Goal: Task Accomplishment & Management: Complete application form

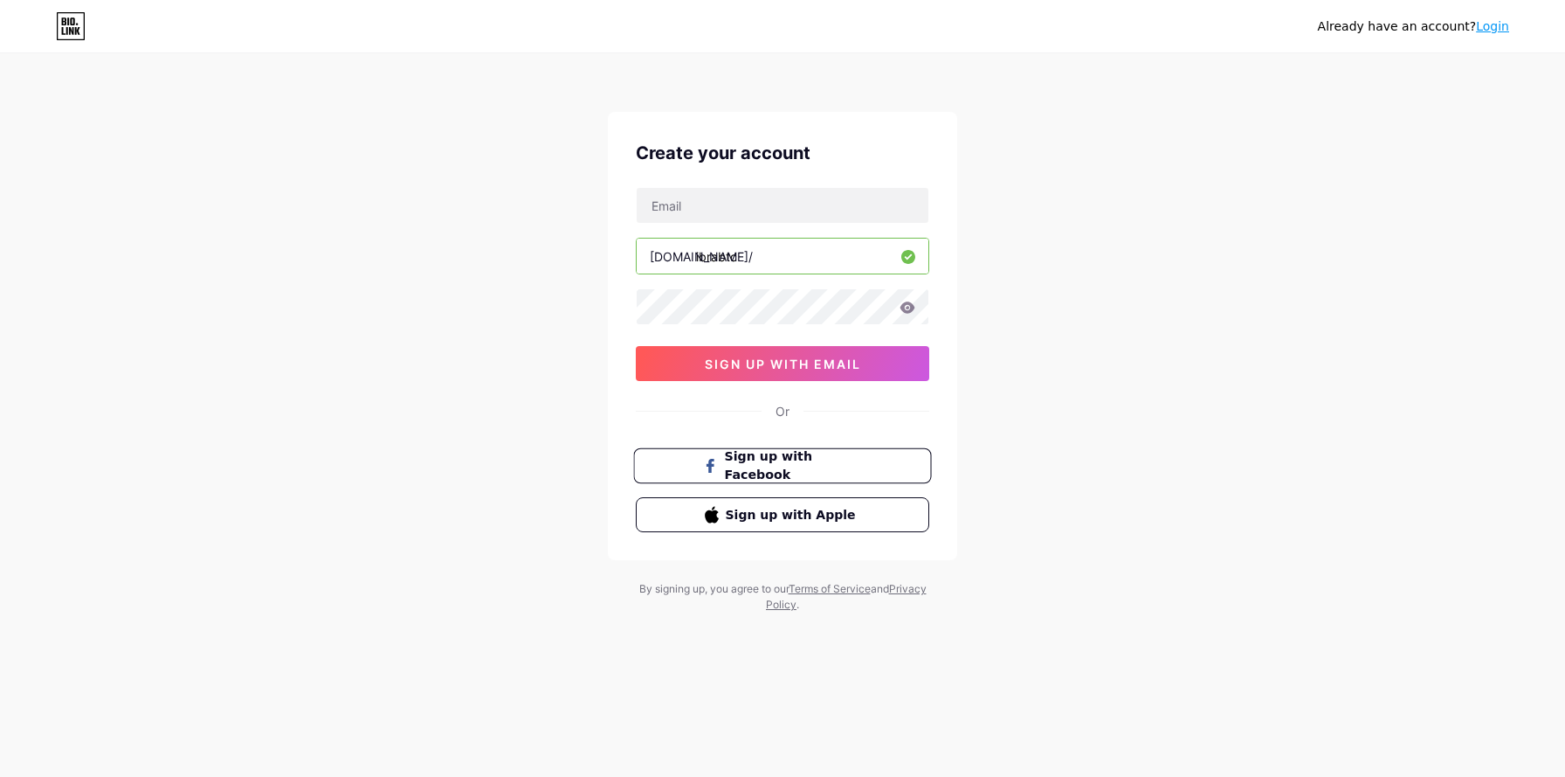
click at [791, 453] on button "Sign up with Facebook" at bounding box center [782, 466] width 298 height 36
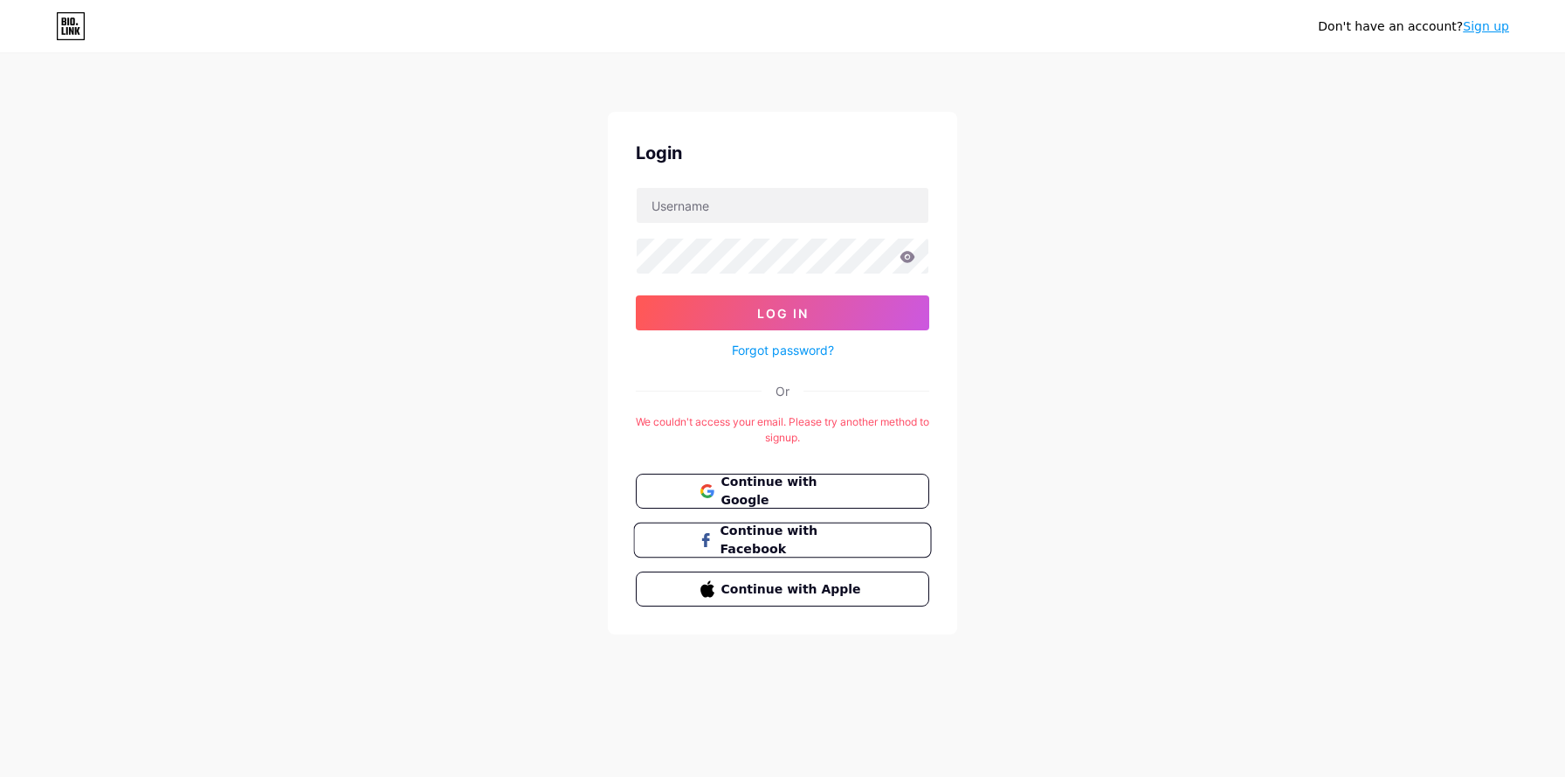
click at [793, 522] on button "Continue with Facebook" at bounding box center [782, 540] width 298 height 36
click at [1033, 442] on div "Don't have an account? Sign up Login Log In Forgot password? Or We couldn't acc…" at bounding box center [782, 345] width 1565 height 690
click at [837, 473] on button "Continue with Google" at bounding box center [782, 491] width 298 height 36
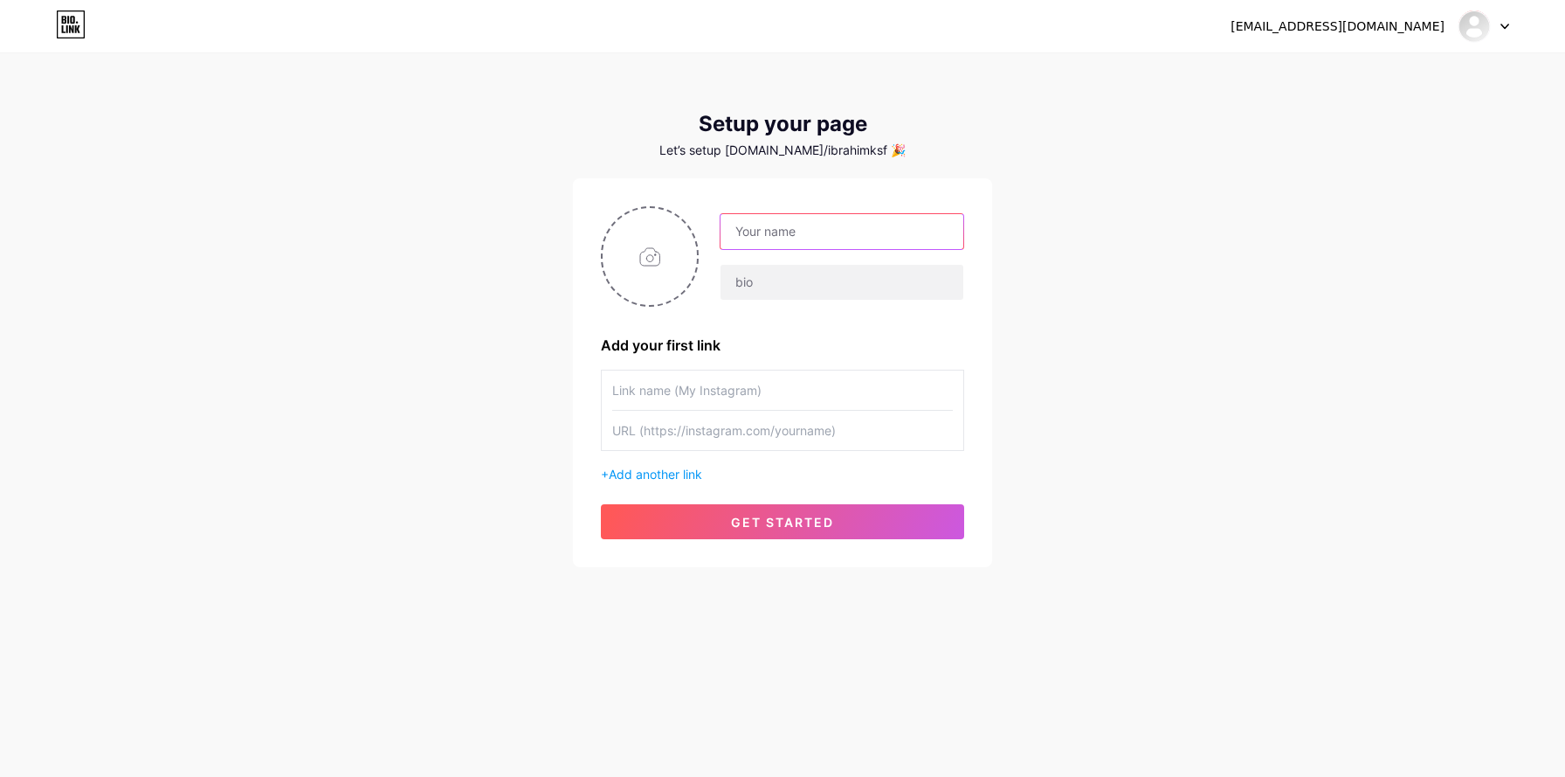
click at [815, 240] on input "text" at bounding box center [842, 231] width 243 height 35
type input "ibrahim karaahmetoğlu"
click at [860, 322] on div "ibrahim karaahmetoğlu Add your first link + Add another link get started" at bounding box center [782, 372] width 363 height 333
type input "C:\fakepath\651C4BB8-2683-4F71-8119-B01EE34FC77F_1_102_a.jpeg"
click at [754, 412] on input "text" at bounding box center [782, 430] width 341 height 39
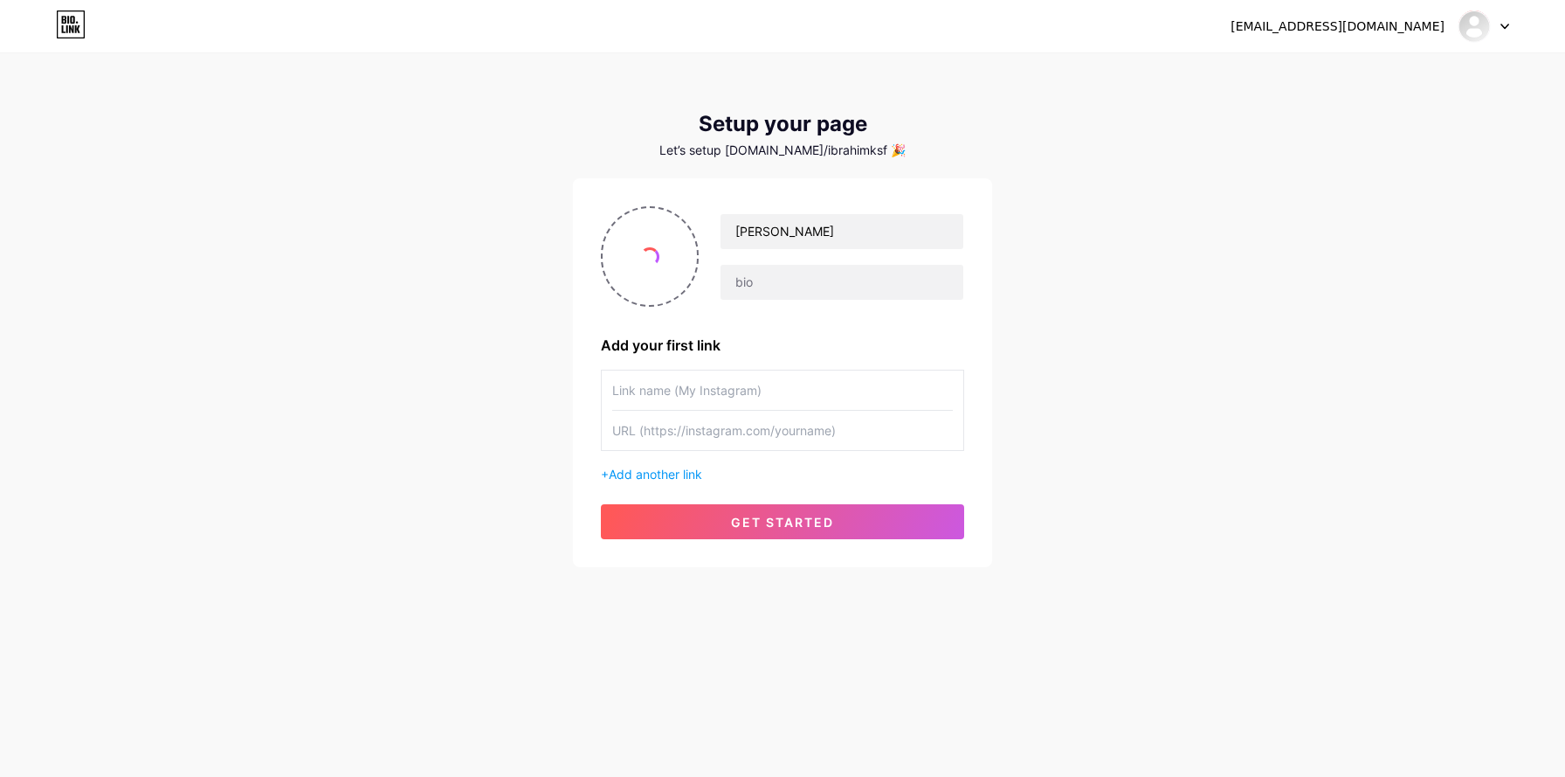
click at [767, 394] on input "text" at bounding box center [782, 389] width 341 height 39
click at [777, 435] on input "text" at bounding box center [782, 430] width 341 height 39
click at [659, 478] on span "Add another link" at bounding box center [655, 473] width 93 height 15
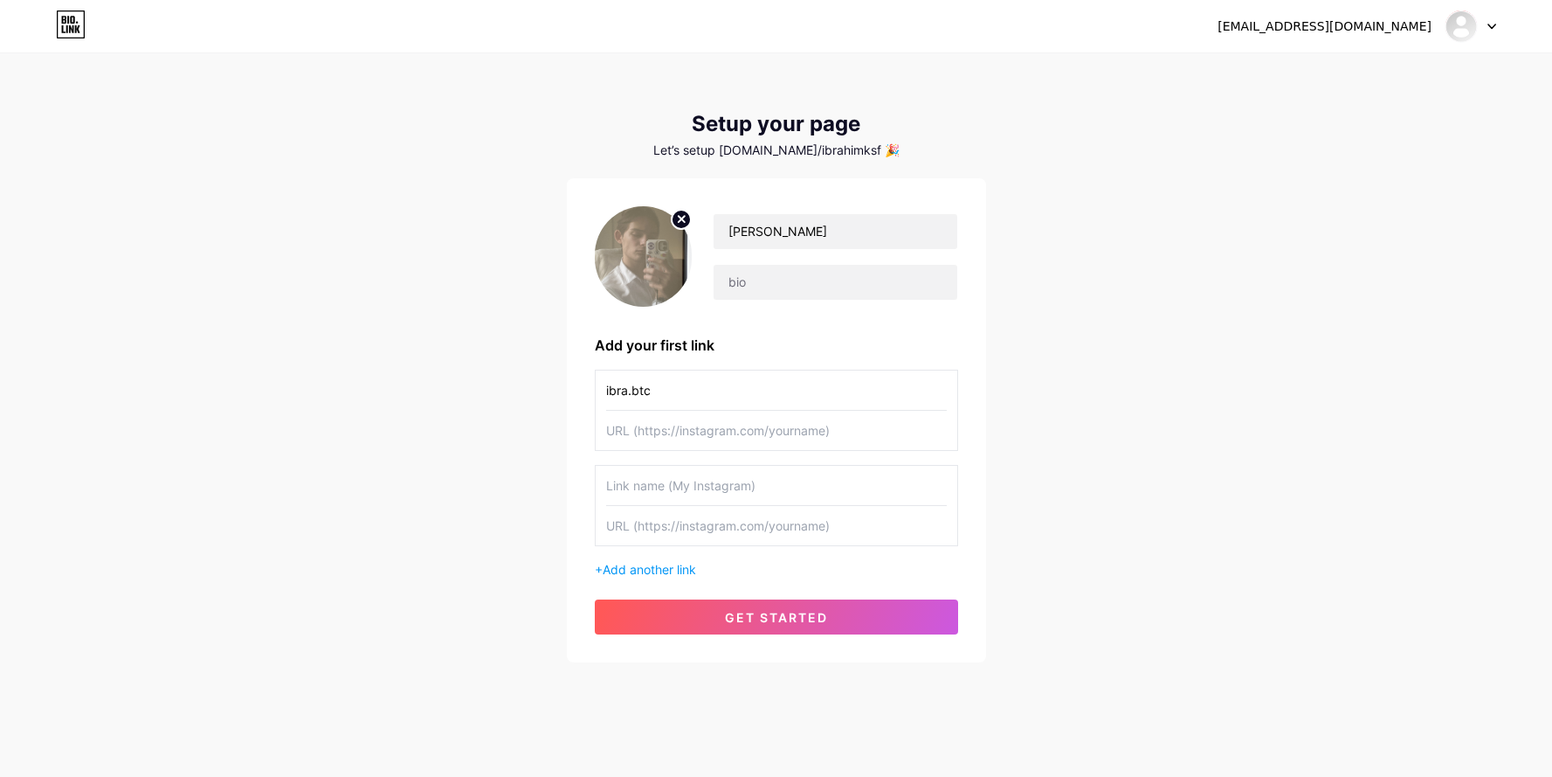
click at [716, 385] on input "ibra.btc" at bounding box center [776, 389] width 341 height 39
type input "instagram"
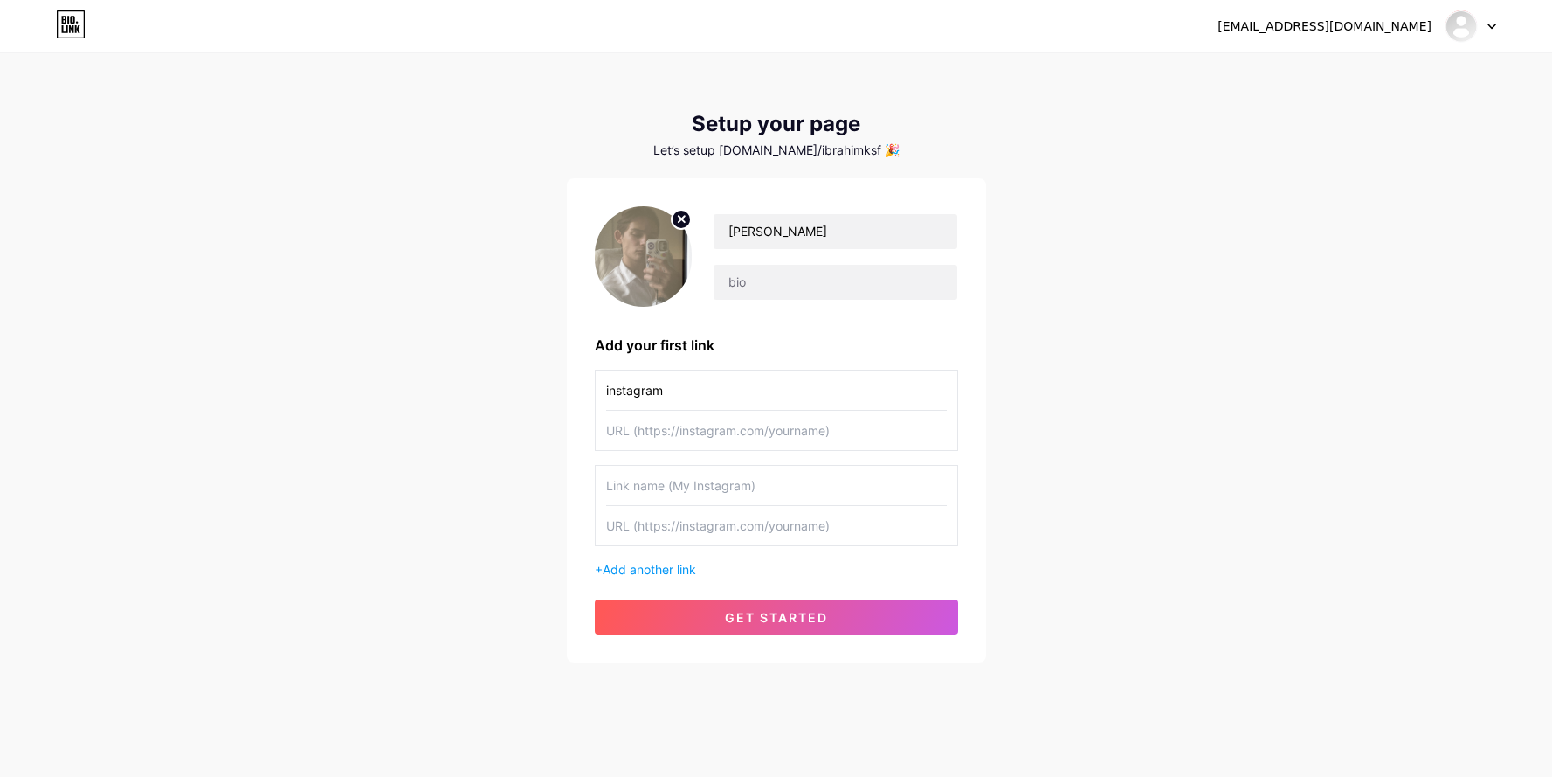
click at [681, 480] on input "text" at bounding box center [776, 485] width 341 height 39
click at [684, 431] on input "text" at bounding box center [776, 430] width 341 height 39
click at [794, 291] on input "text" at bounding box center [835, 282] width 243 height 35
paste input "📈 Junior Trader & Market Analyst 🟢 Bilgi & Tecrübe Paylaşımları 📗 5+ Yıl Tecrüb…"
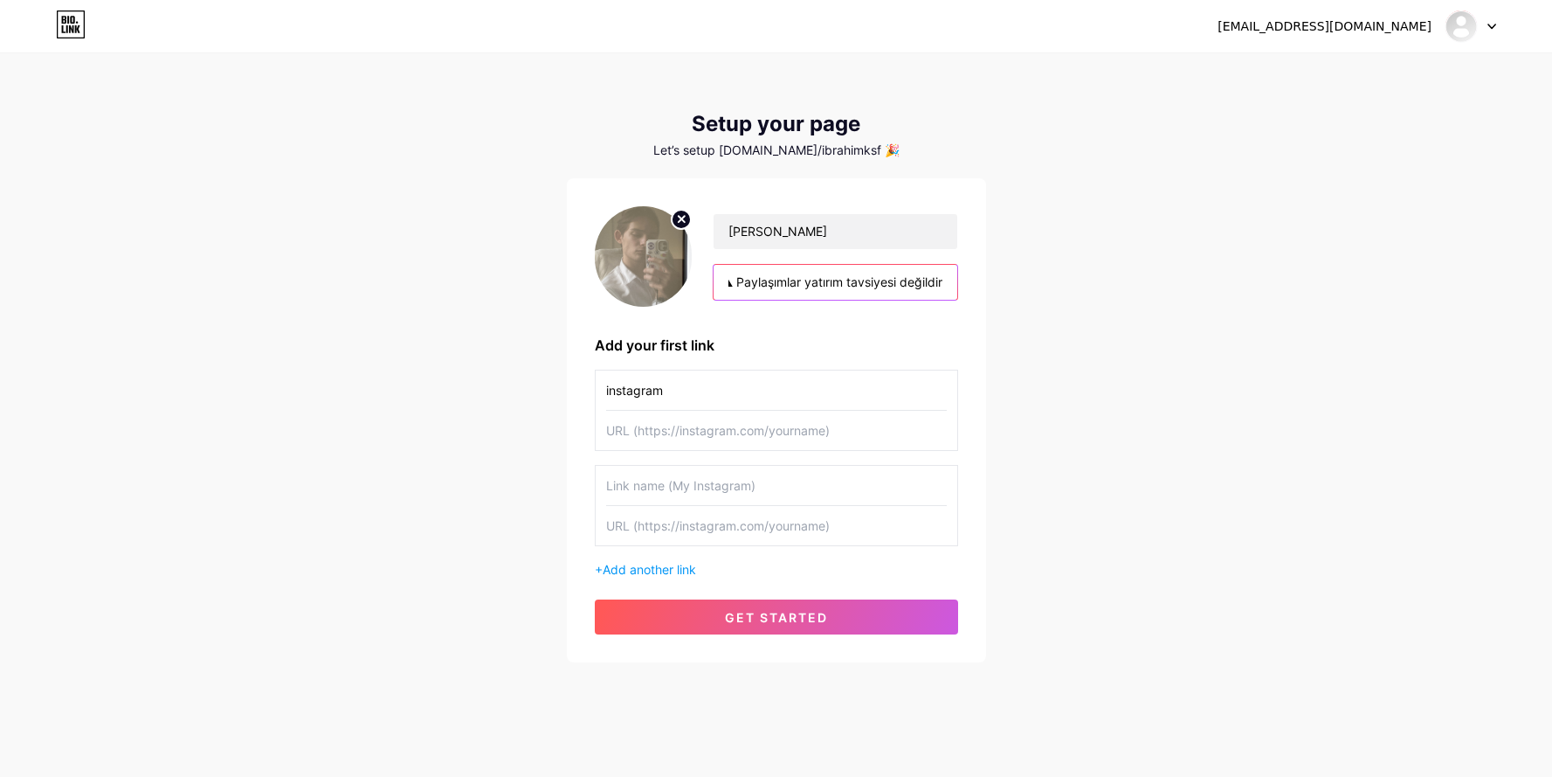
type input "📈 Junior Trader & Market Analyst 🟢 Bilgi & Tecrübe Paylaşımları 📗 5+ Yıl Tecrüb…"
click at [660, 442] on input "text" at bounding box center [776, 430] width 341 height 39
paste input "[URL][DOMAIN_NAME][DOMAIN_NAME]"
type input "[URL][DOMAIN_NAME][DOMAIN_NAME]"
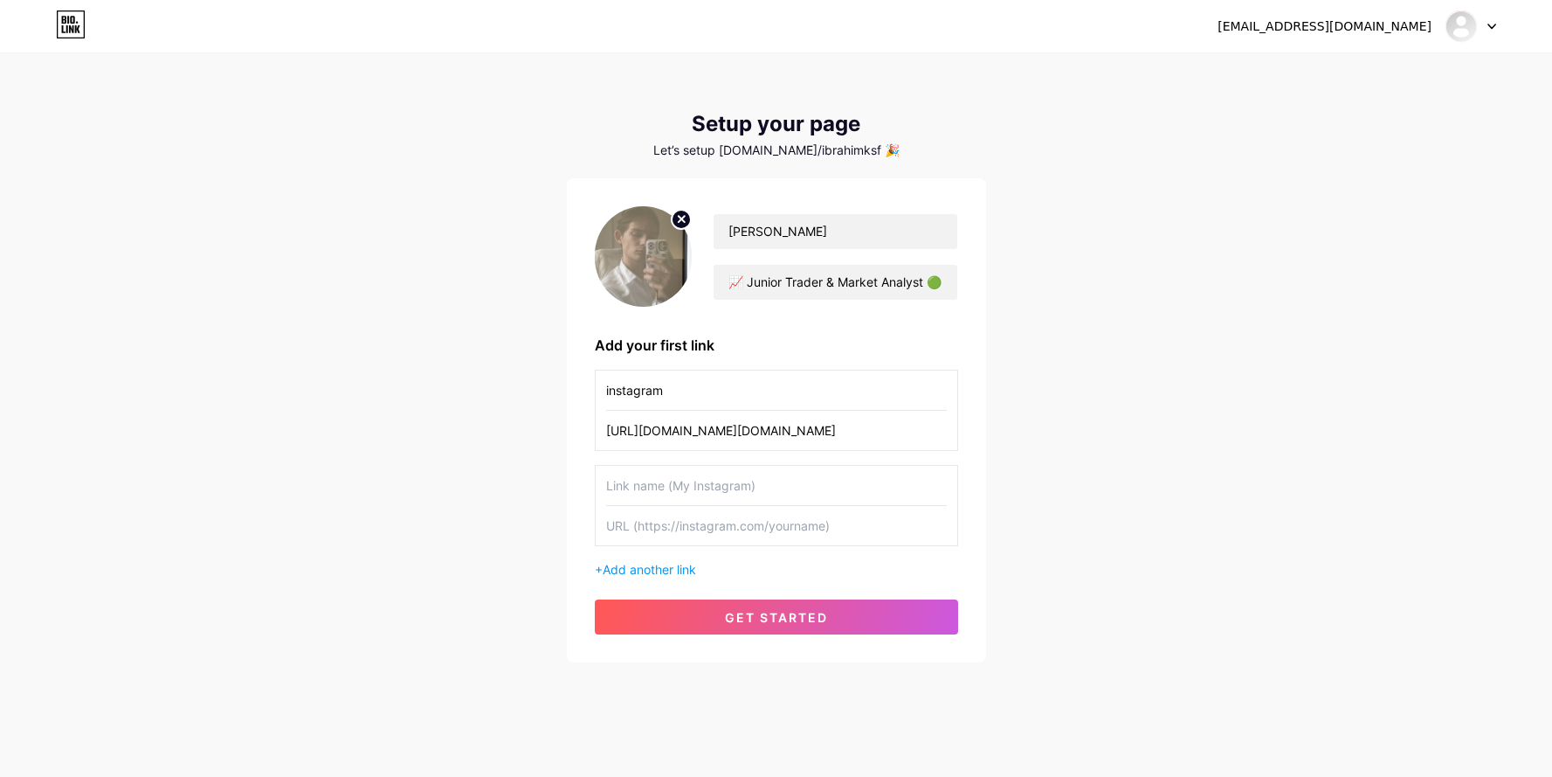
click at [1086, 471] on div "ikaraahmetogluu9@gmail.com Dashboard Logout Setup your page Let’s setup bio.lin…" at bounding box center [776, 359] width 1552 height 718
click at [805, 600] on button "get started" at bounding box center [776, 616] width 363 height 35
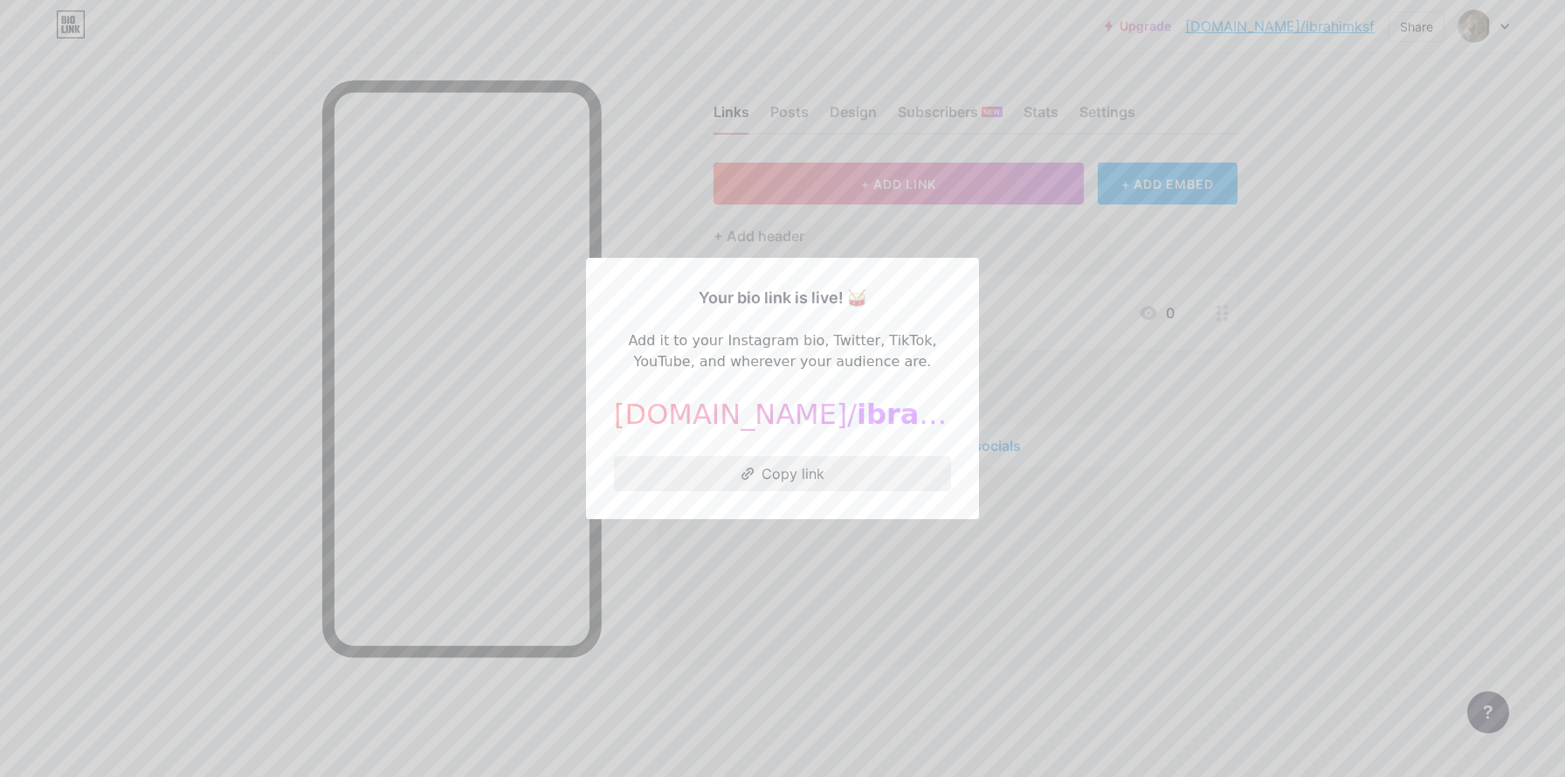
click at [824, 474] on button "Copy link" at bounding box center [782, 473] width 337 height 35
click at [877, 576] on div at bounding box center [782, 388] width 1565 height 777
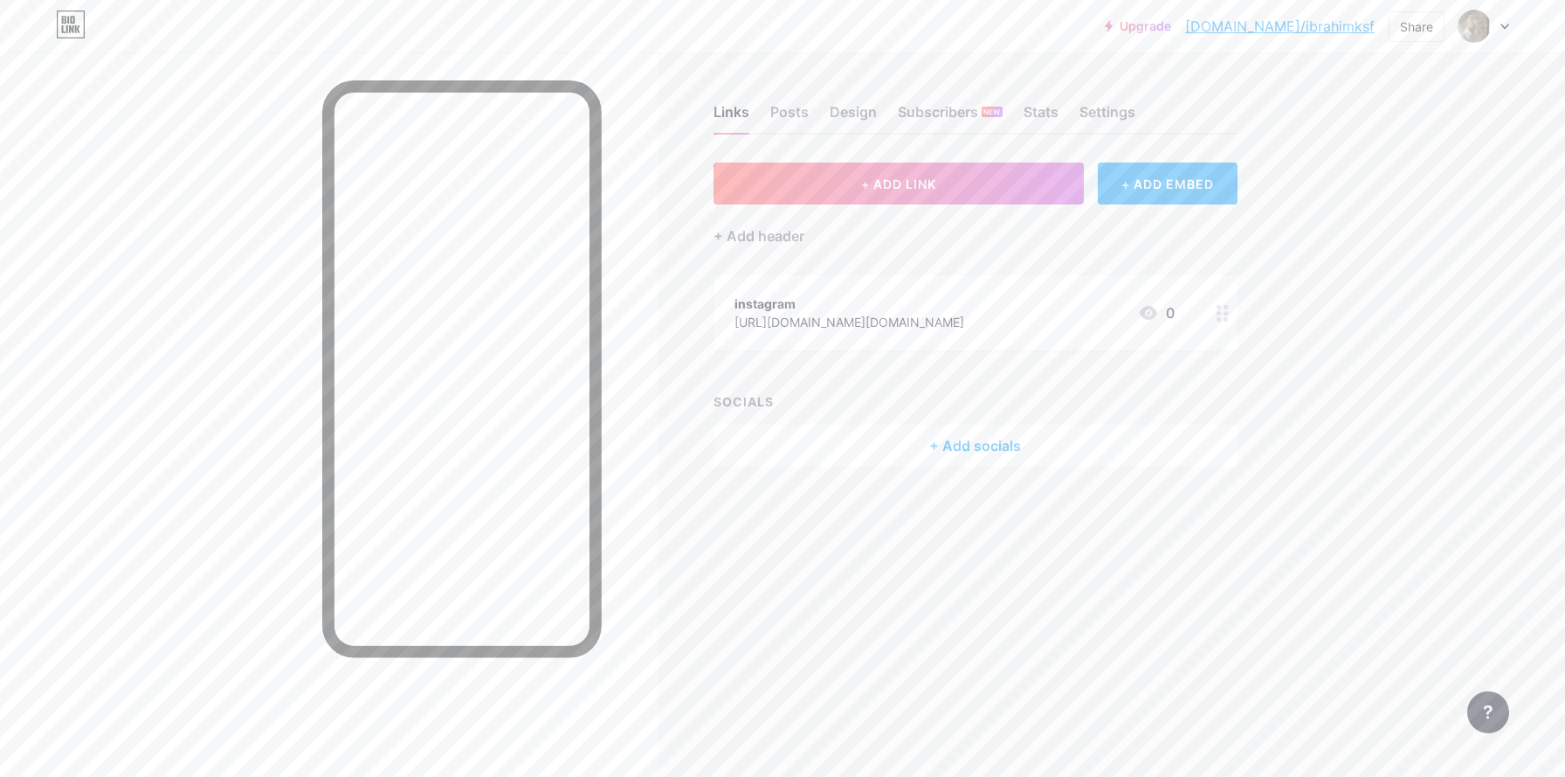
click at [1329, 19] on link "bio.link/ibrahimksf" at bounding box center [1280, 26] width 190 height 21
click at [1223, 311] on icon at bounding box center [1223, 313] width 12 height 17
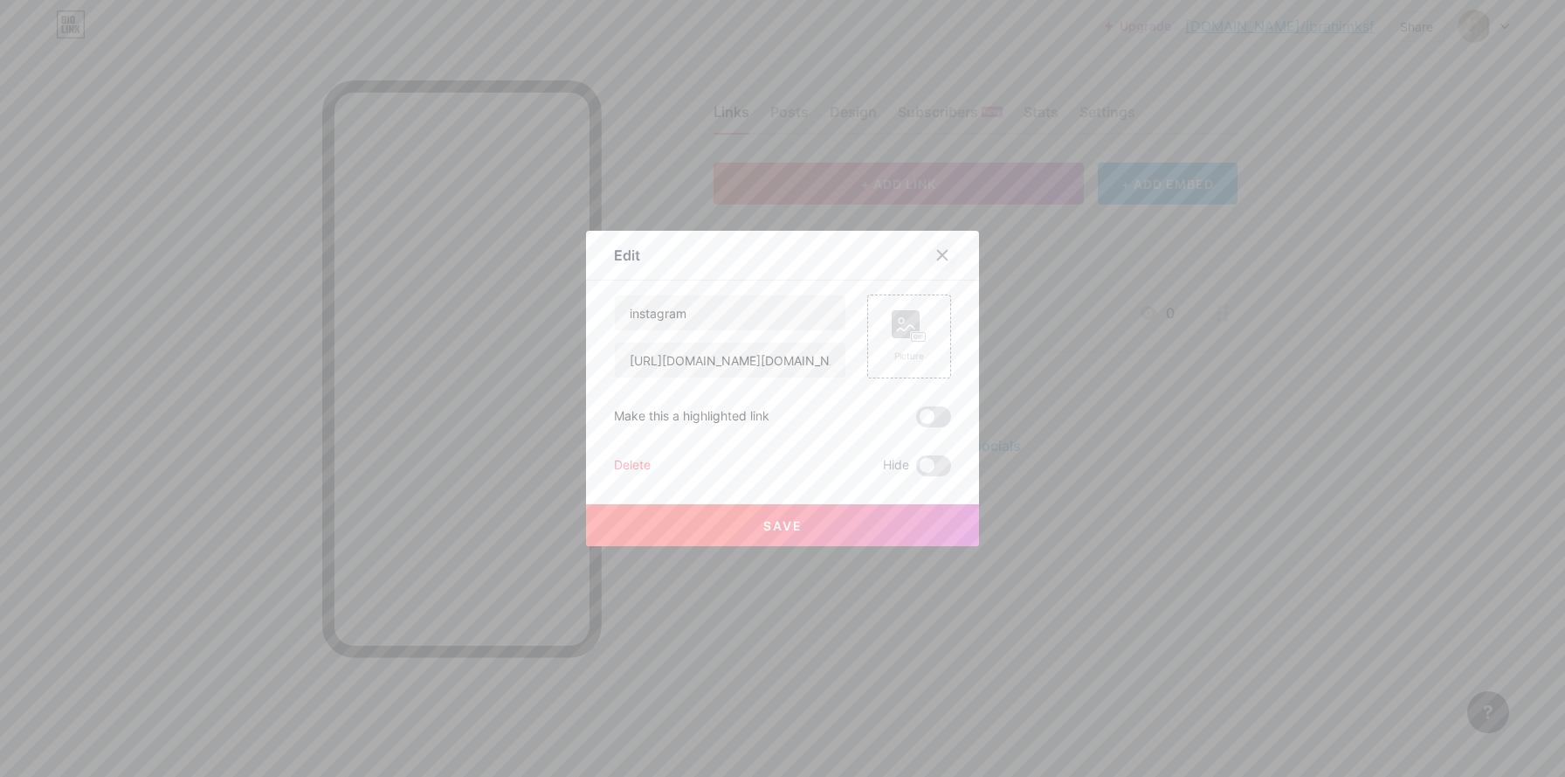
click at [938, 257] on icon at bounding box center [943, 256] width 10 height 10
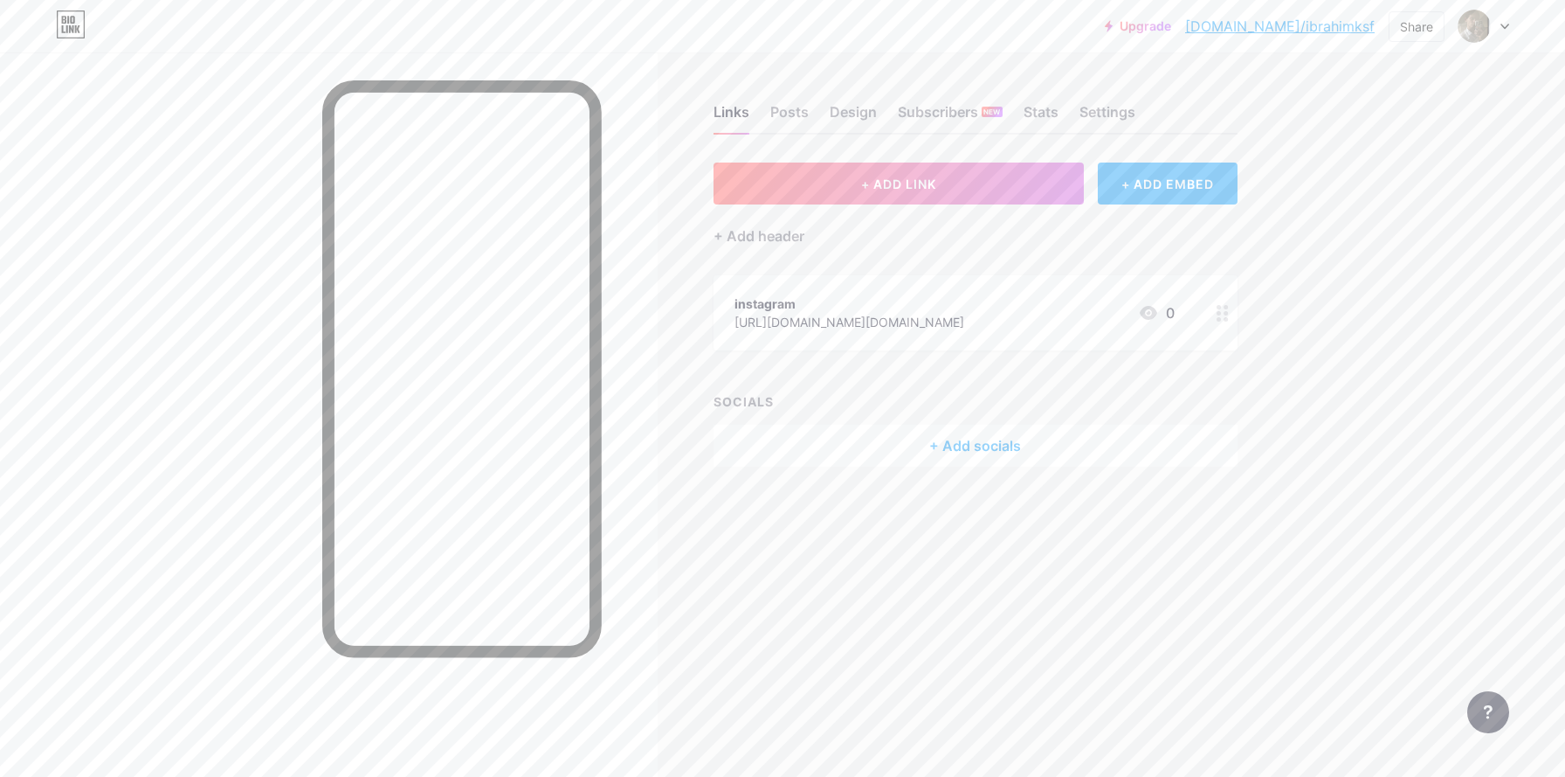
click at [821, 109] on div "Links Posts Design Subscribers NEW Stats Settings" at bounding box center [976, 103] width 524 height 61
click at [782, 116] on div "Posts" at bounding box center [789, 116] width 38 height 31
click at [819, 116] on div "Links Posts Design Subscribers NEW Stats Settings" at bounding box center [976, 103] width 524 height 61
click at [849, 114] on div "Design" at bounding box center [853, 116] width 47 height 31
click at [856, 114] on div "Design" at bounding box center [853, 116] width 47 height 31
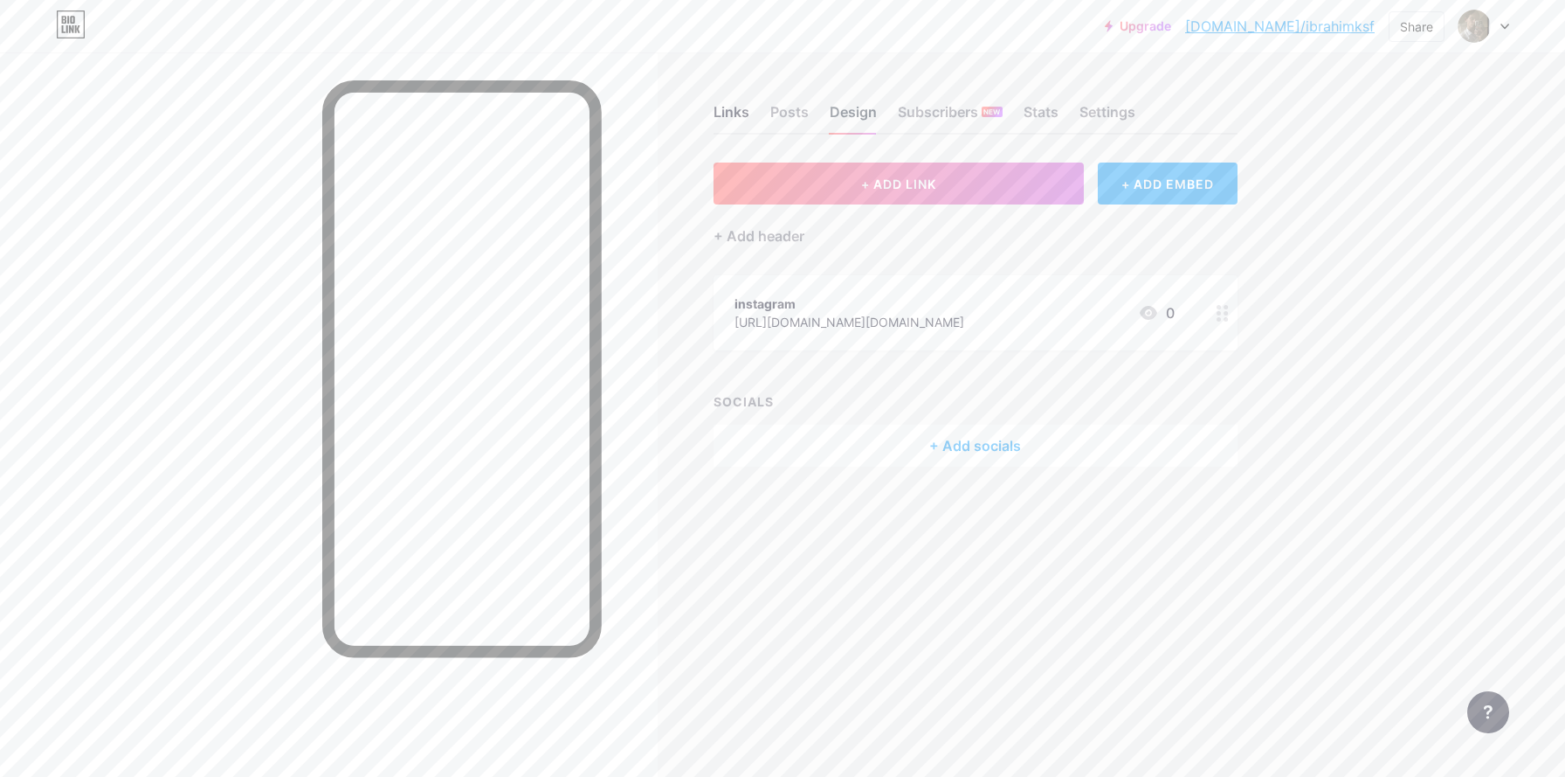
click at [856, 114] on div "Design" at bounding box center [853, 116] width 47 height 31
click at [957, 111] on div "Subscribers NEW" at bounding box center [950, 116] width 105 height 31
click at [1052, 107] on div "Stats" at bounding box center [1041, 116] width 35 height 31
click at [1104, 110] on div "Settings" at bounding box center [1108, 116] width 56 height 31
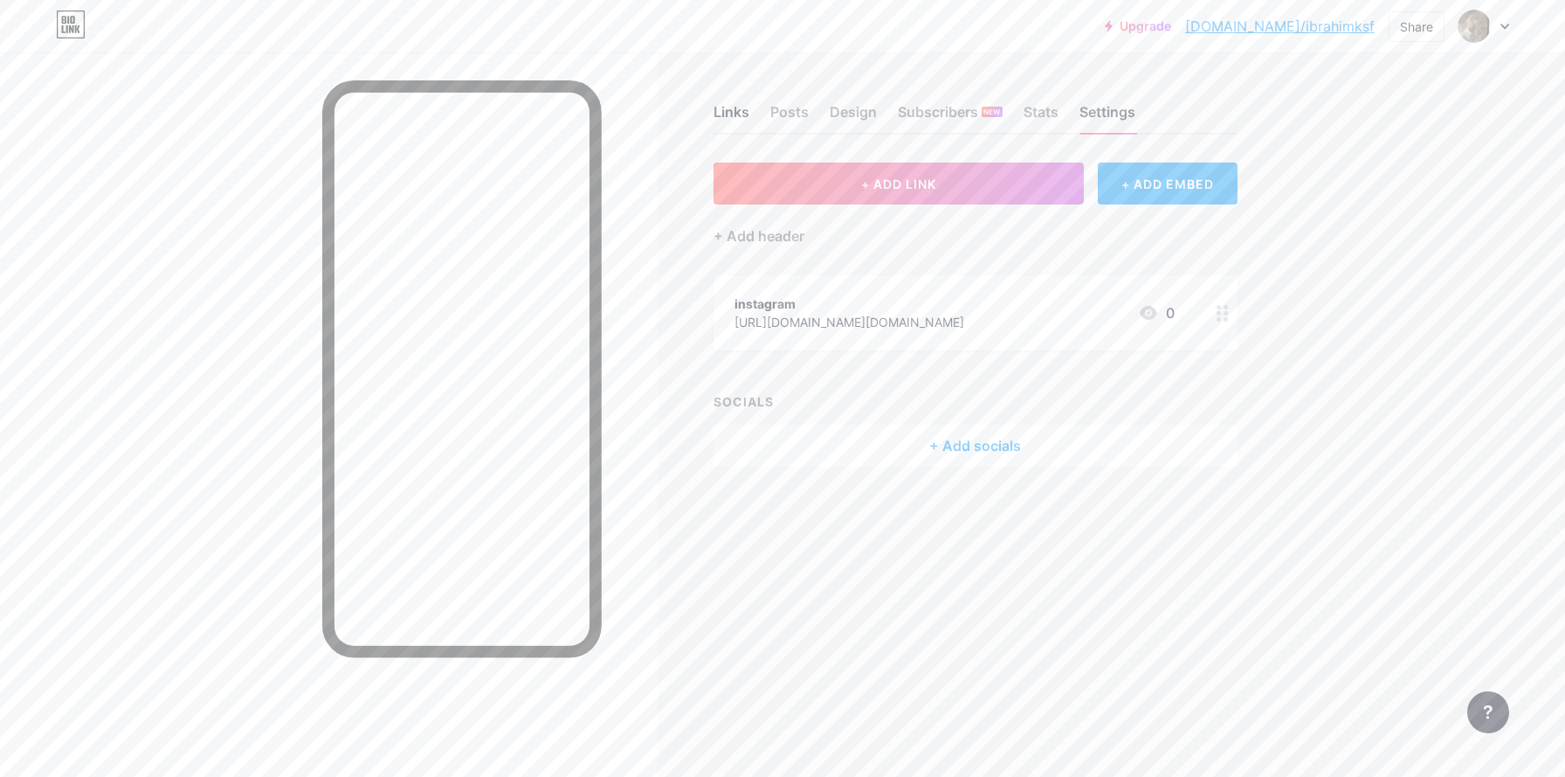
click at [1124, 120] on div "Settings" at bounding box center [1108, 116] width 56 height 31
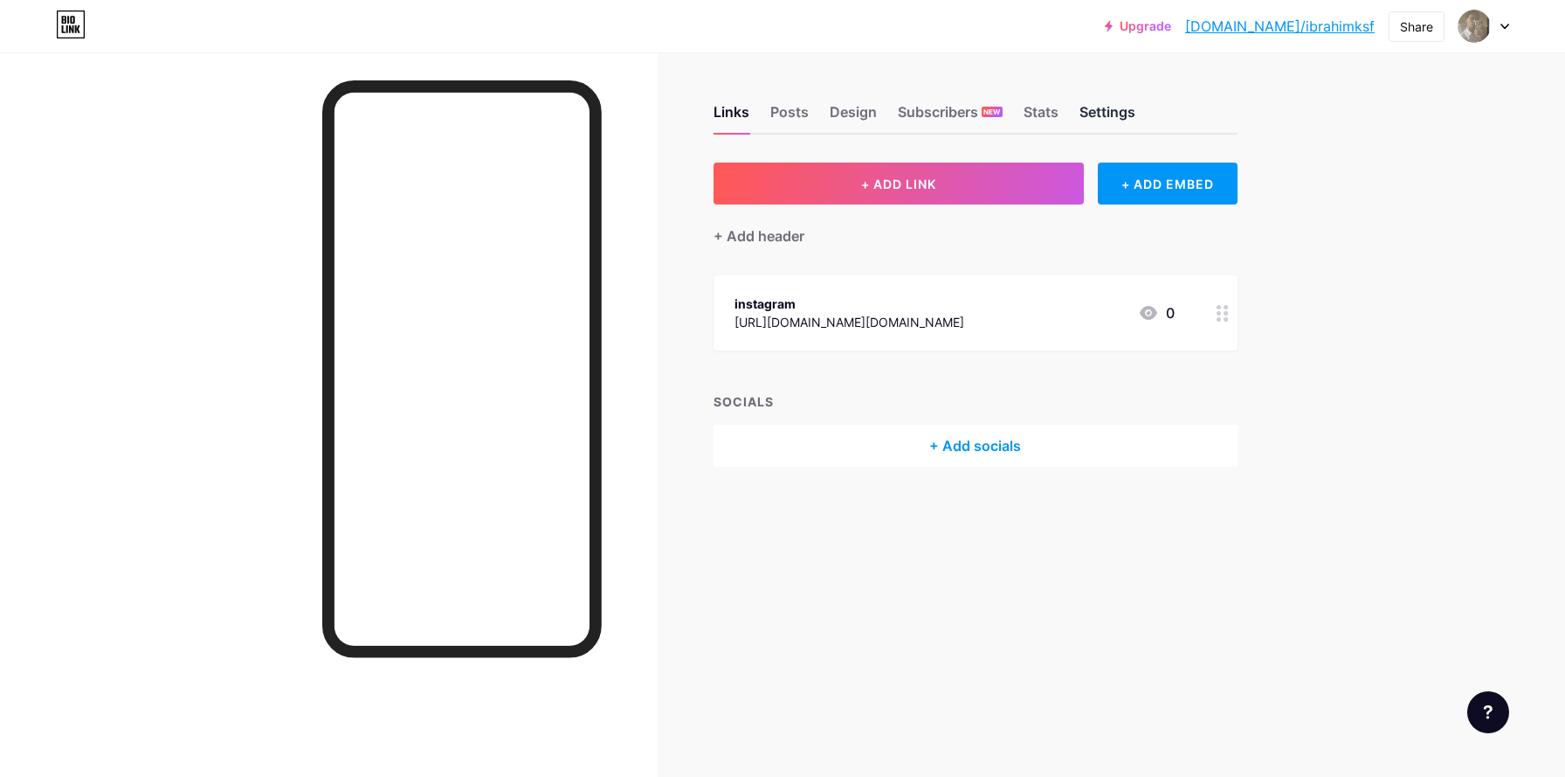
click at [1130, 114] on div "Settings" at bounding box center [1108, 116] width 56 height 31
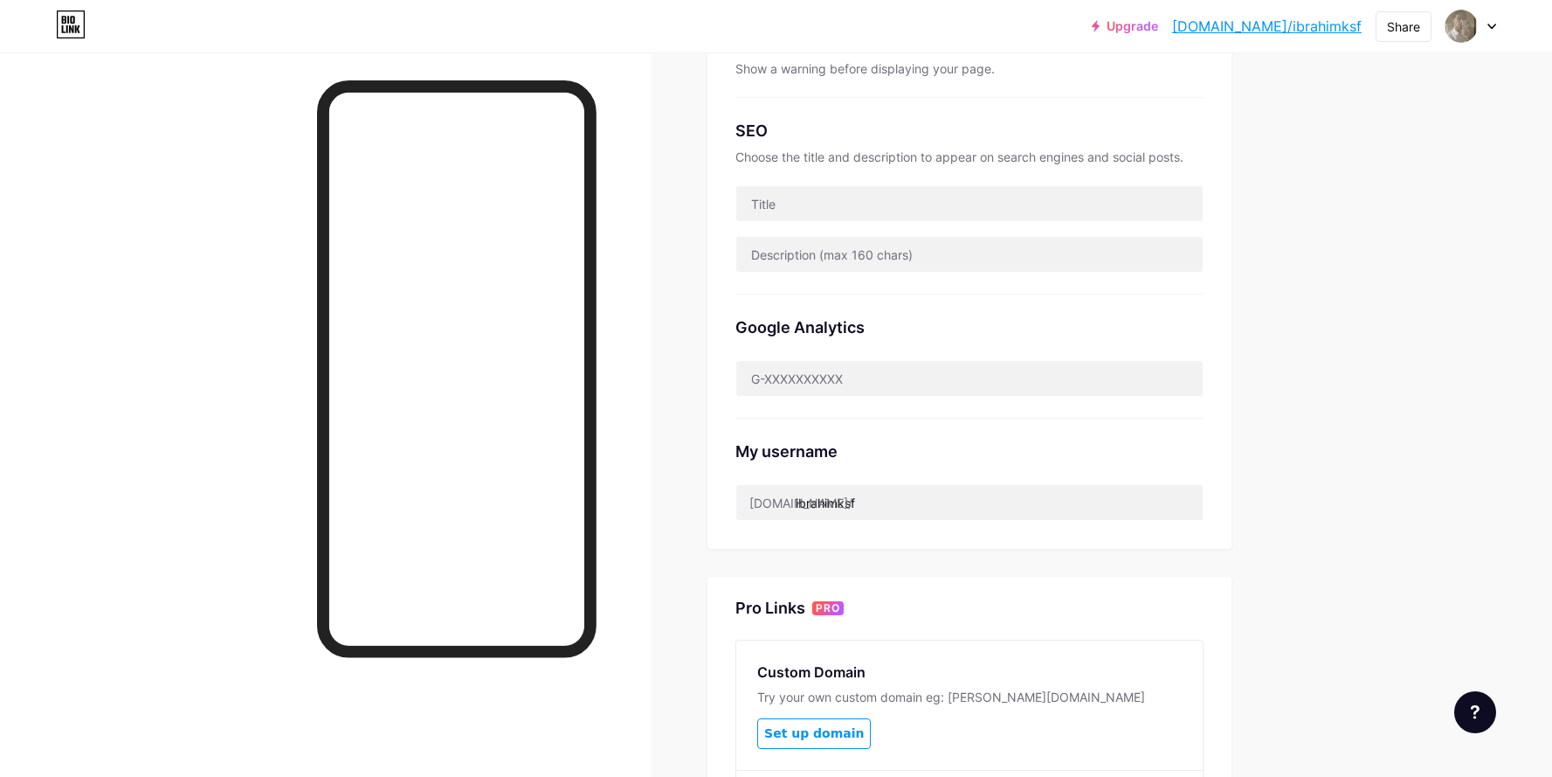
scroll to position [355, 0]
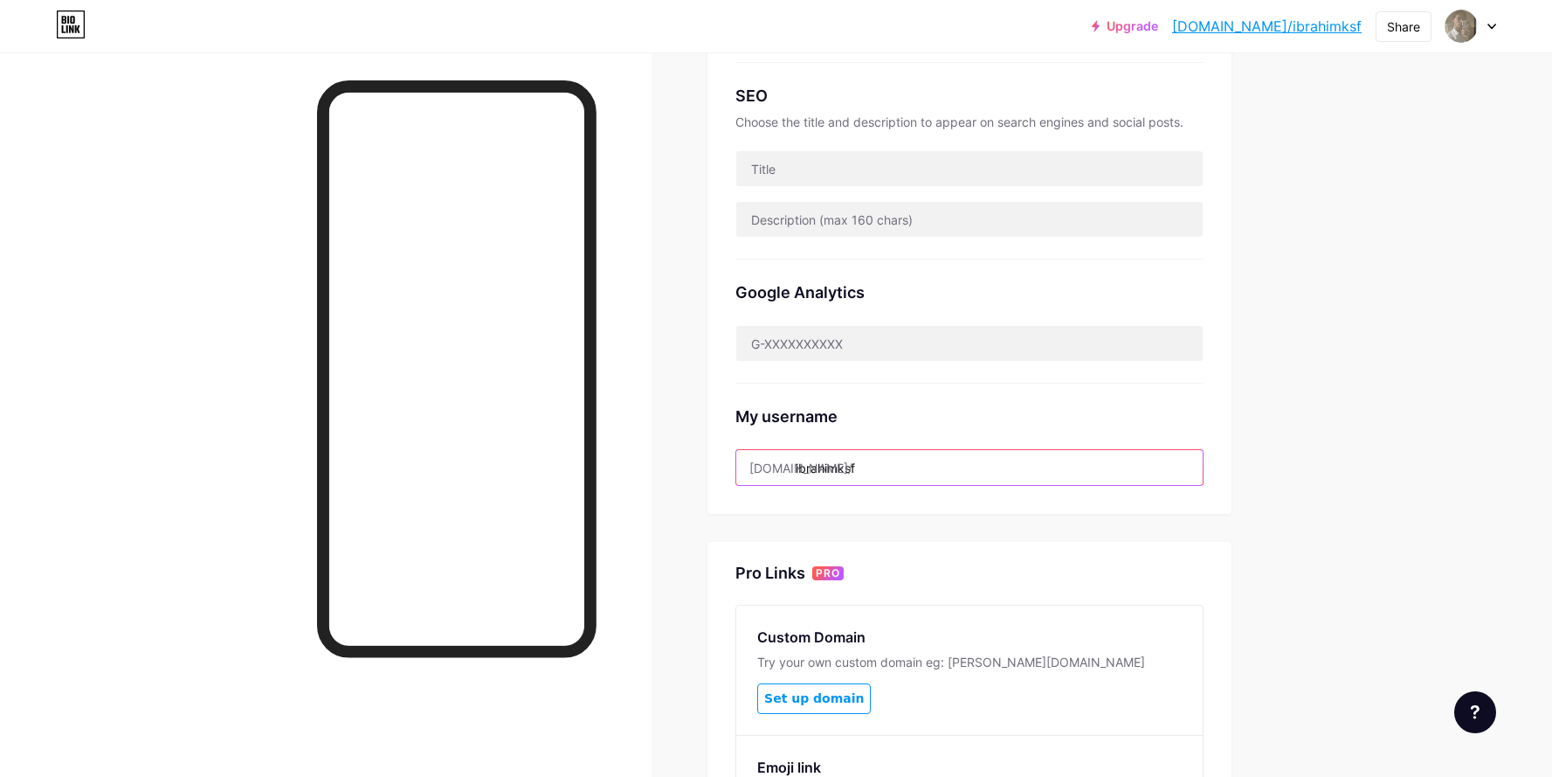
click at [877, 469] on input "ibrahimksf" at bounding box center [969, 467] width 466 height 35
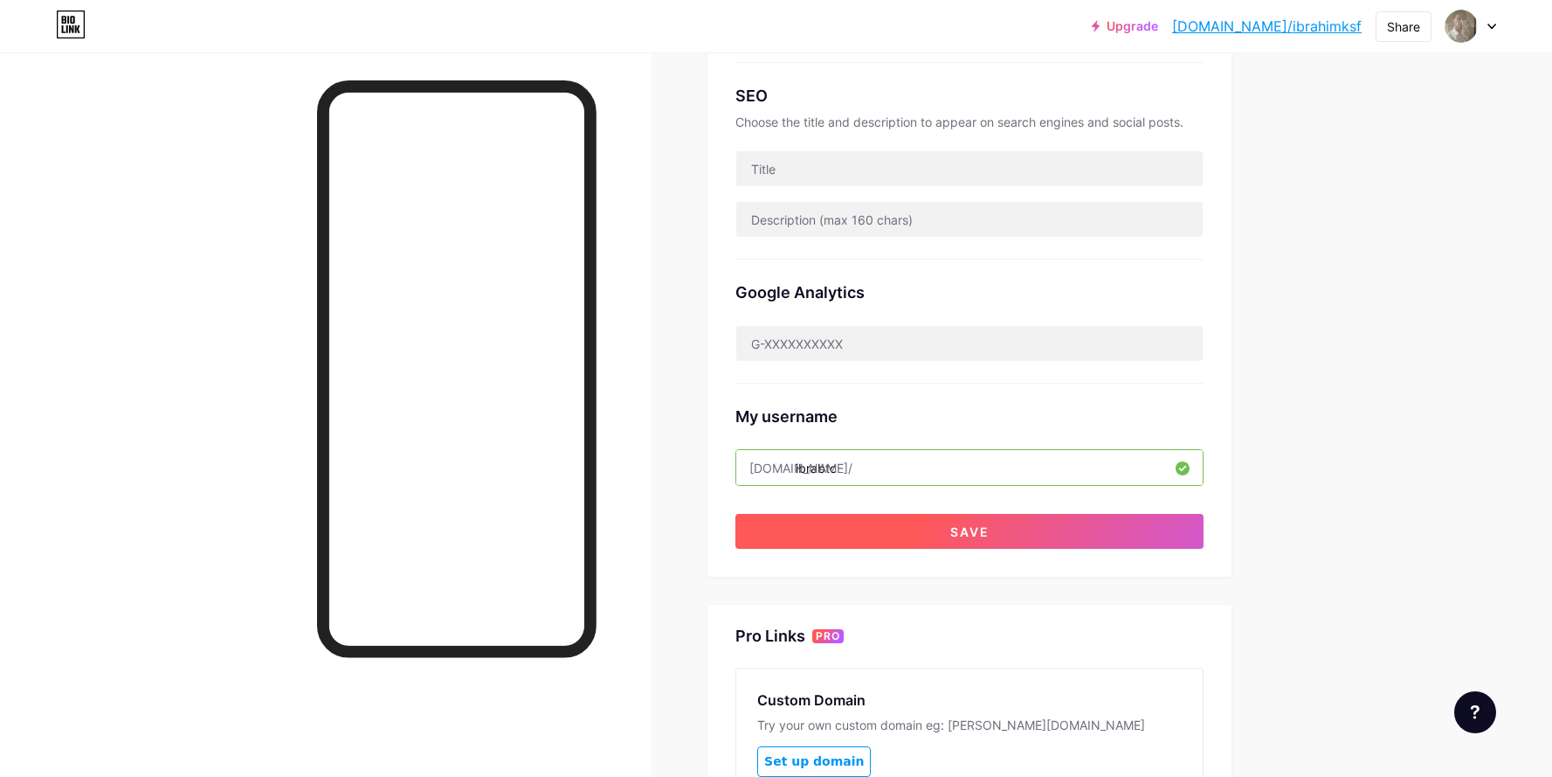
type input "ibrabtc"
click at [990, 532] on span "Save" at bounding box center [969, 531] width 39 height 15
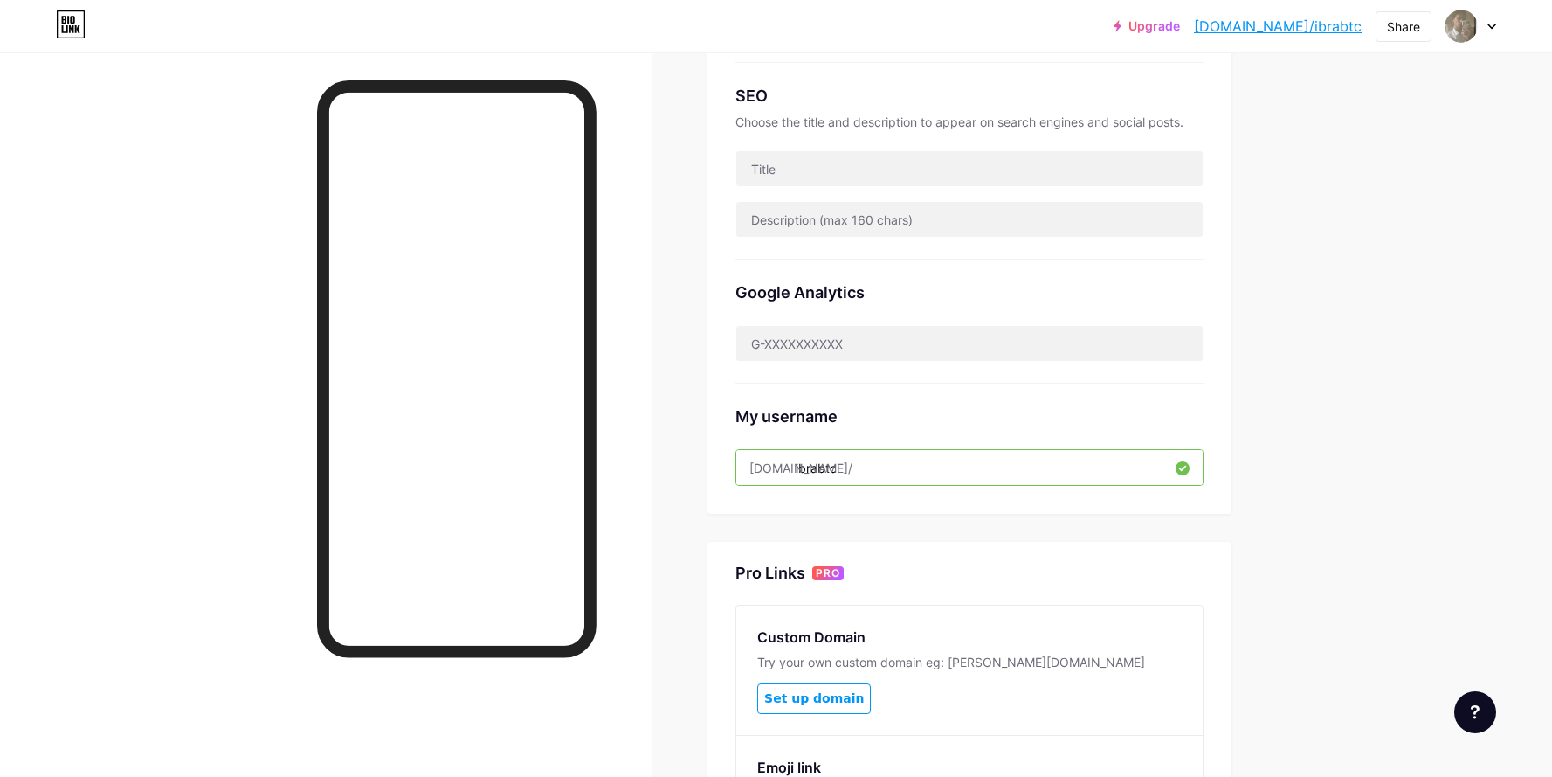
click at [998, 279] on div "Google Analytics" at bounding box center [970, 321] width 468 height 124
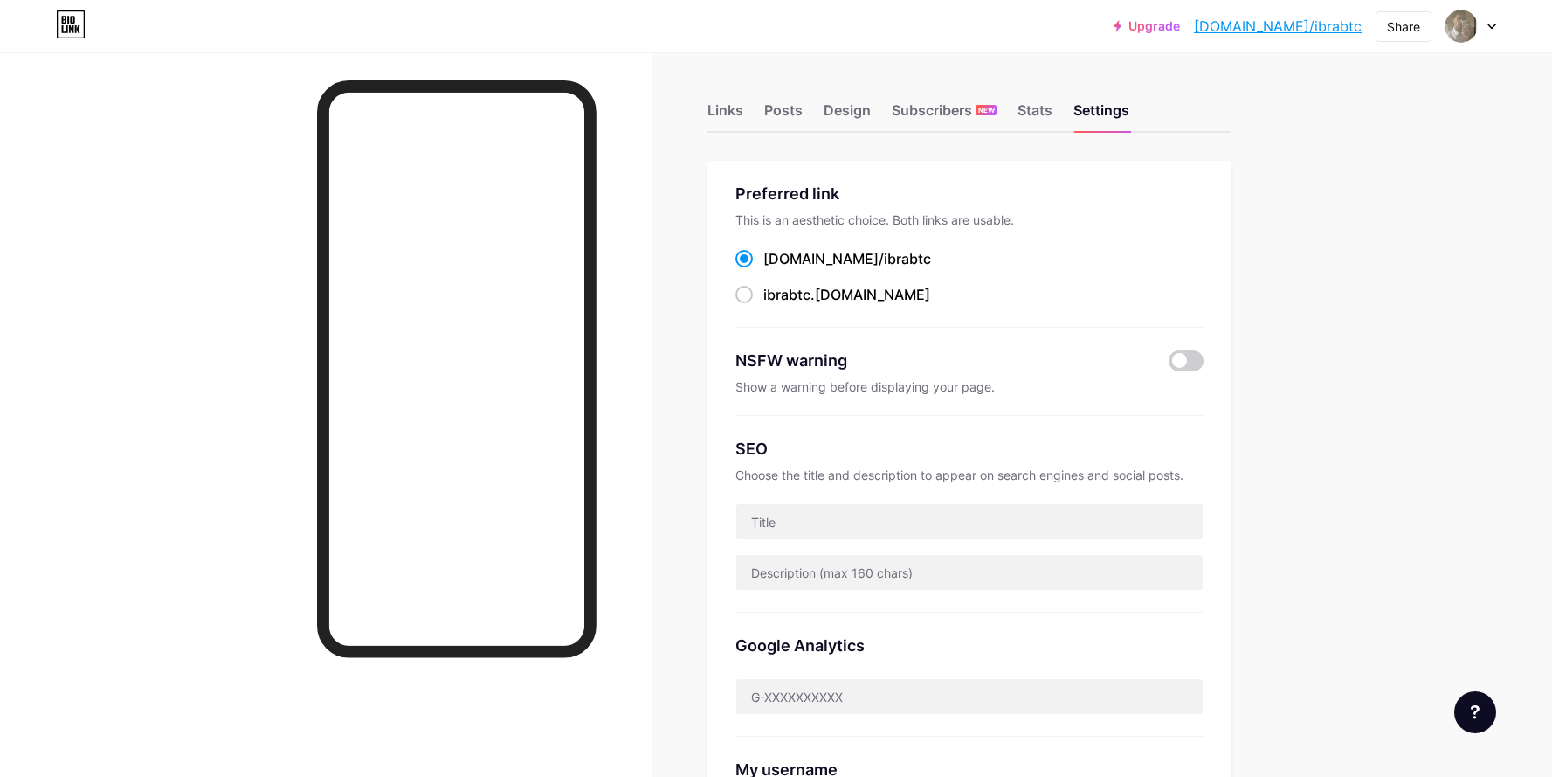
scroll to position [0, 0]
click at [1051, 121] on div "Stats" at bounding box center [1035, 116] width 35 height 31
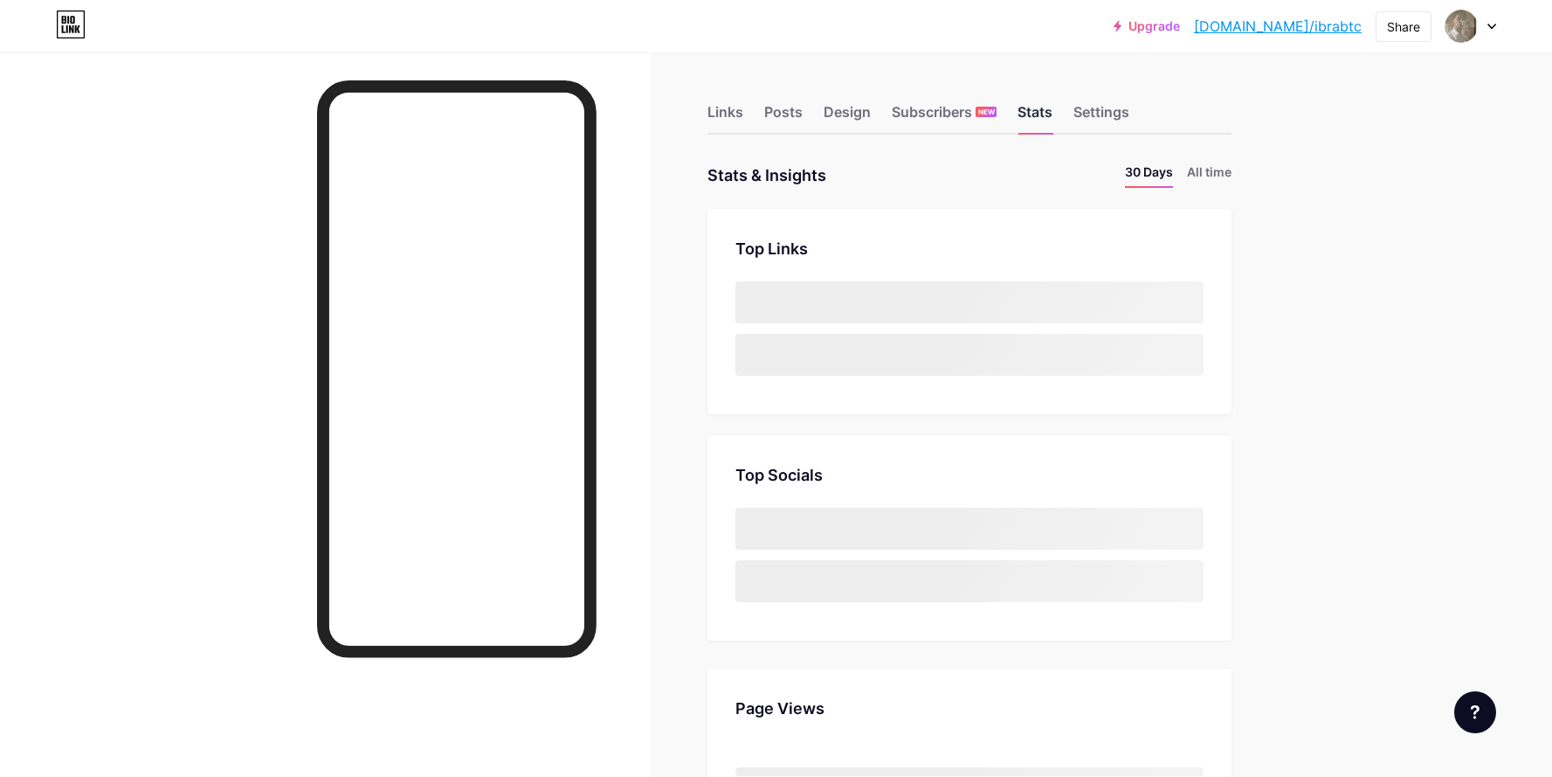
click at [1048, 115] on div "Stats" at bounding box center [1035, 116] width 35 height 31
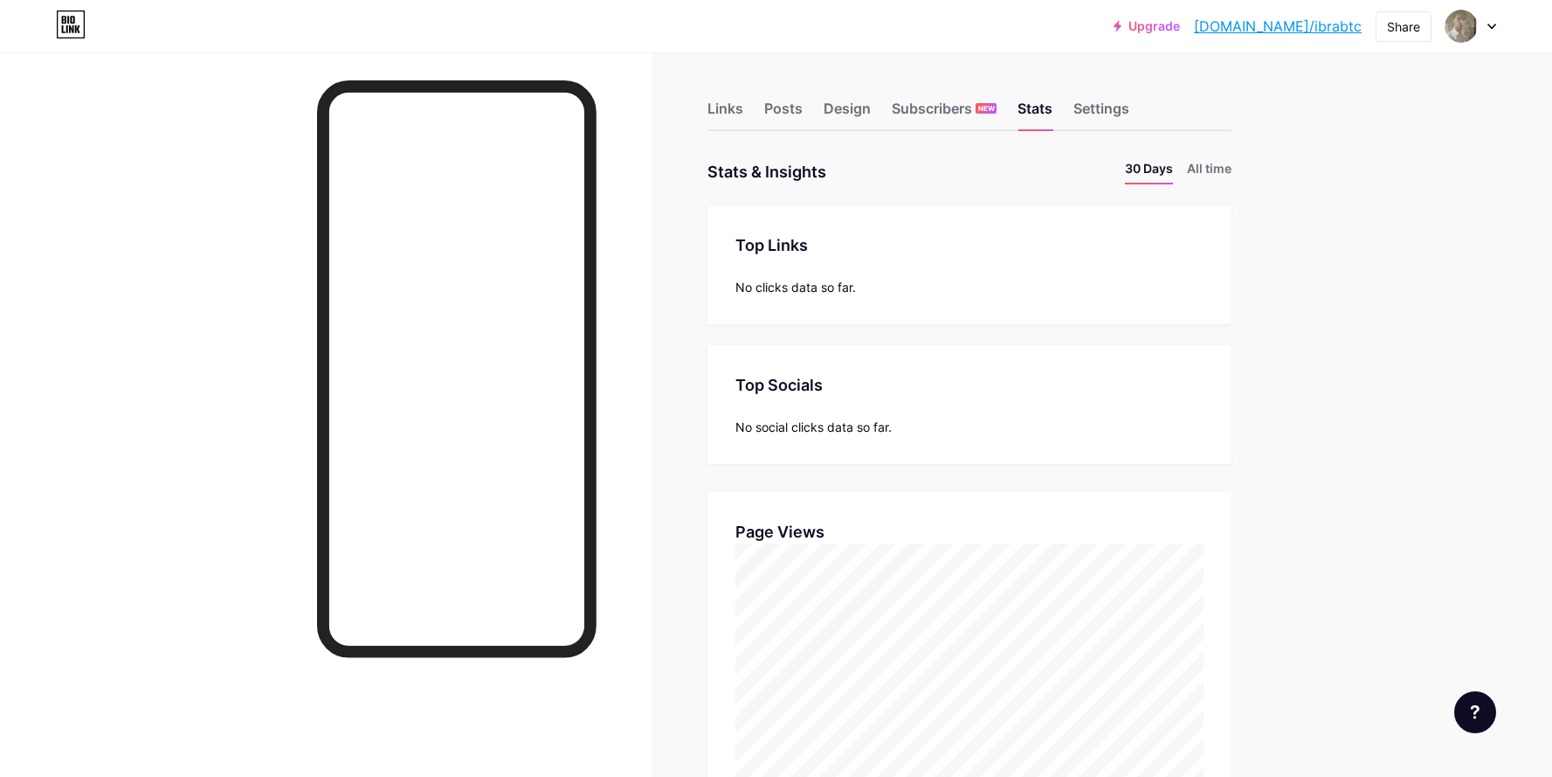
scroll to position [7, 0]
click at [856, 107] on div "Design" at bounding box center [847, 109] width 47 height 31
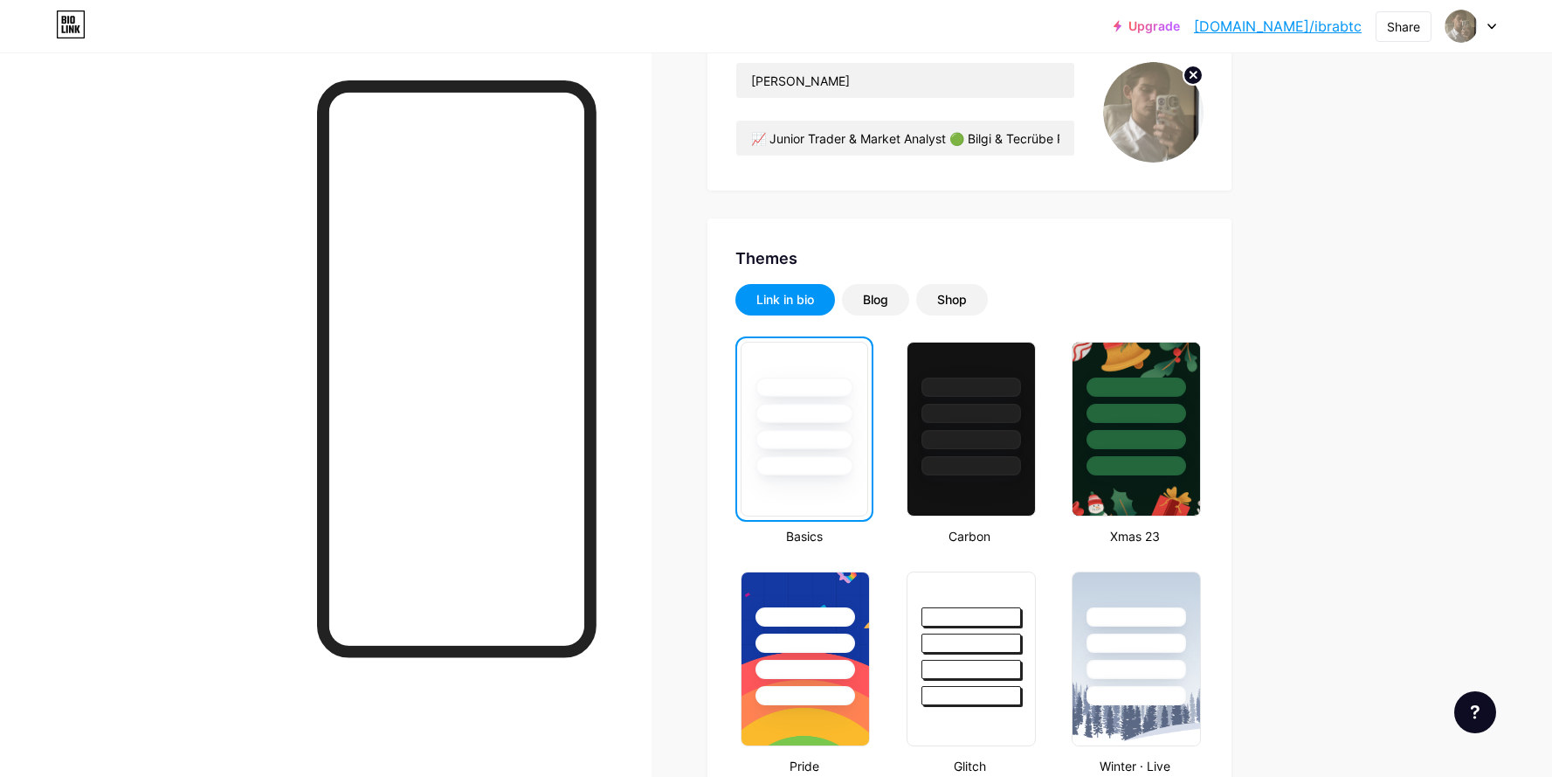
scroll to position [225, 0]
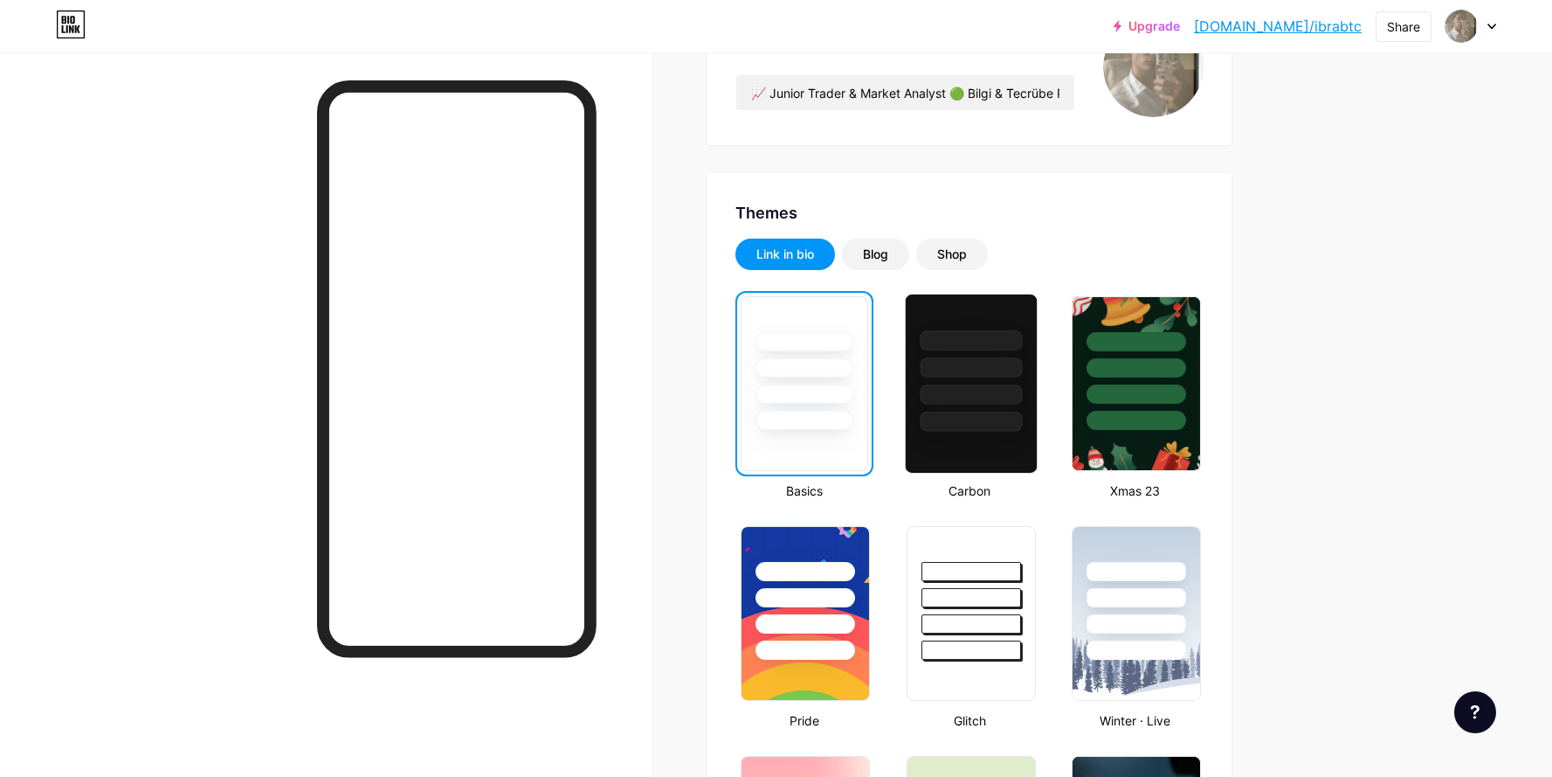
click at [998, 402] on div at bounding box center [971, 394] width 102 height 20
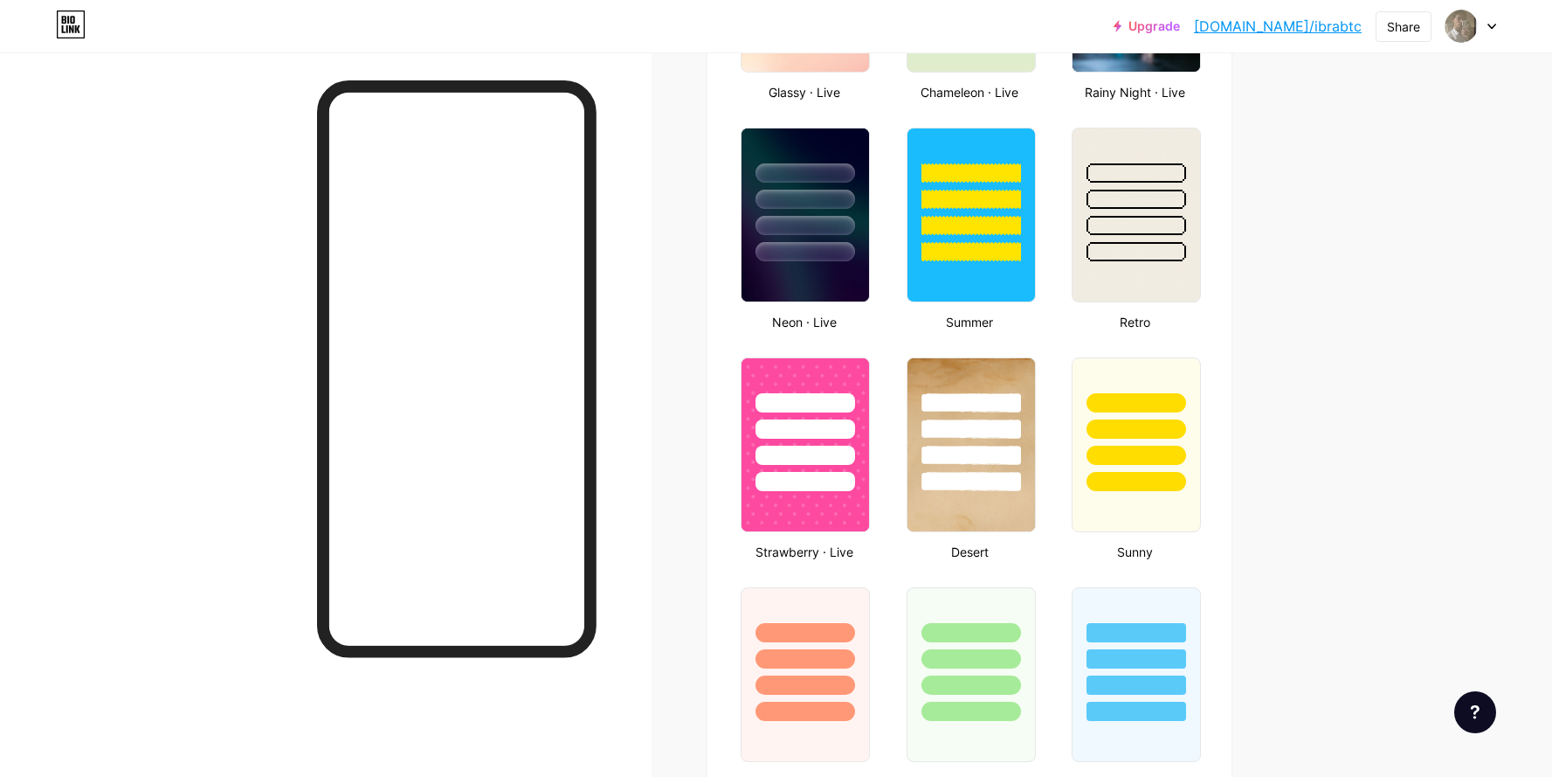
scroll to position [1125, 0]
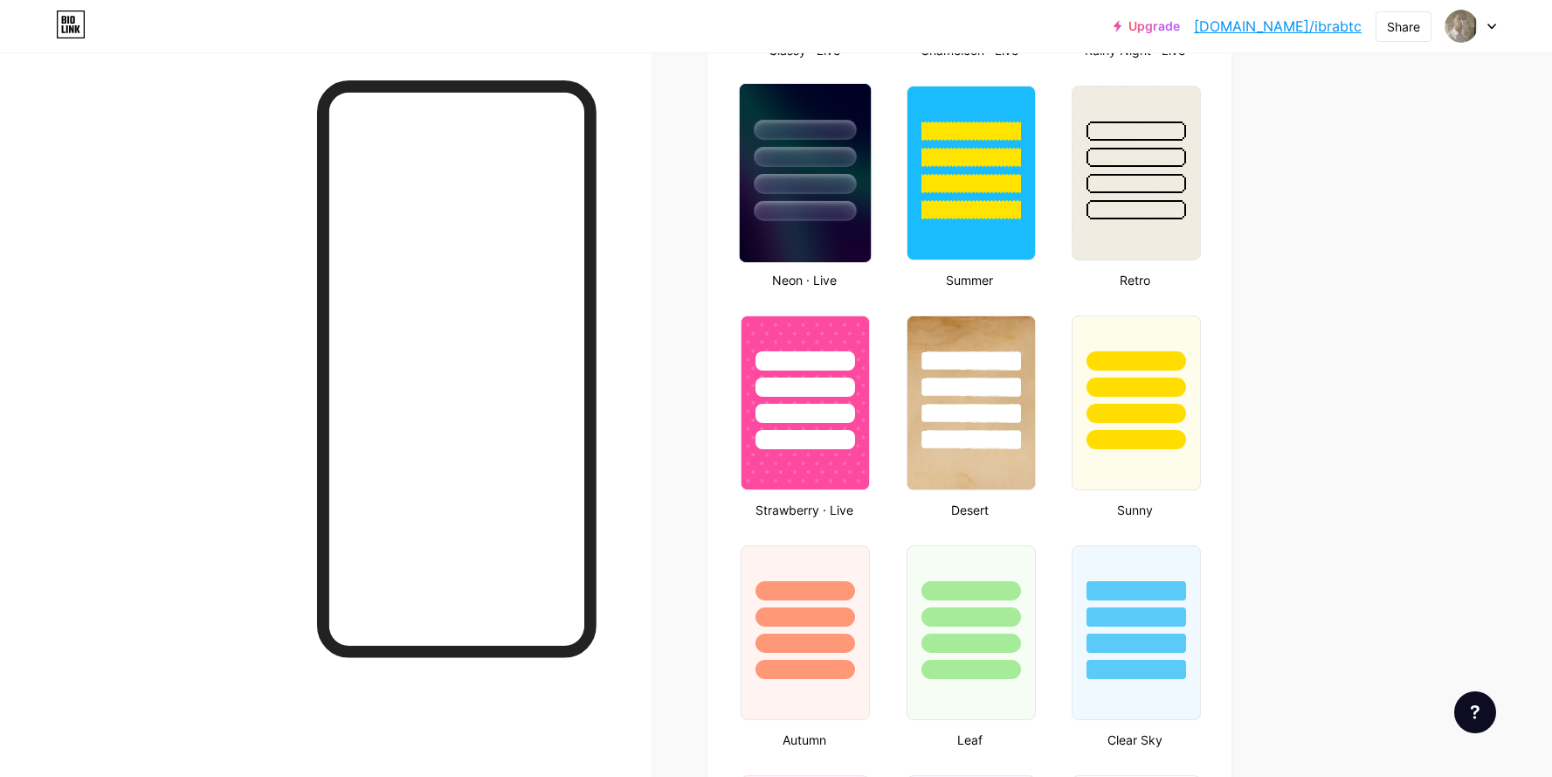
click at [807, 203] on div at bounding box center [806, 211] width 102 height 20
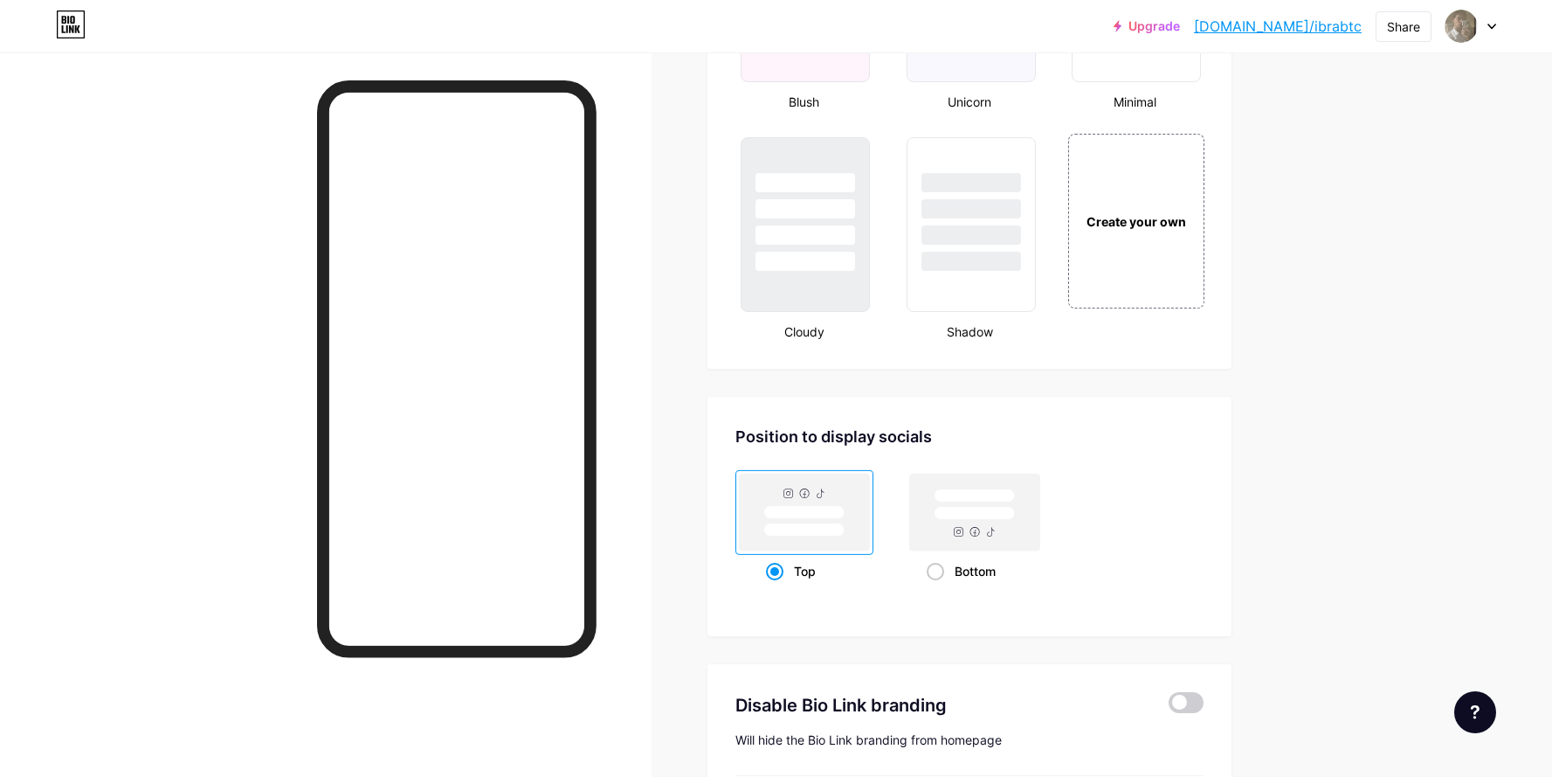
scroll to position [1958, 0]
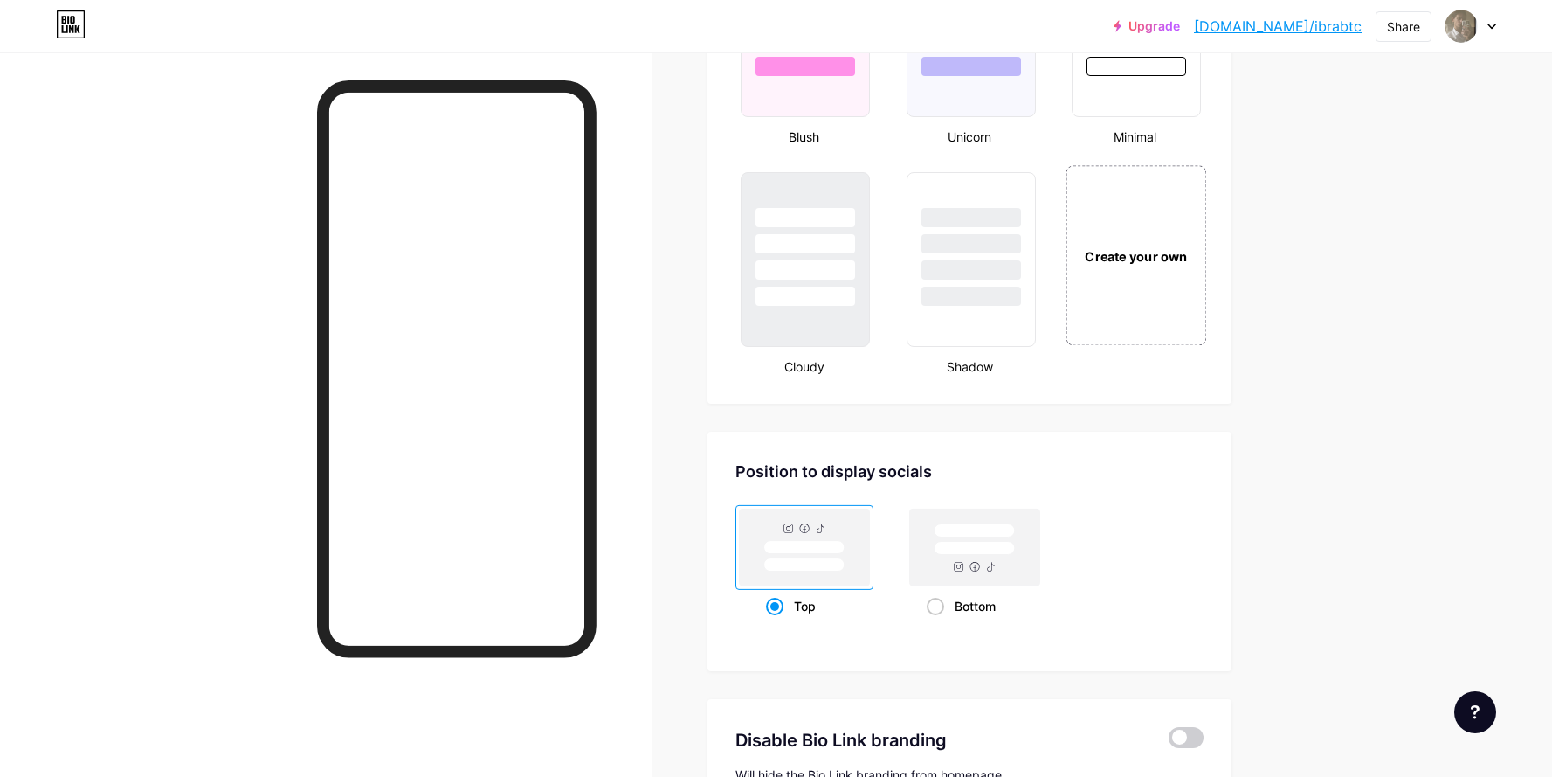
click at [1131, 264] on div "Create your own" at bounding box center [1136, 255] width 131 height 19
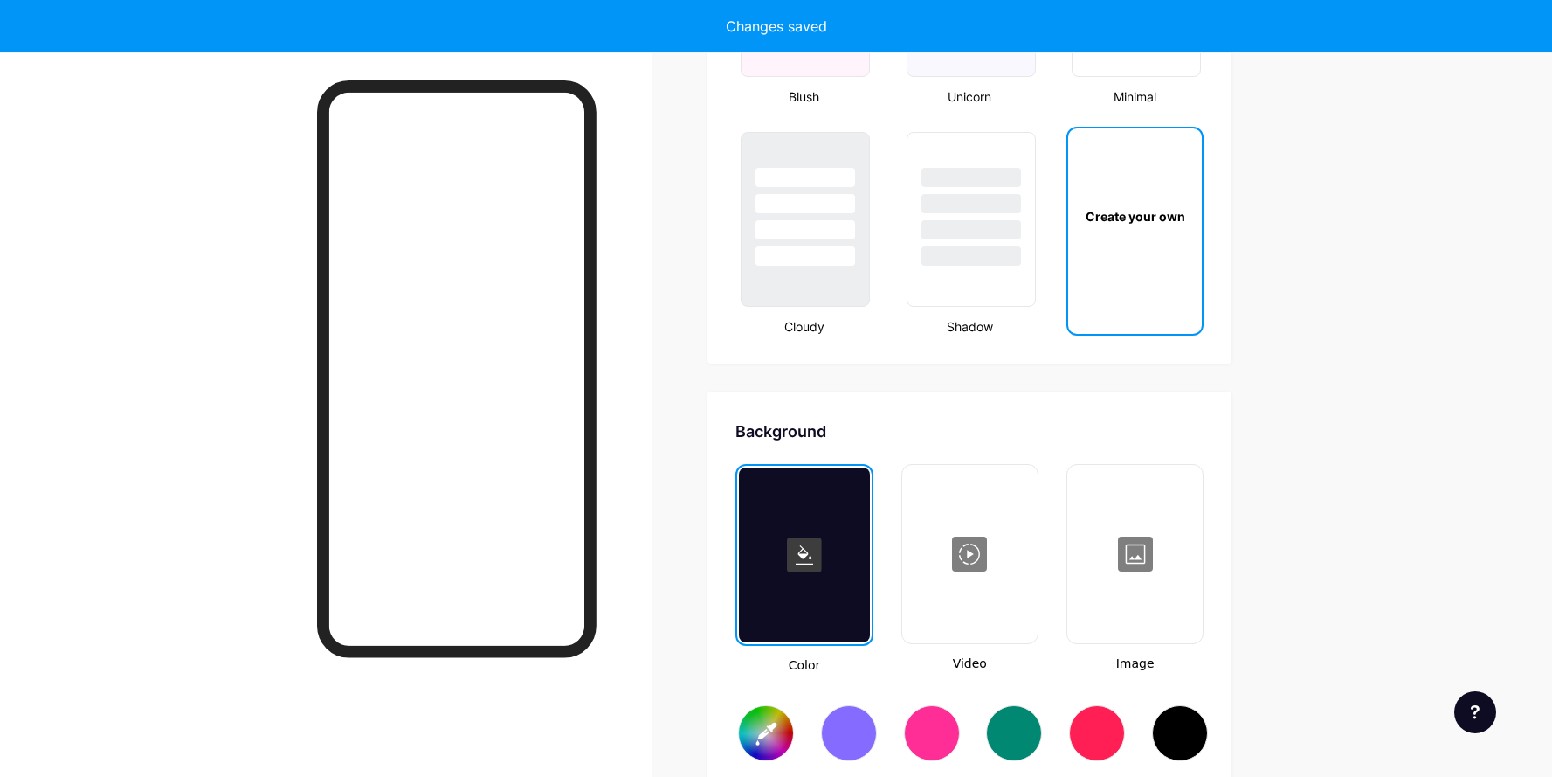
type input "#ffffff"
type input "#000000"
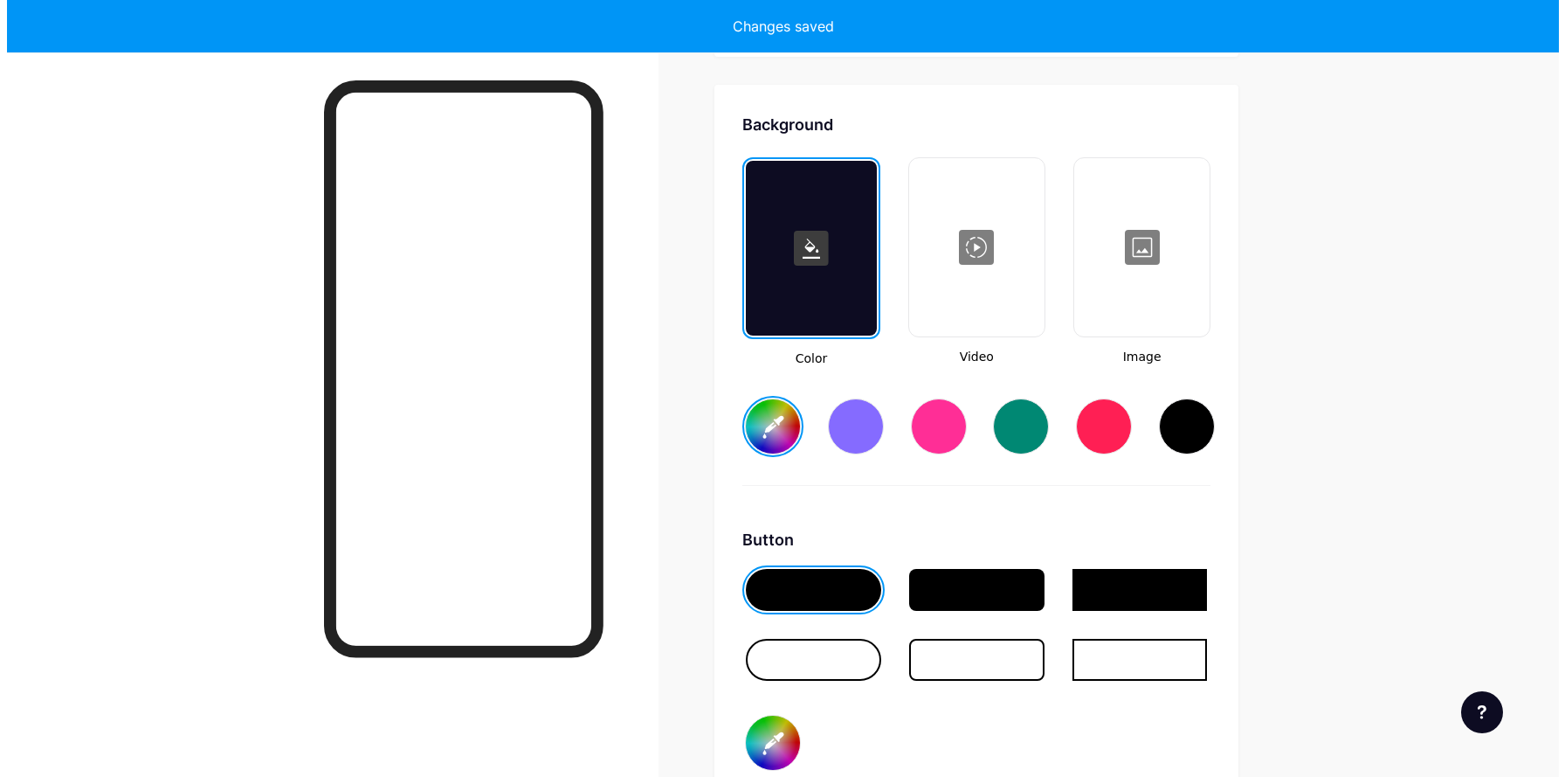
scroll to position [2319, 0]
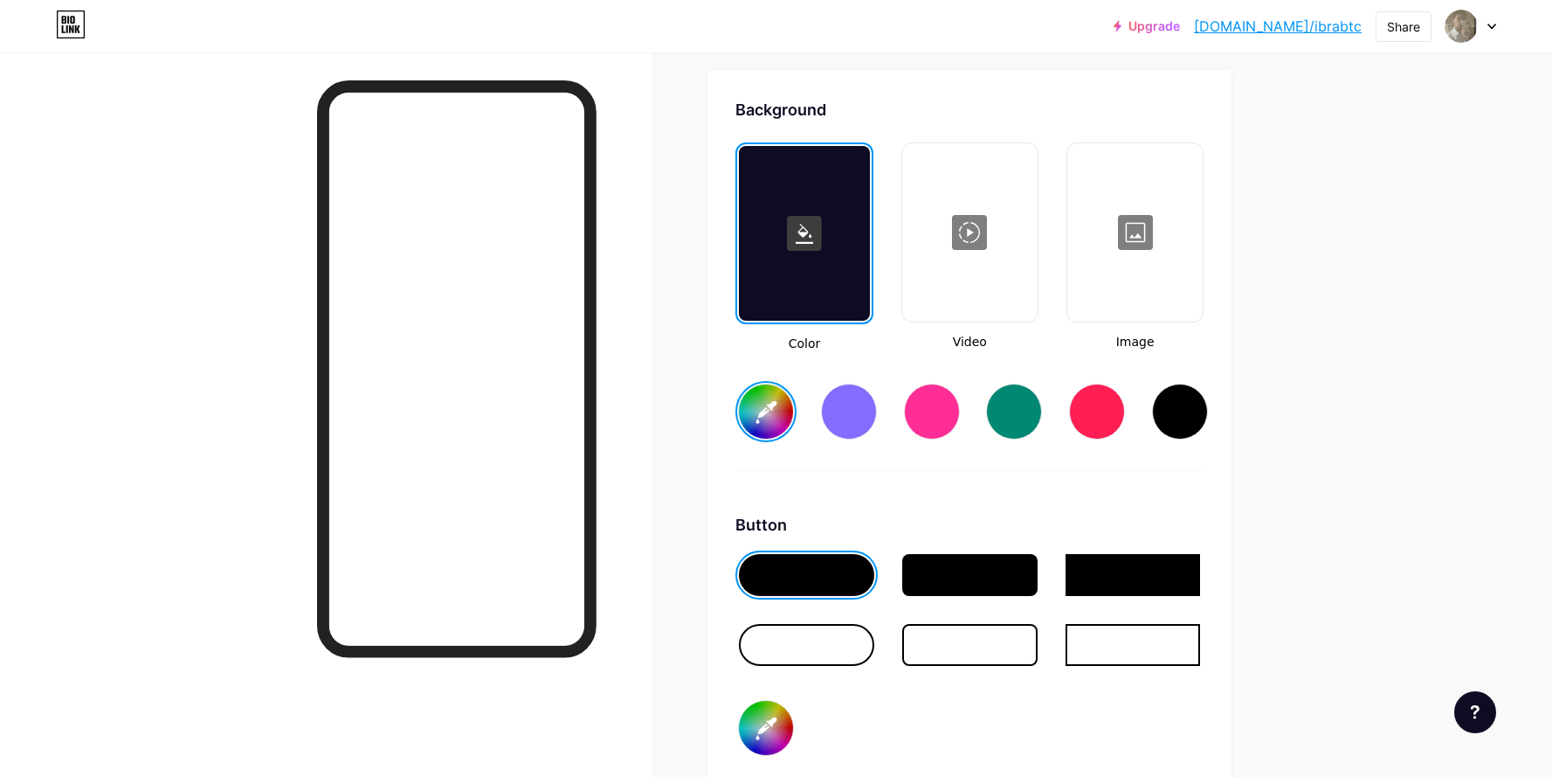
click at [1007, 256] on div at bounding box center [970, 232] width 132 height 175
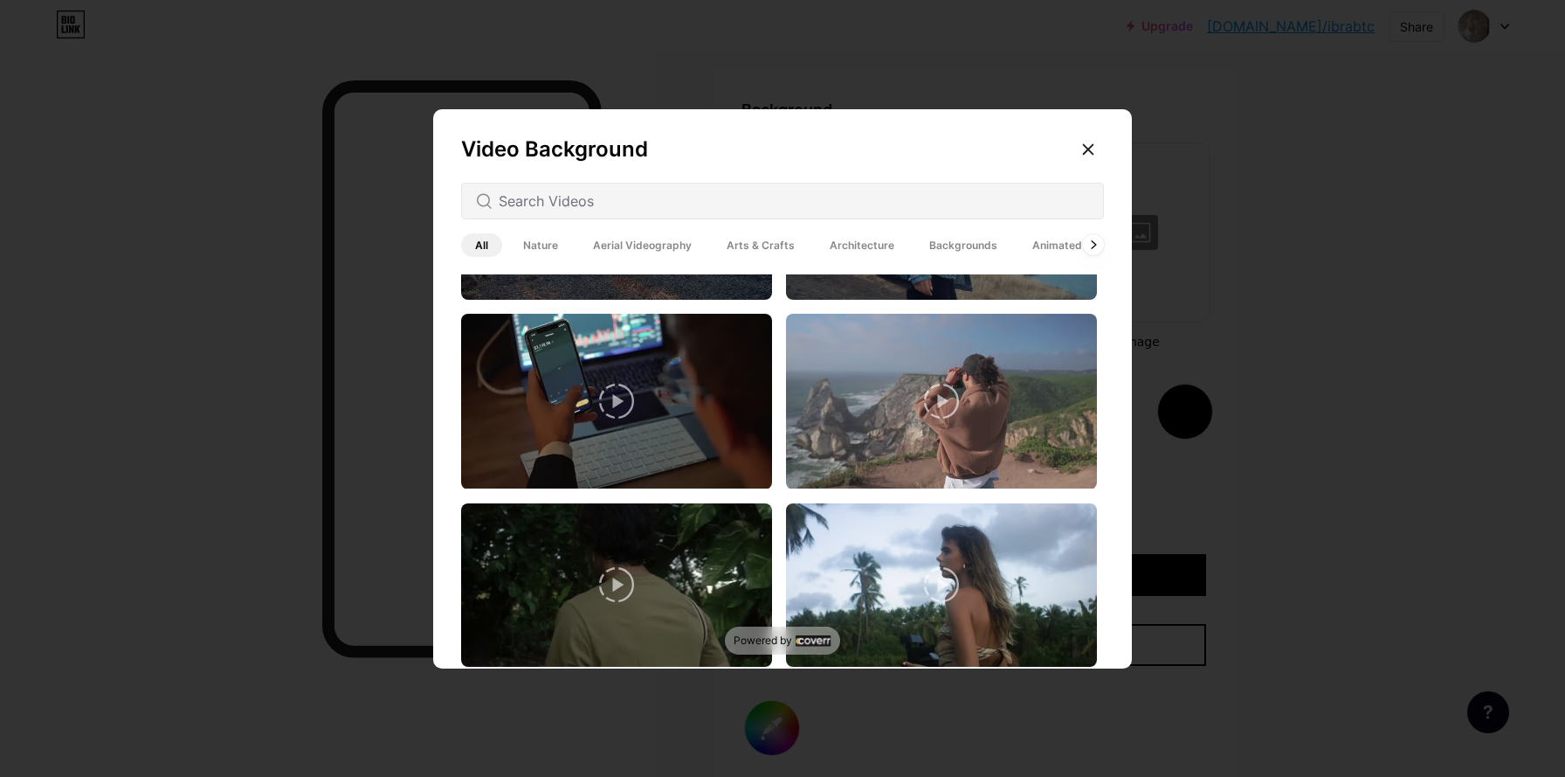
scroll to position [689, 0]
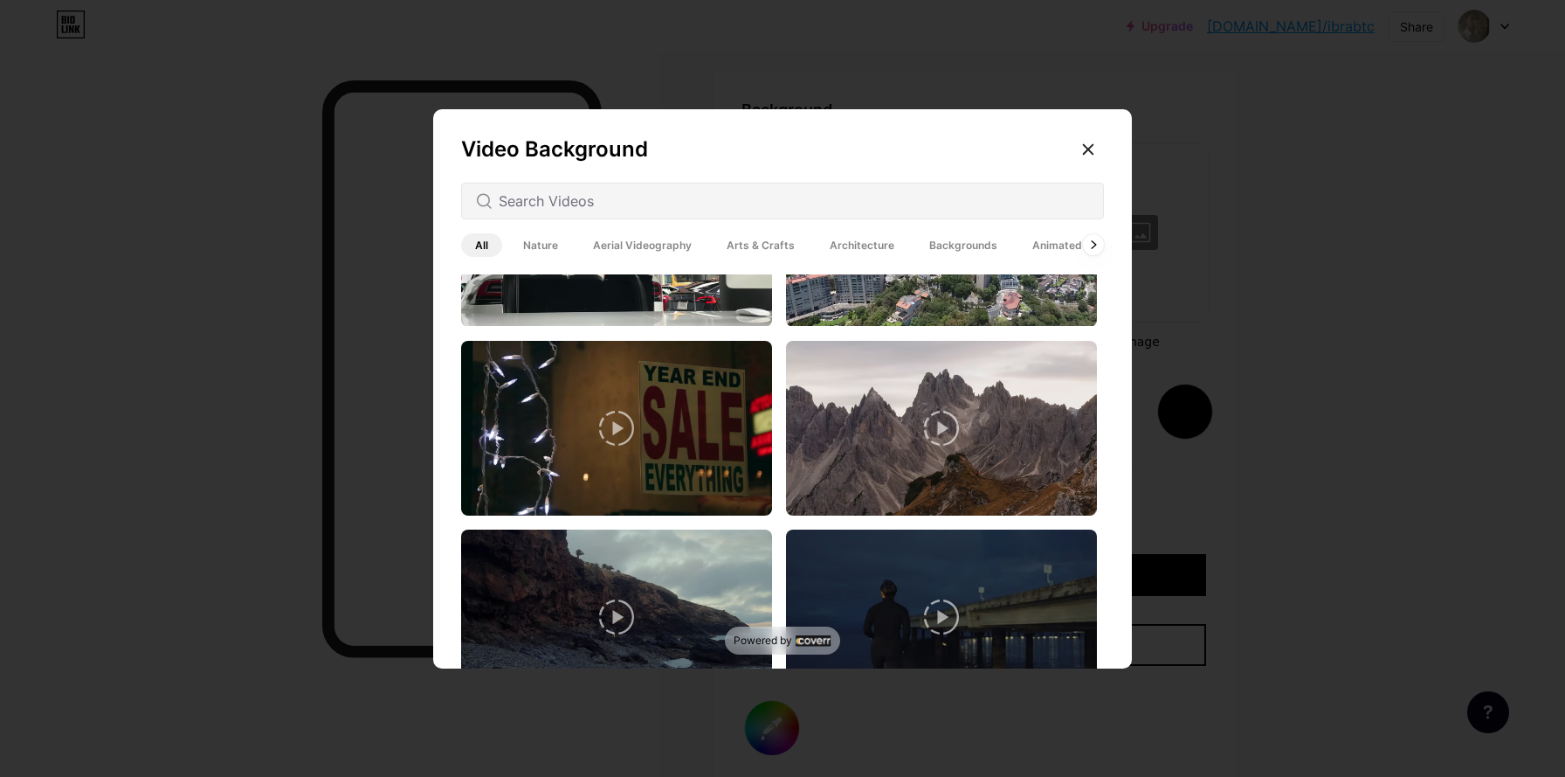
click at [940, 252] on span "Backgrounds" at bounding box center [963, 245] width 96 height 24
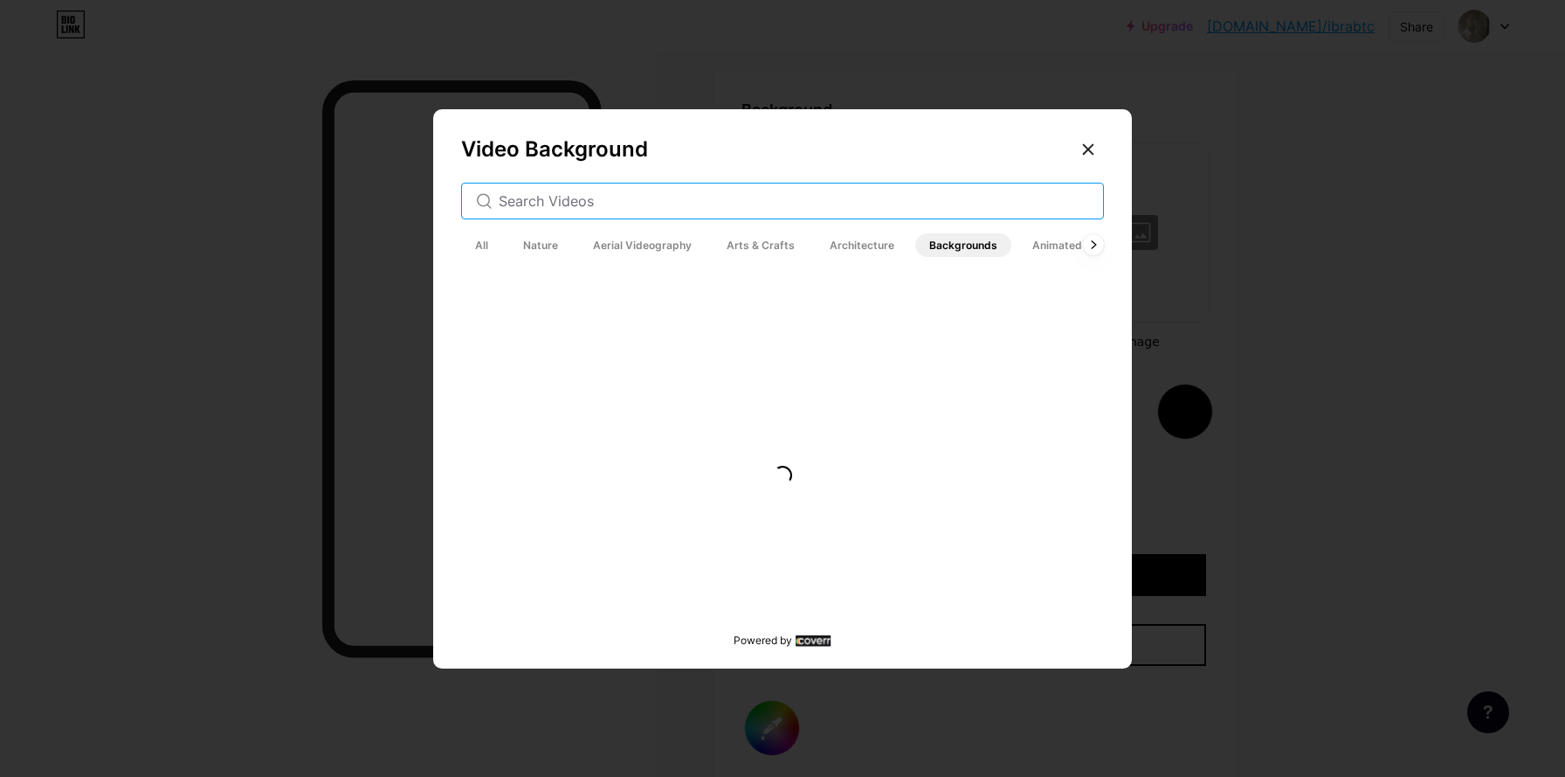
click at [841, 211] on input "text" at bounding box center [794, 200] width 591 height 21
click at [478, 250] on span "All" at bounding box center [481, 245] width 41 height 24
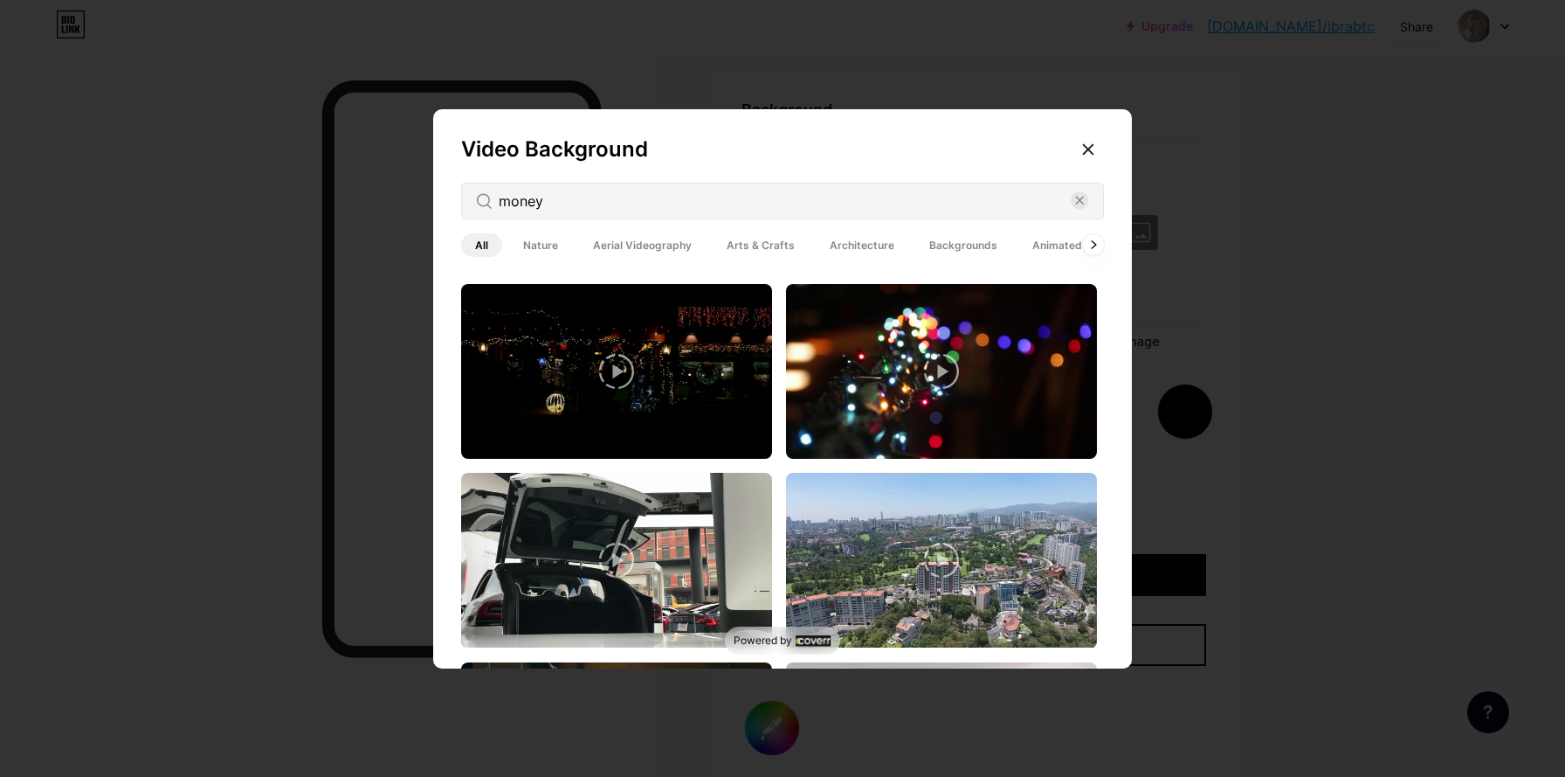
scroll to position [409, 0]
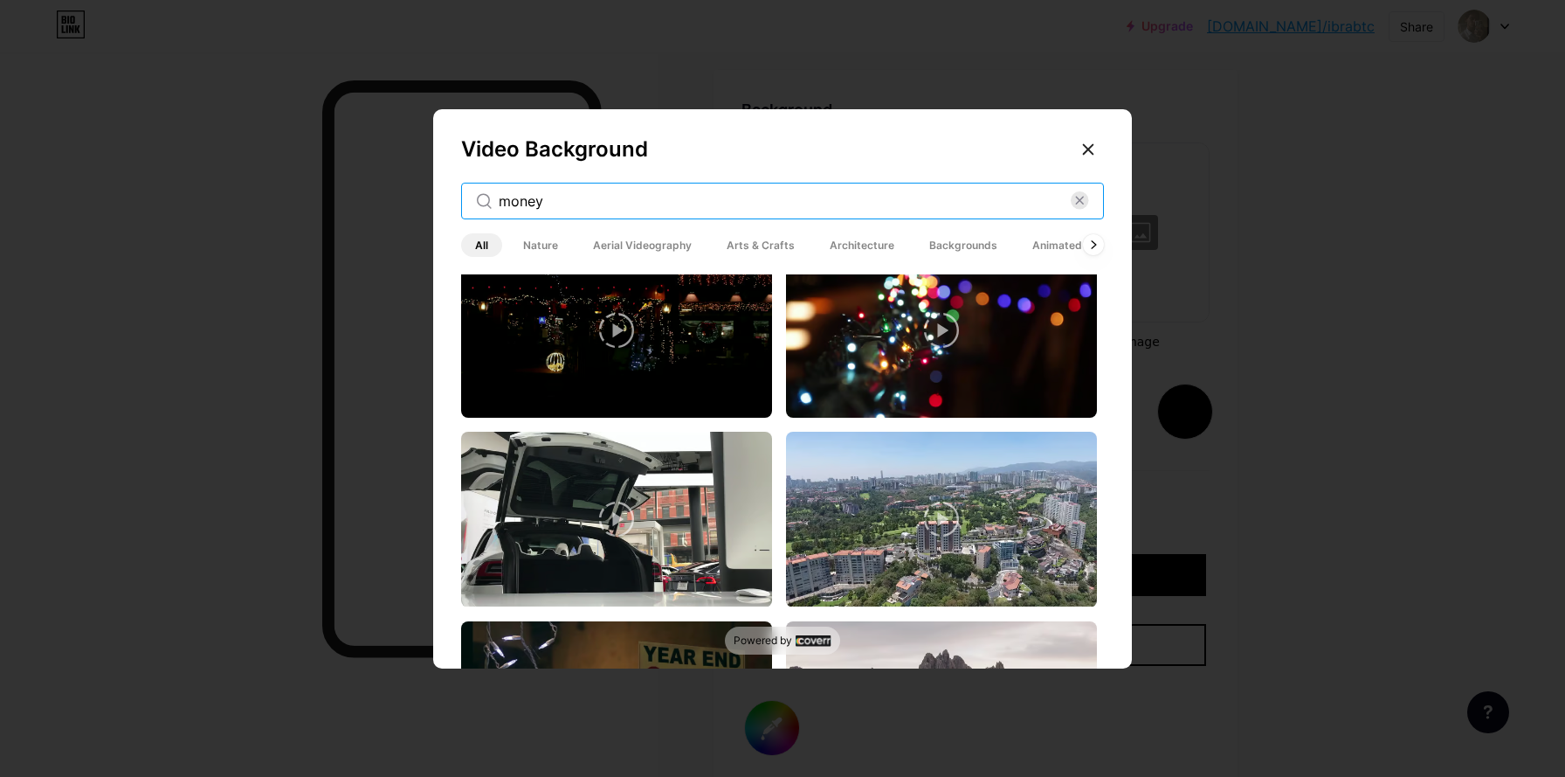
click at [595, 191] on input "money" at bounding box center [785, 200] width 572 height 21
click at [562, 194] on input "money" at bounding box center [785, 200] width 572 height 21
click at [558, 198] on input "money" at bounding box center [785, 200] width 572 height 21
type input "money"
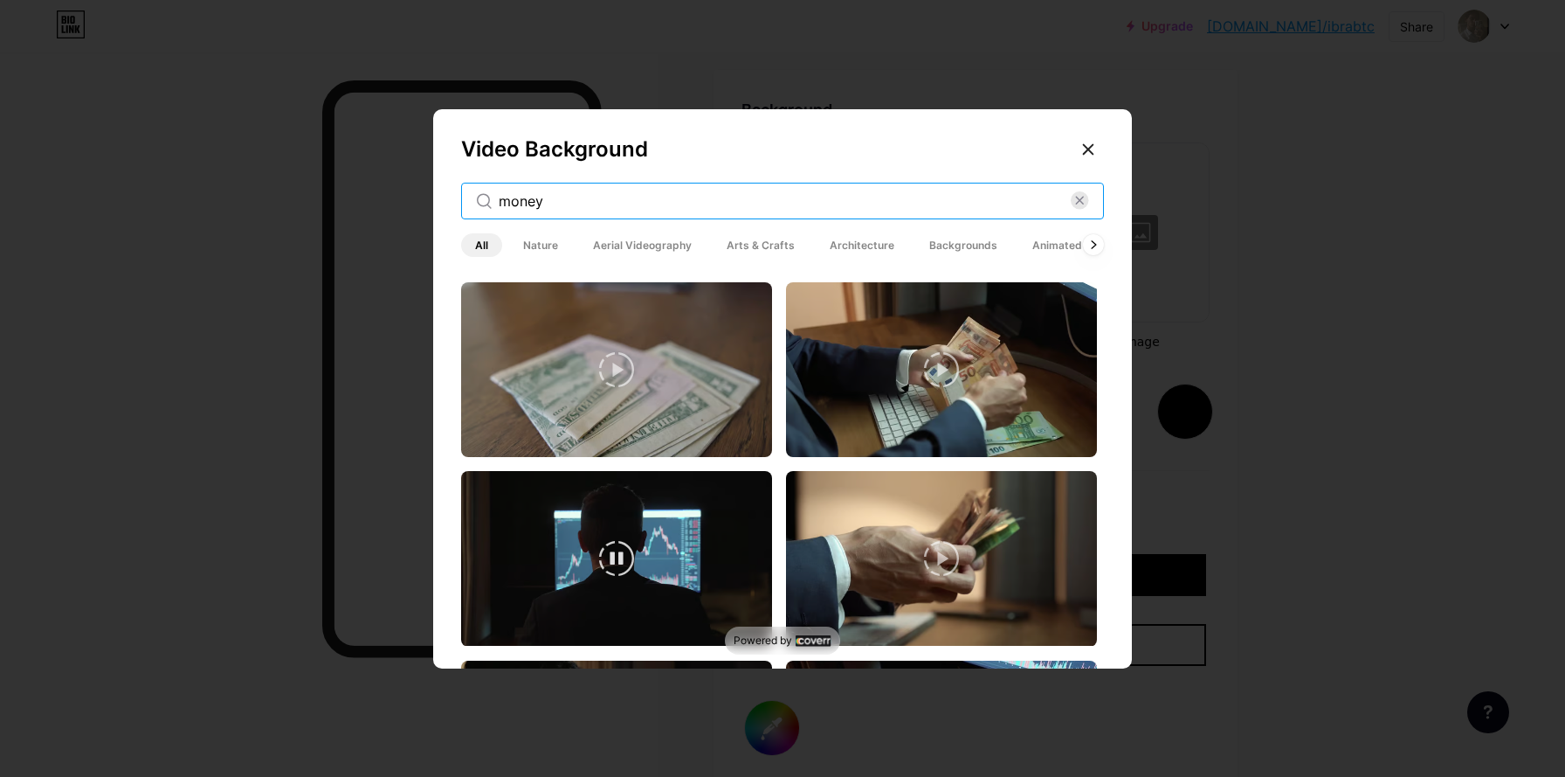
scroll to position [575, 0]
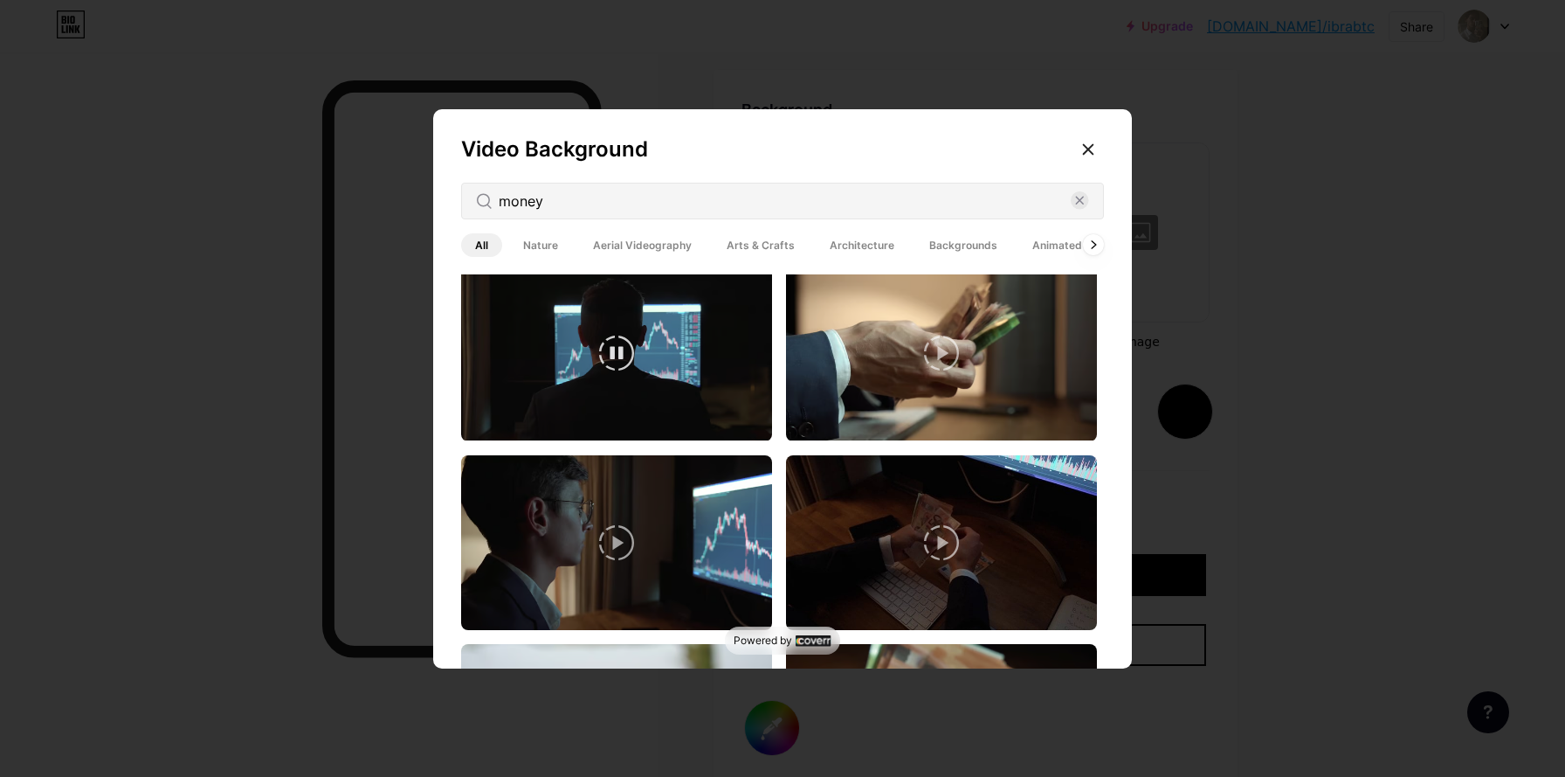
click at [675, 407] on video at bounding box center [616, 353] width 311 height 175
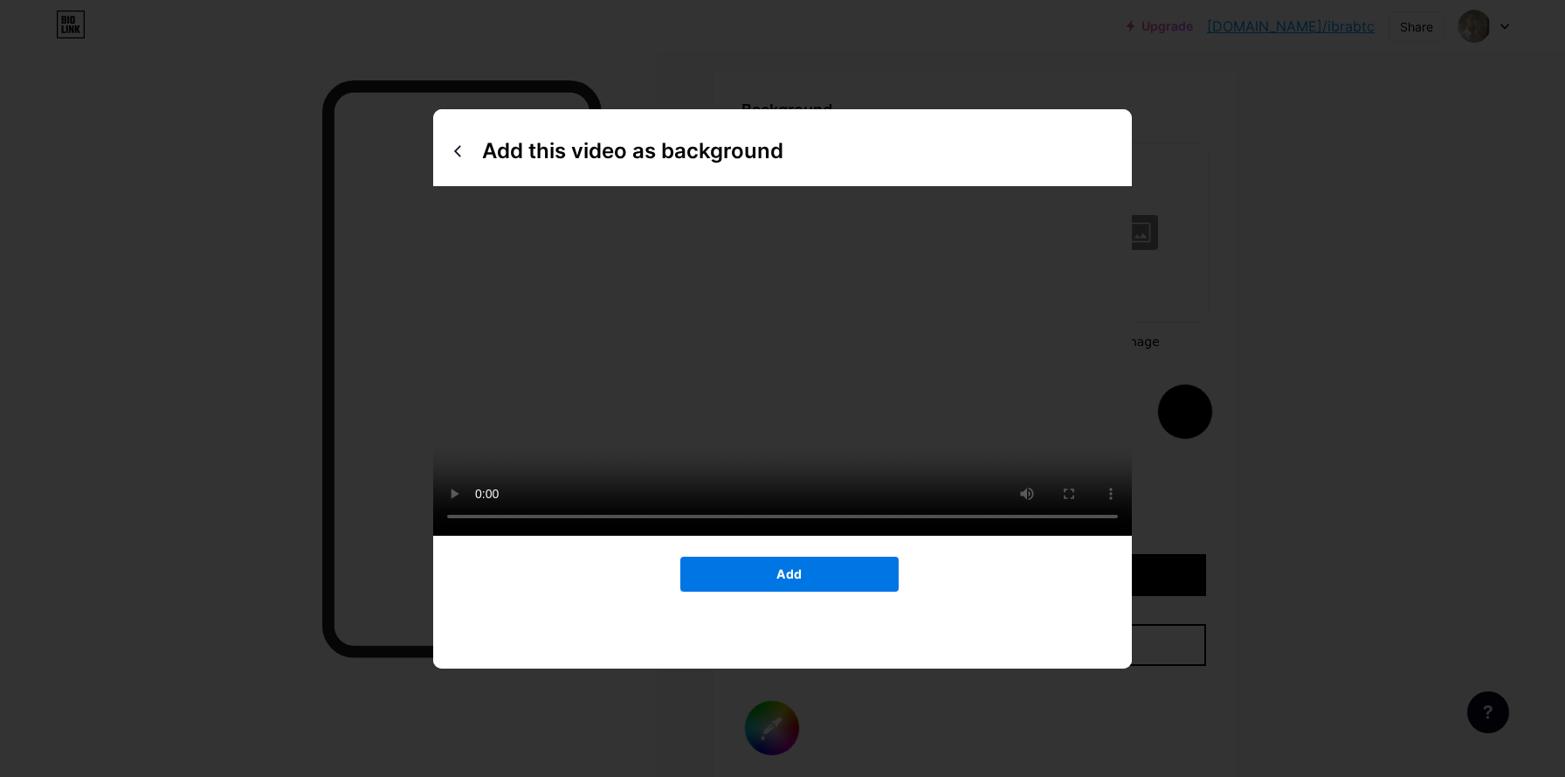
click at [783, 591] on button "Add" at bounding box center [789, 573] width 218 height 35
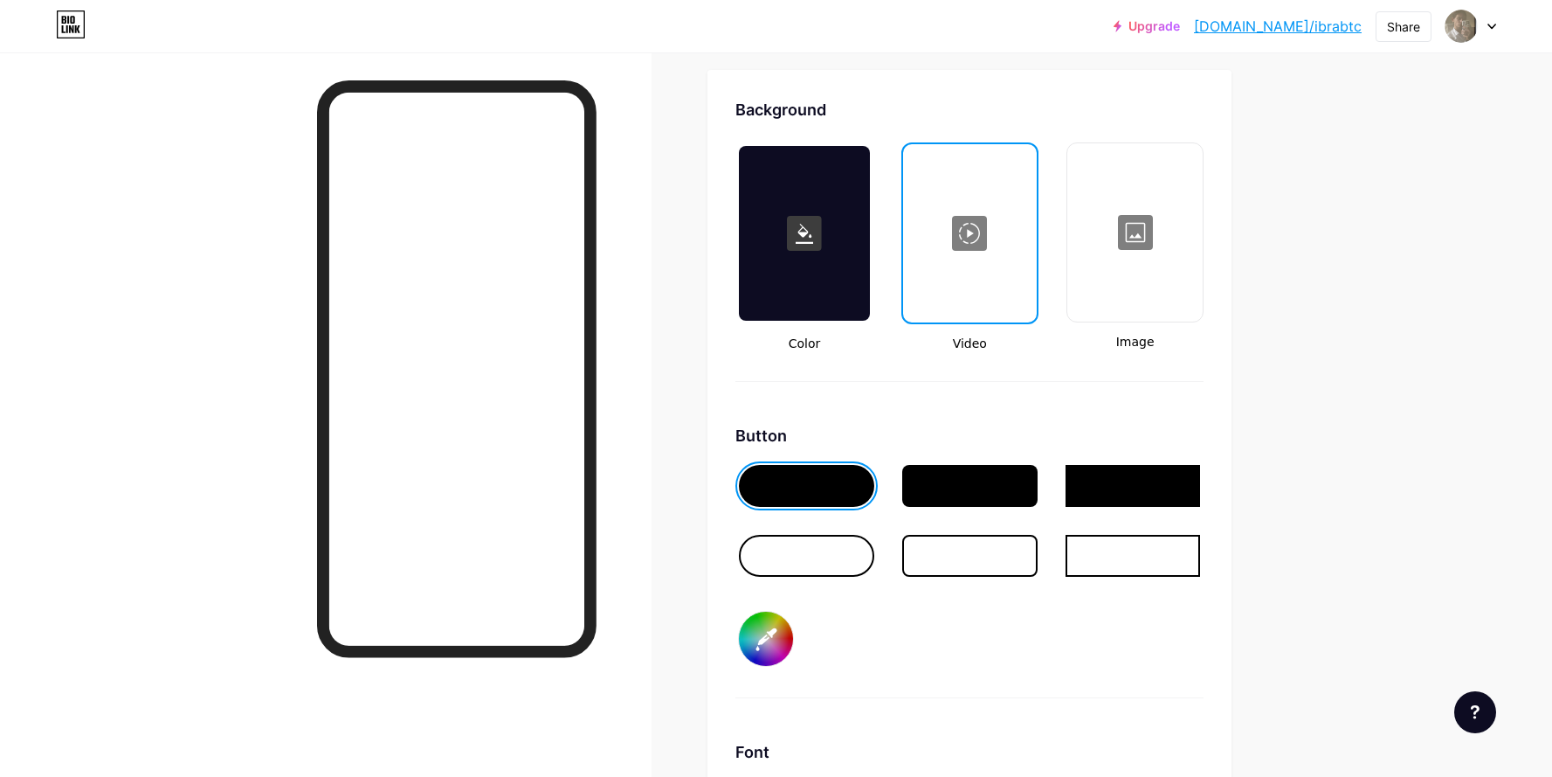
click at [785, 607] on div "Button #000000" at bounding box center [970, 561] width 468 height 274
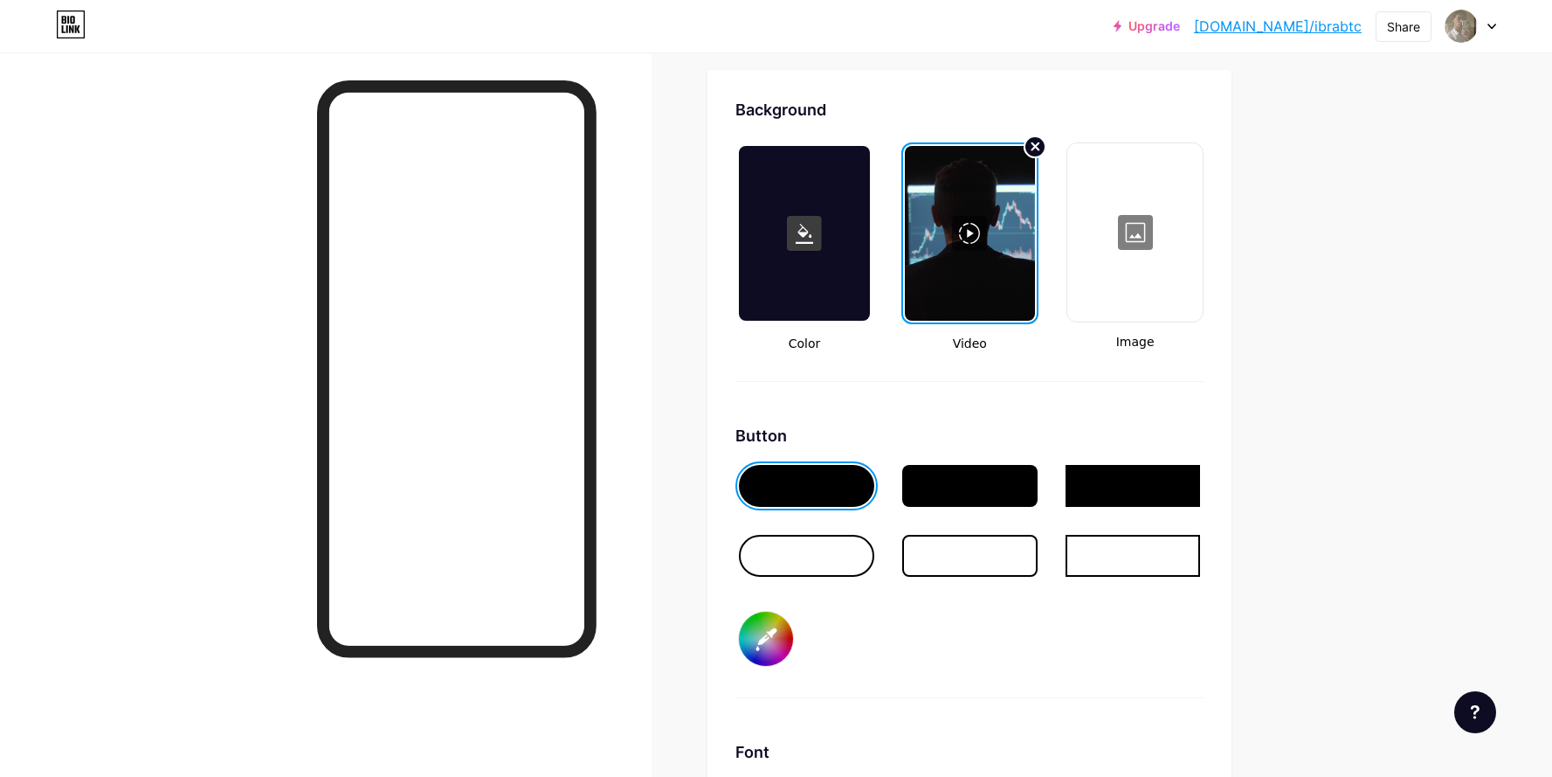
click at [1040, 148] on circle at bounding box center [1035, 146] width 21 height 21
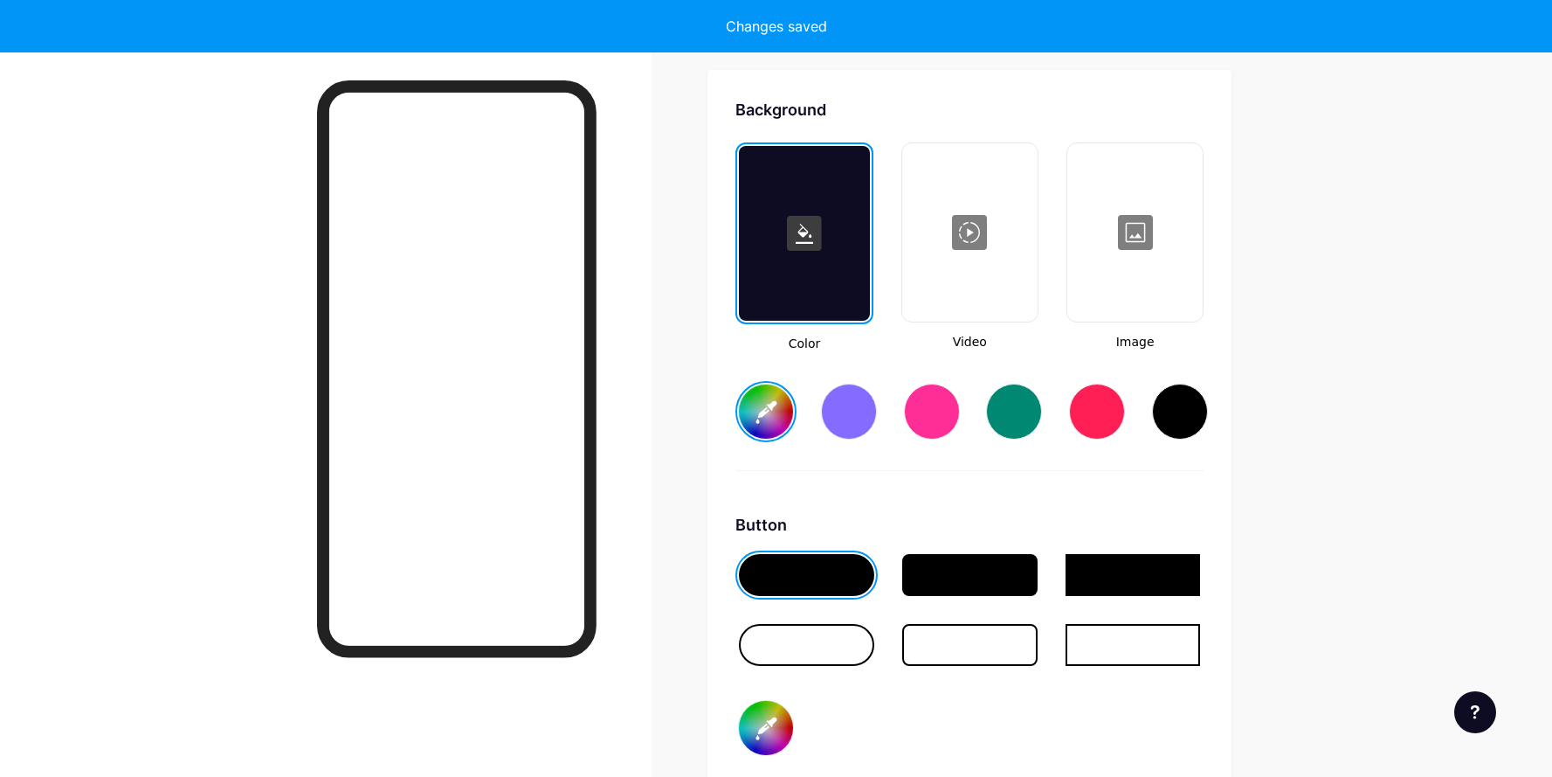
click at [1160, 411] on div at bounding box center [1180, 411] width 56 height 56
type input "#000000"
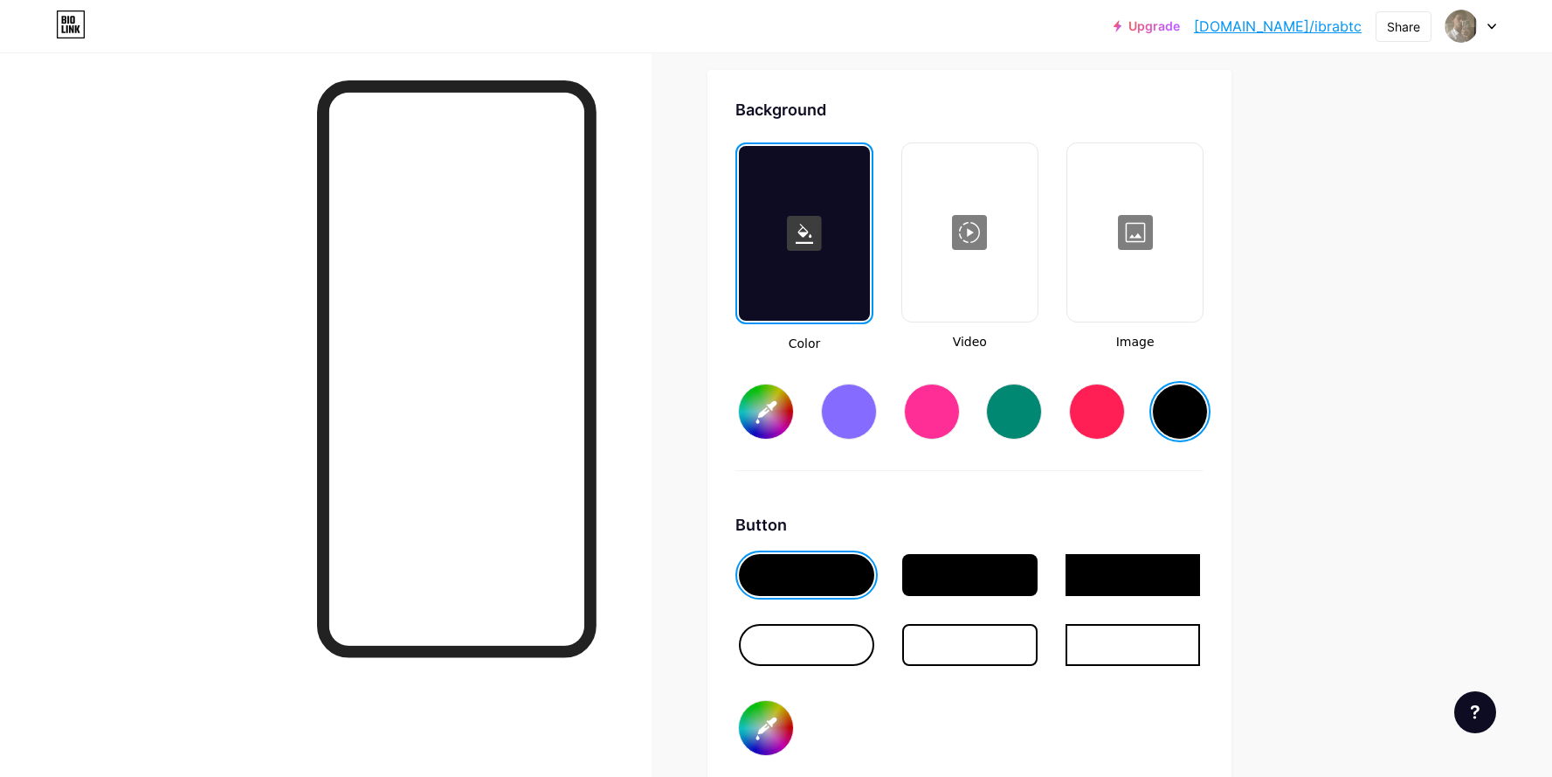
click at [779, 418] on input "#000000" at bounding box center [766, 411] width 54 height 54
drag, startPoint x: 779, startPoint y: 418, endPoint x: 936, endPoint y: 247, distance: 231.2
click at [915, 329] on div "Color Video Image #000000" at bounding box center [970, 306] width 468 height 328
click at [939, 237] on div at bounding box center [970, 232] width 132 height 175
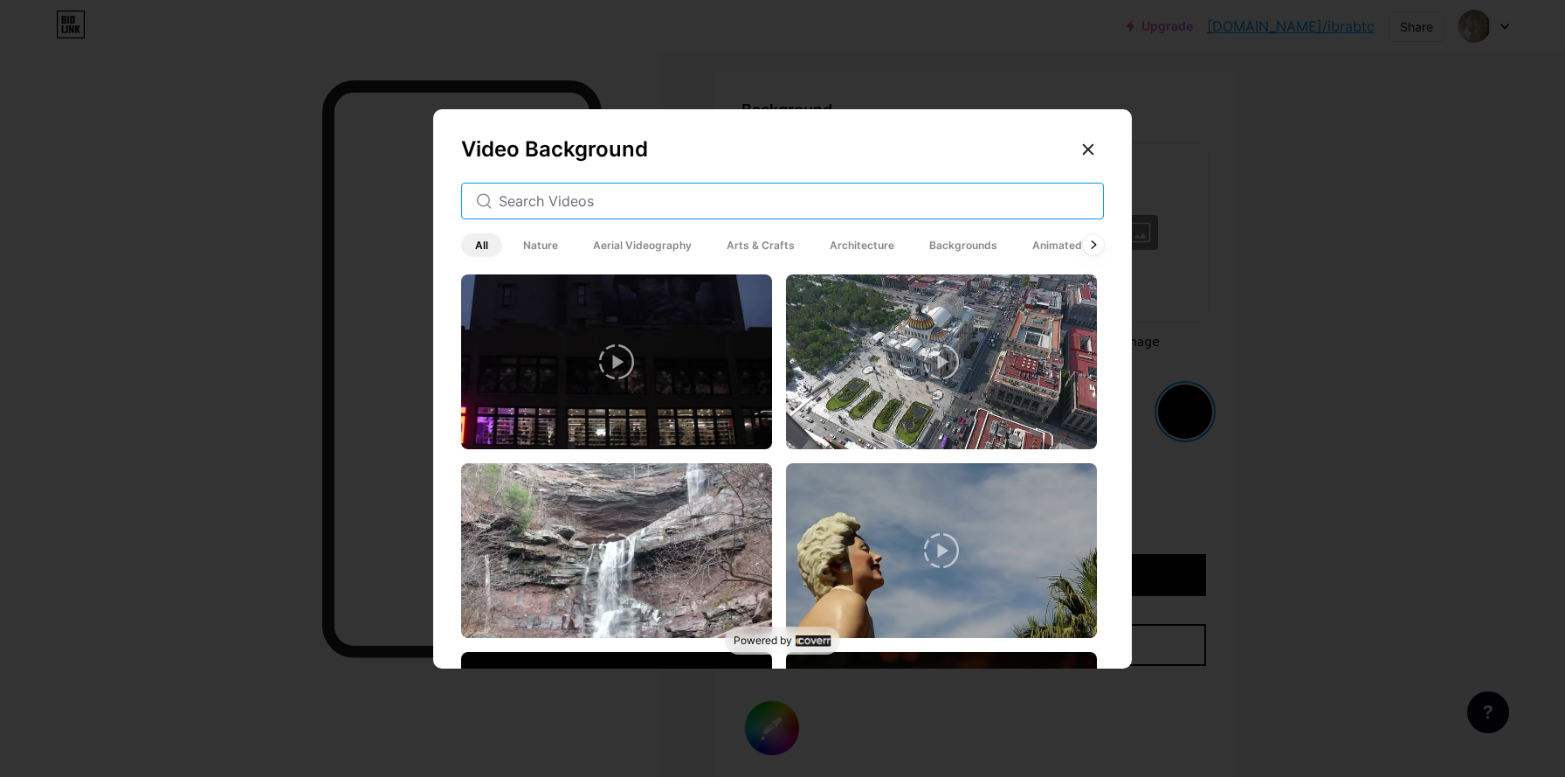
click at [622, 204] on input "text" at bounding box center [794, 200] width 591 height 21
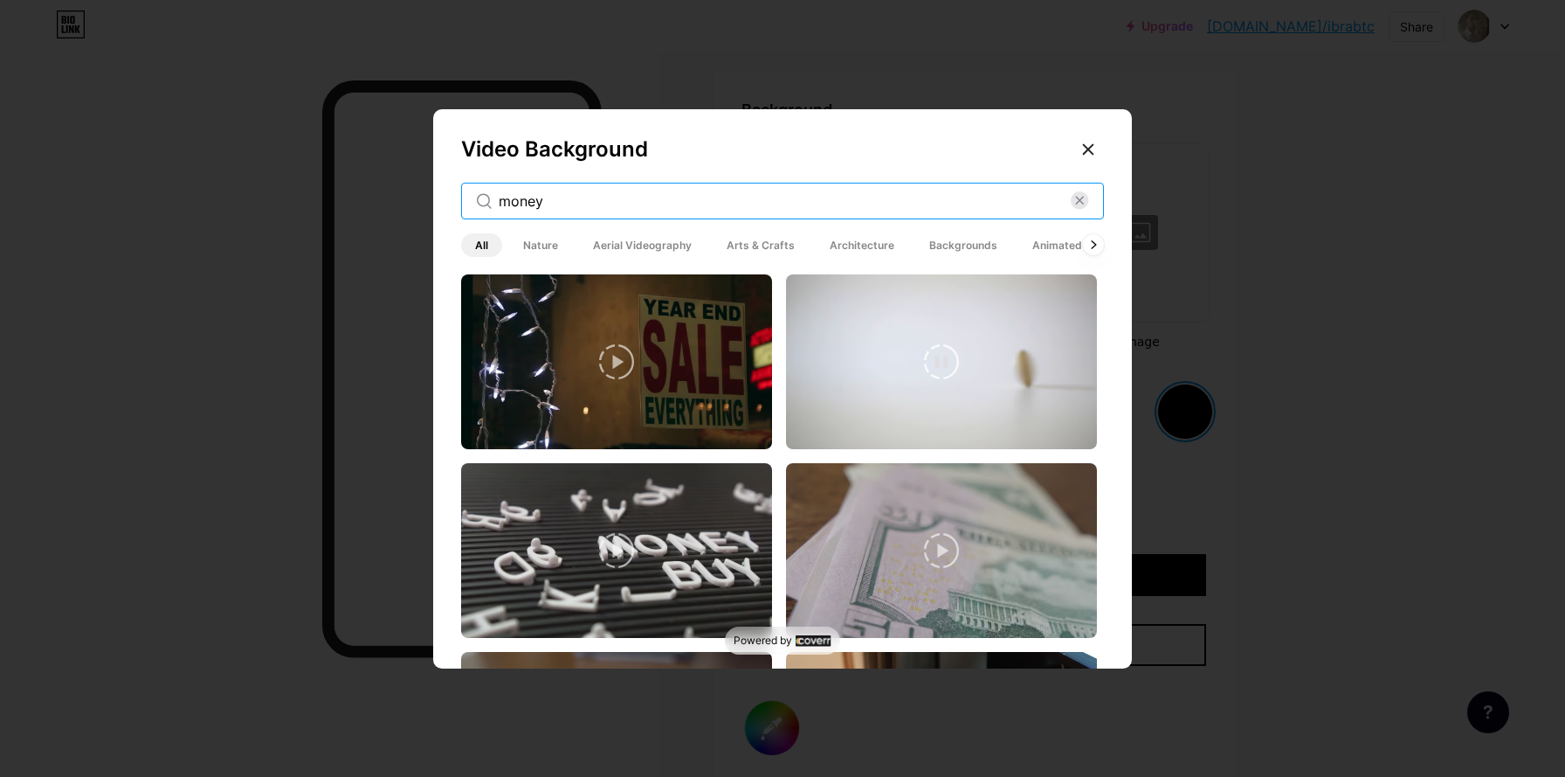
type input "money"
click at [936, 397] on video at bounding box center [941, 361] width 311 height 175
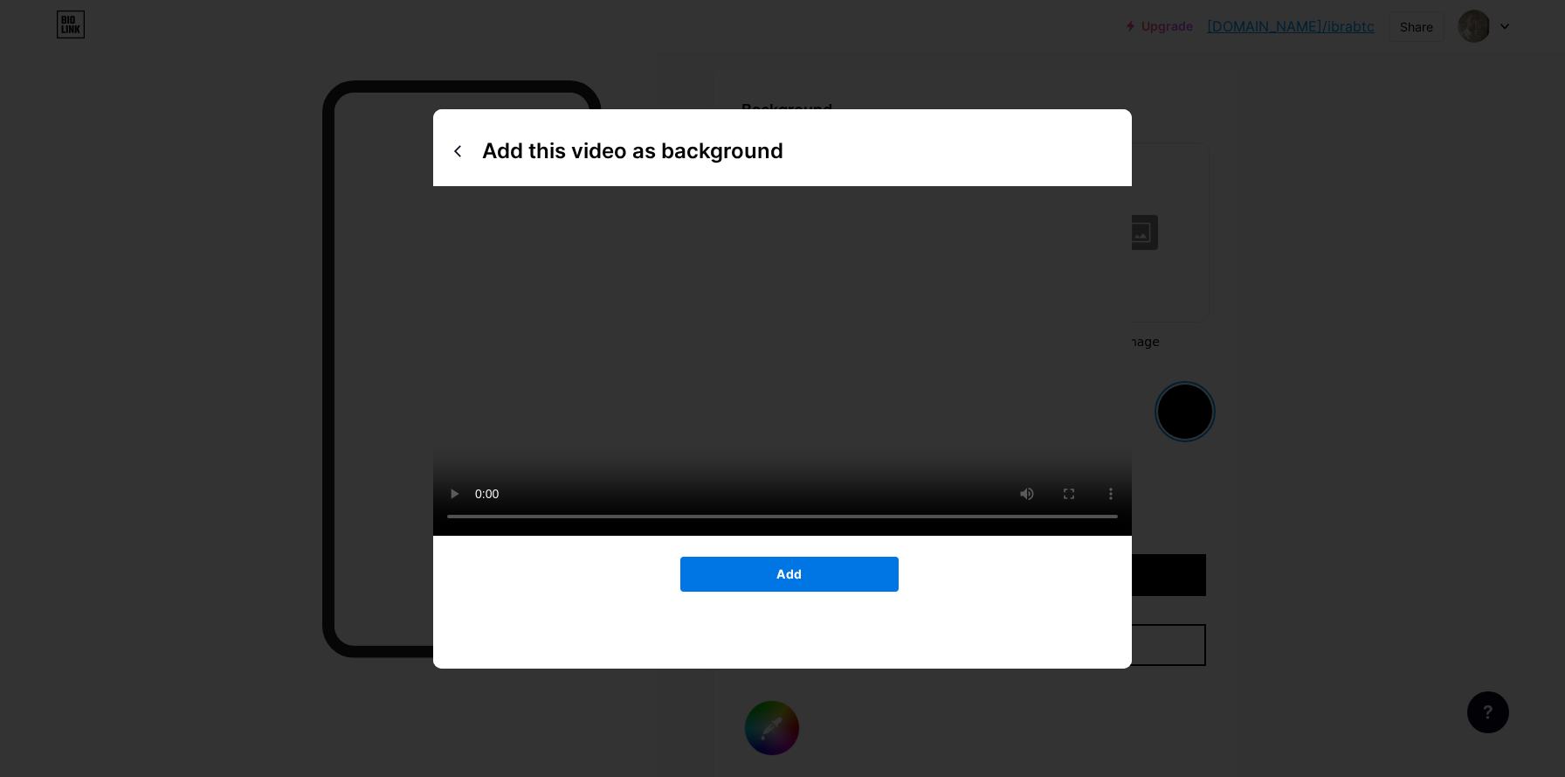
click at [777, 581] on span "Add" at bounding box center [789, 573] width 25 height 15
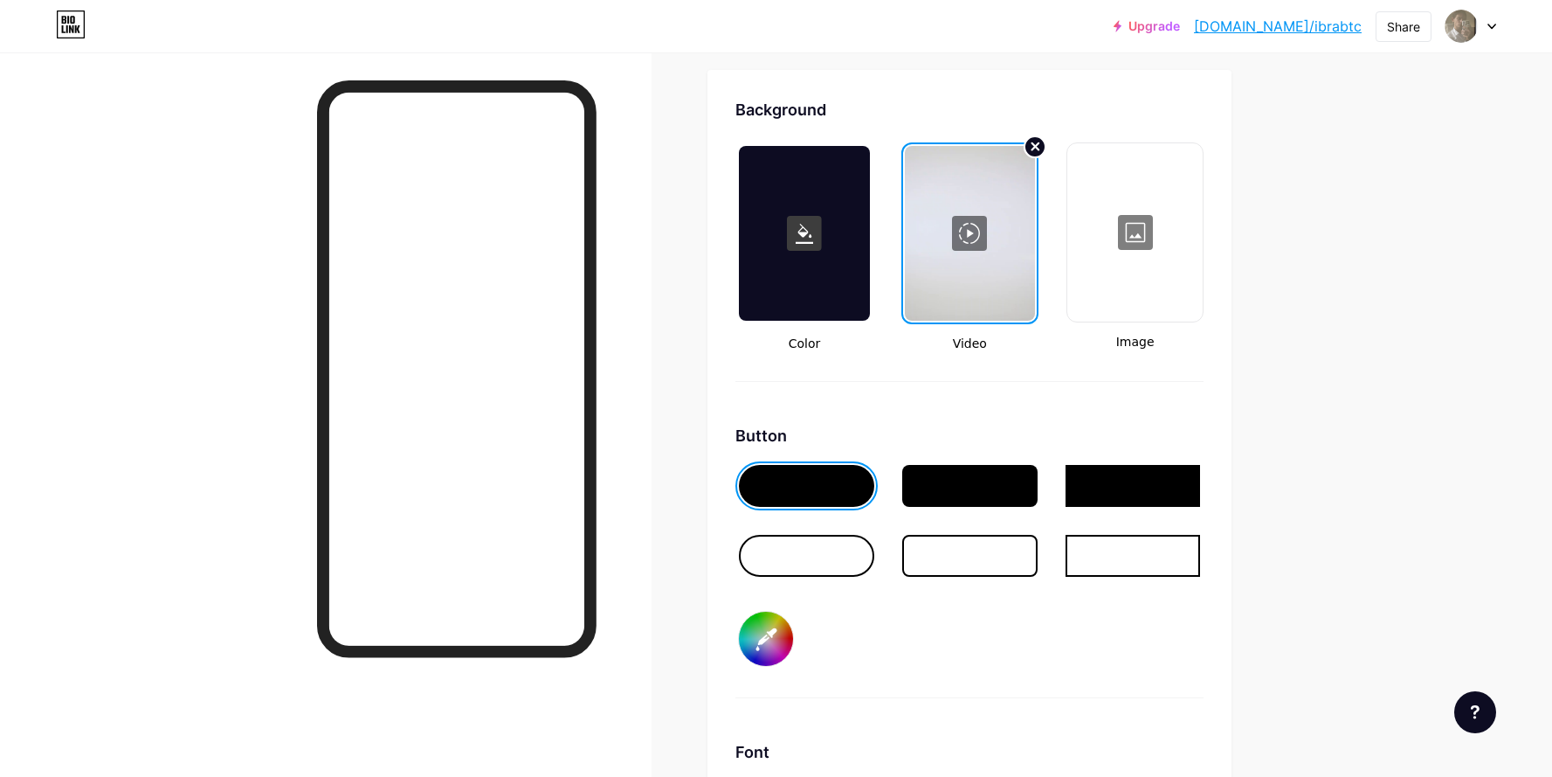
click at [1040, 145] on icon at bounding box center [1036, 146] width 7 height 7
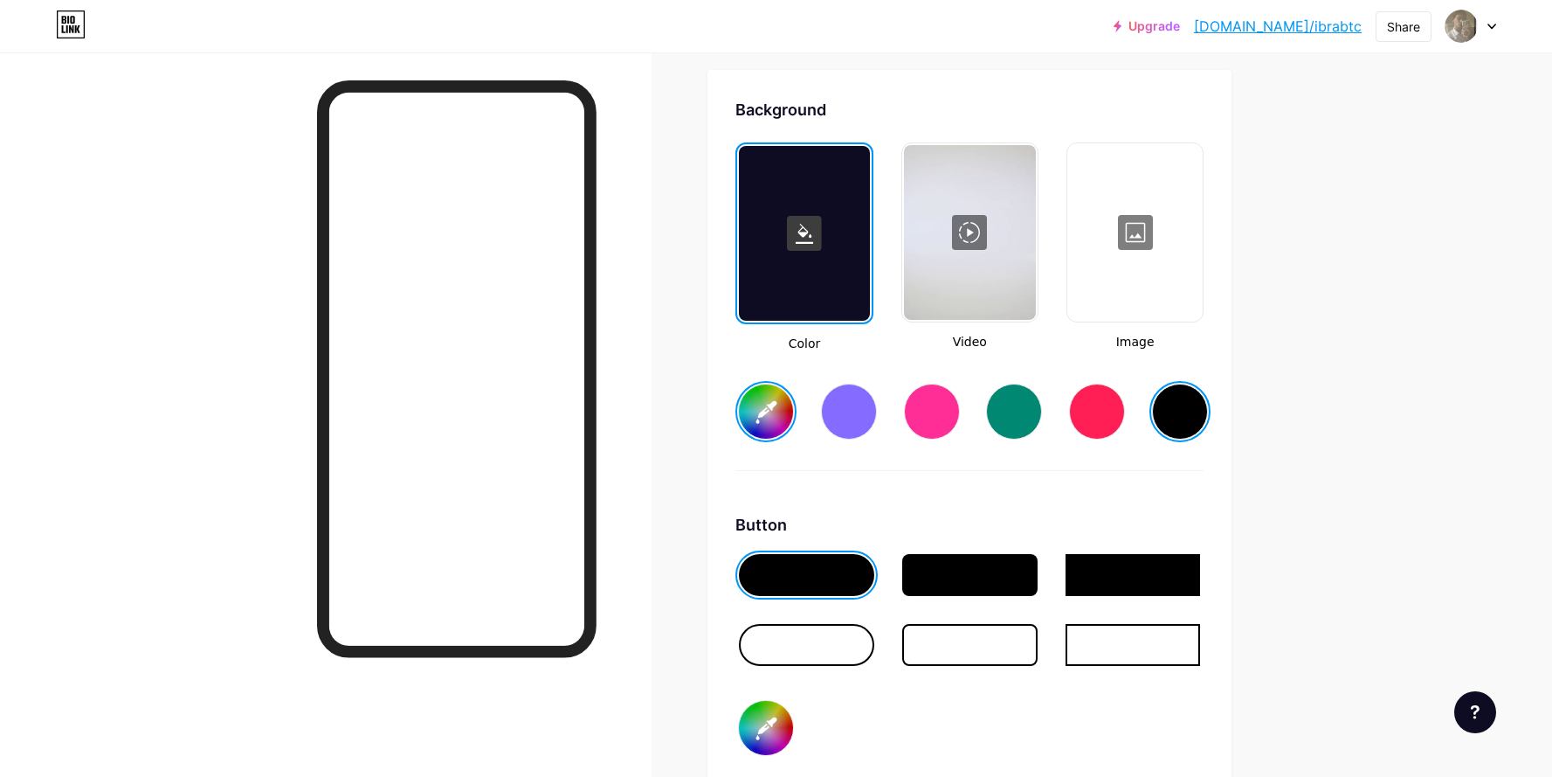
click at [979, 217] on div at bounding box center [970, 232] width 132 height 175
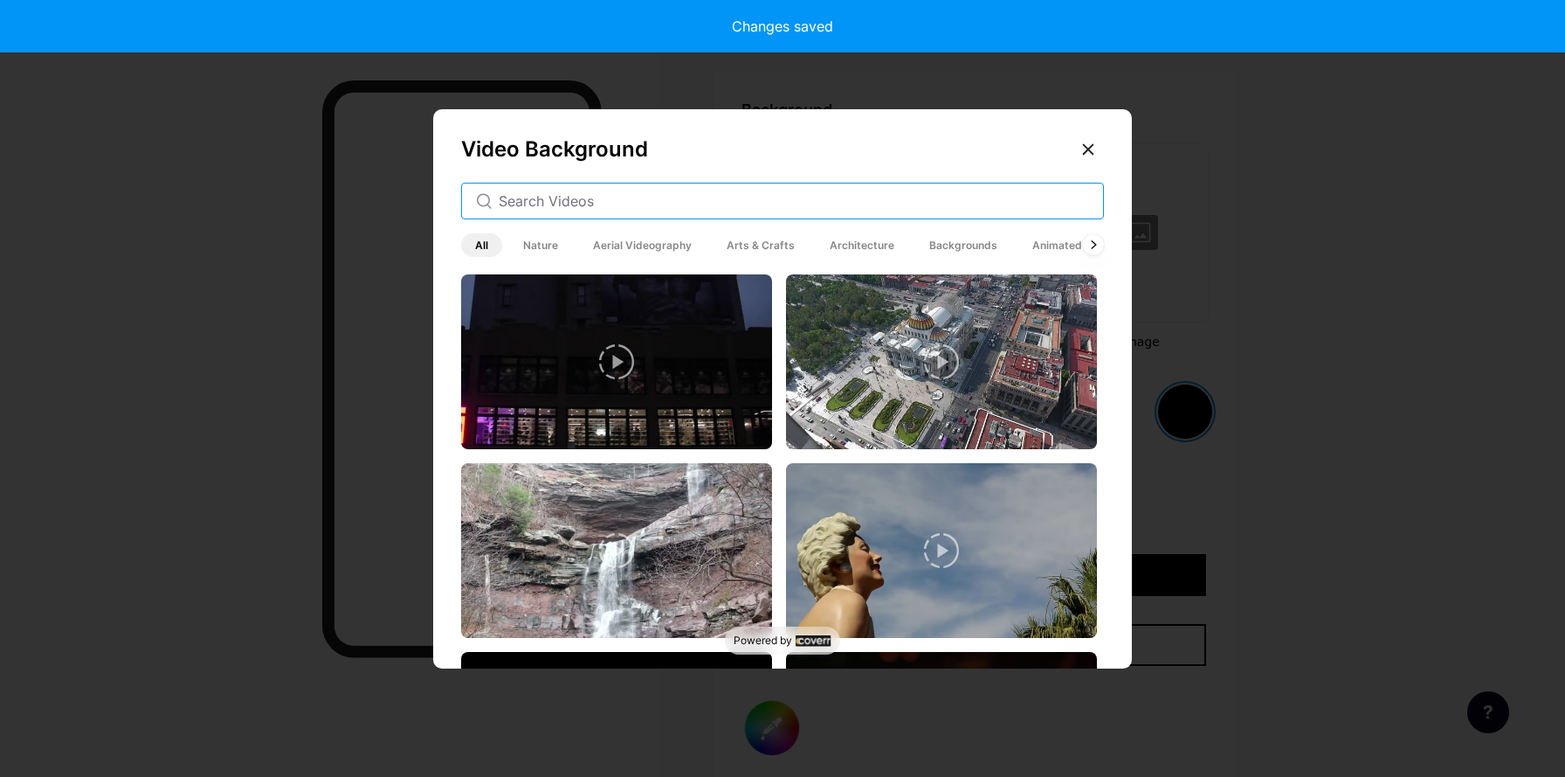
click at [625, 205] on input "text" at bounding box center [794, 200] width 591 height 21
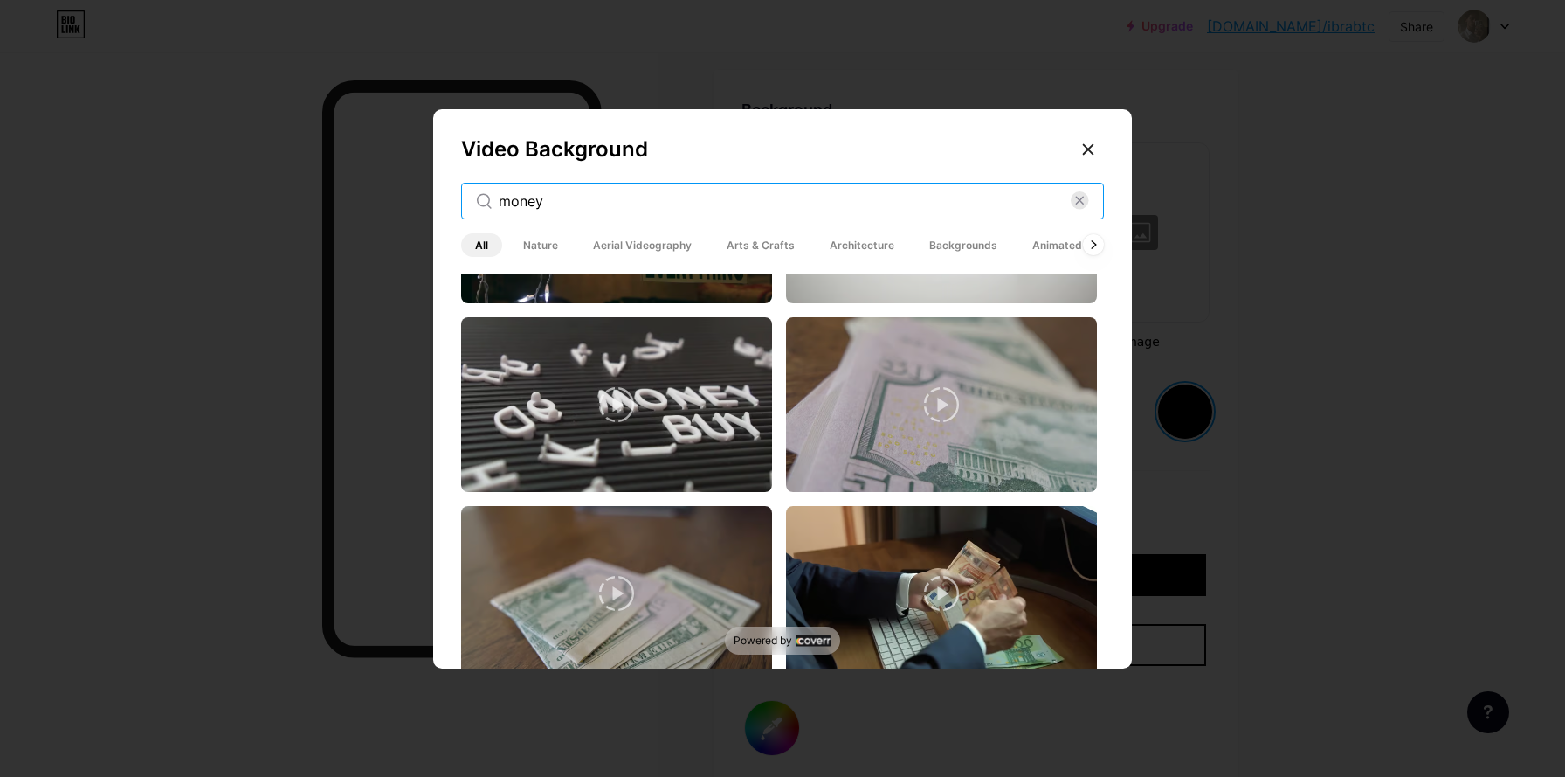
scroll to position [165, 0]
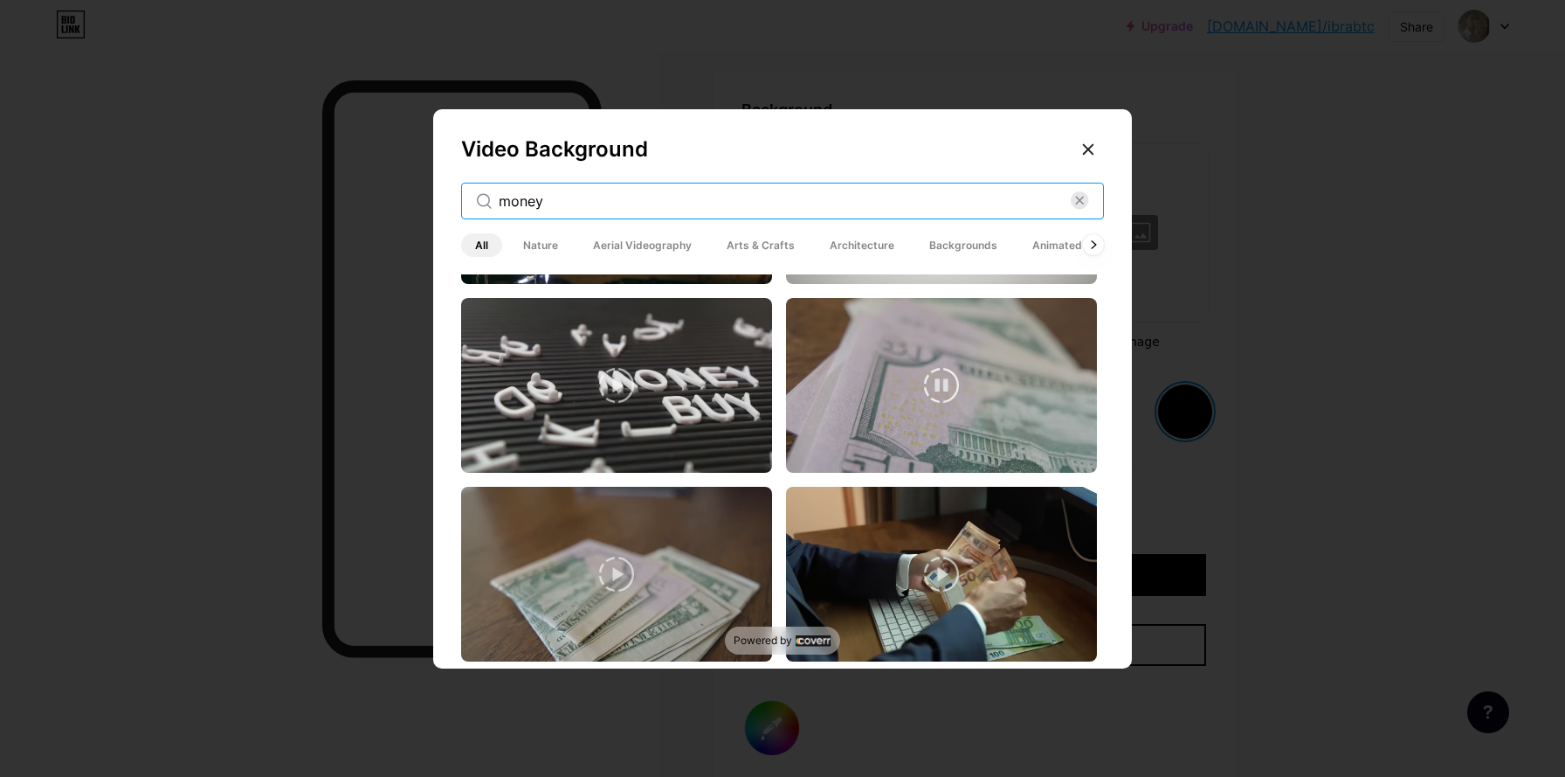
type input "money"
click at [873, 369] on video at bounding box center [941, 385] width 311 height 175
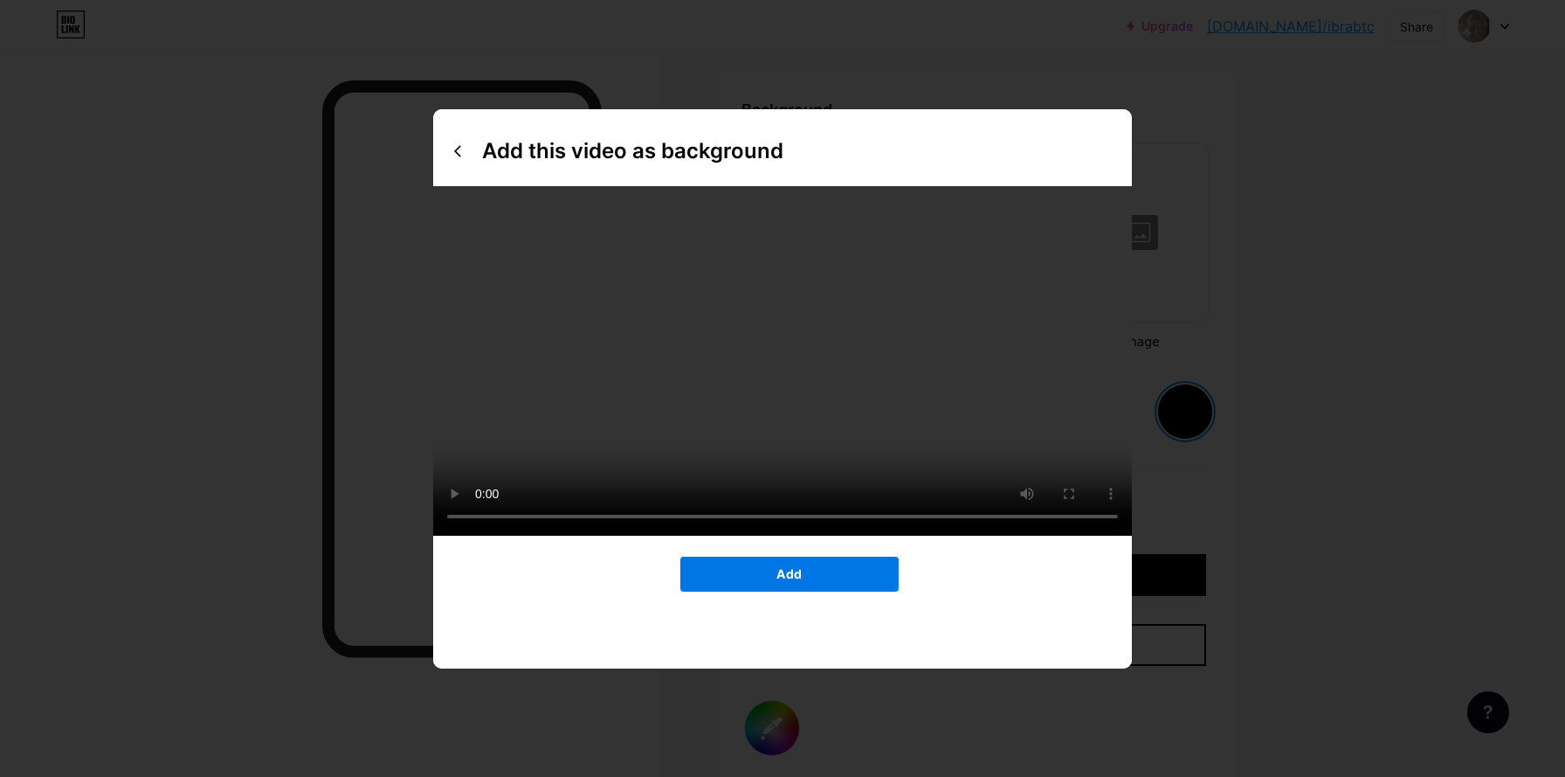
click at [761, 591] on button "Add" at bounding box center [789, 573] width 218 height 35
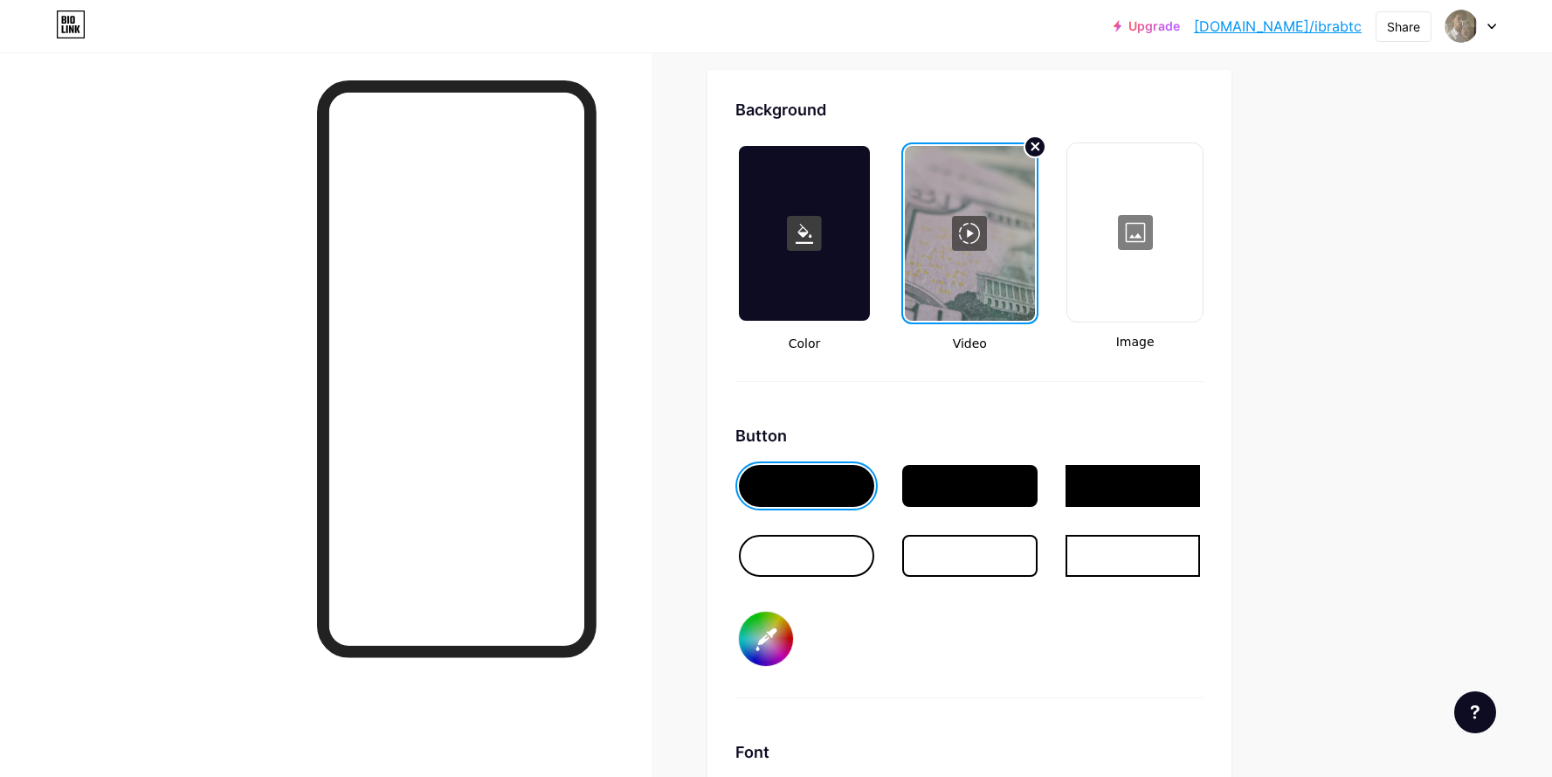
click at [1038, 144] on icon at bounding box center [1036, 146] width 7 height 7
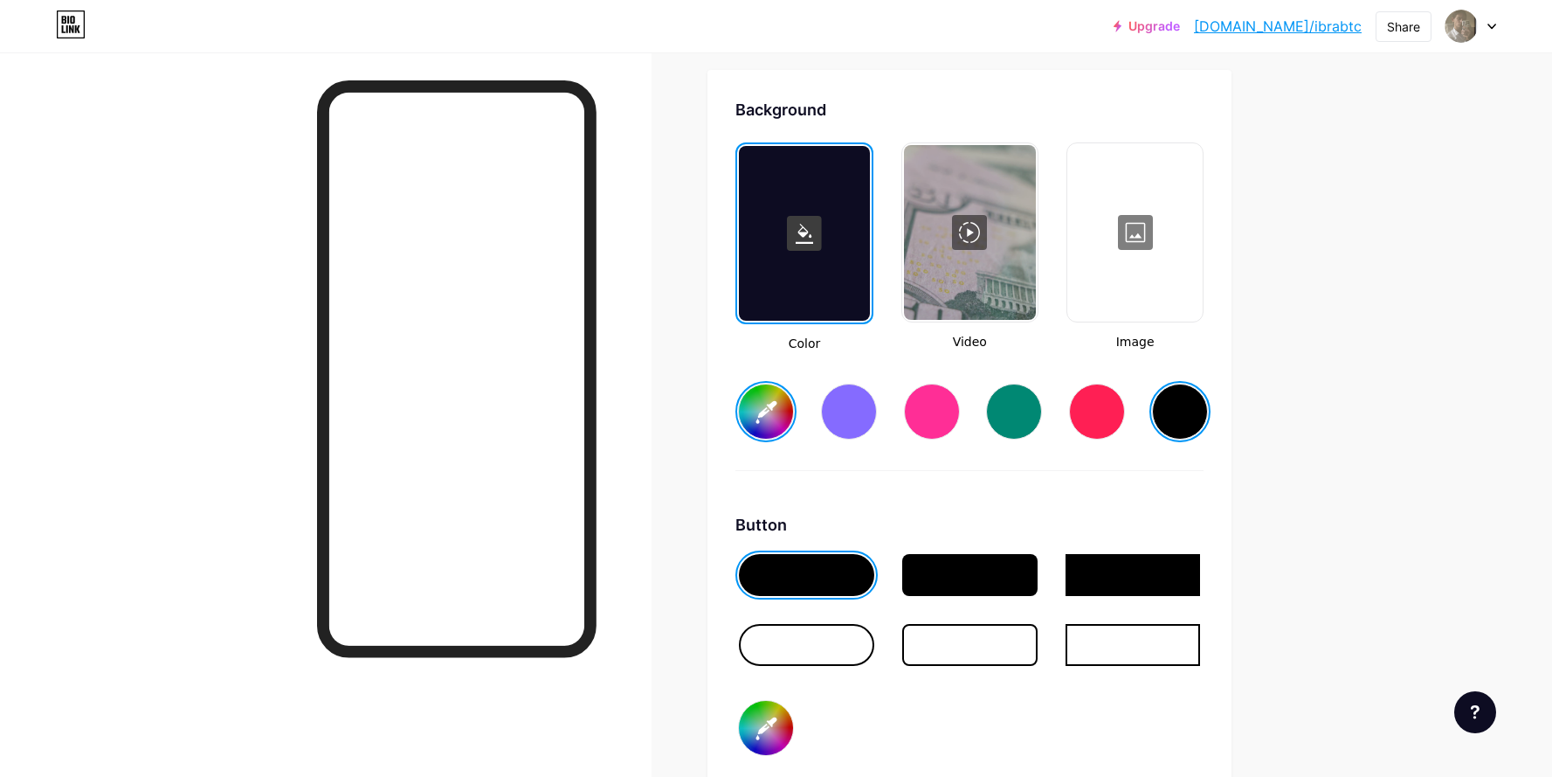
click at [976, 226] on div at bounding box center [970, 232] width 132 height 175
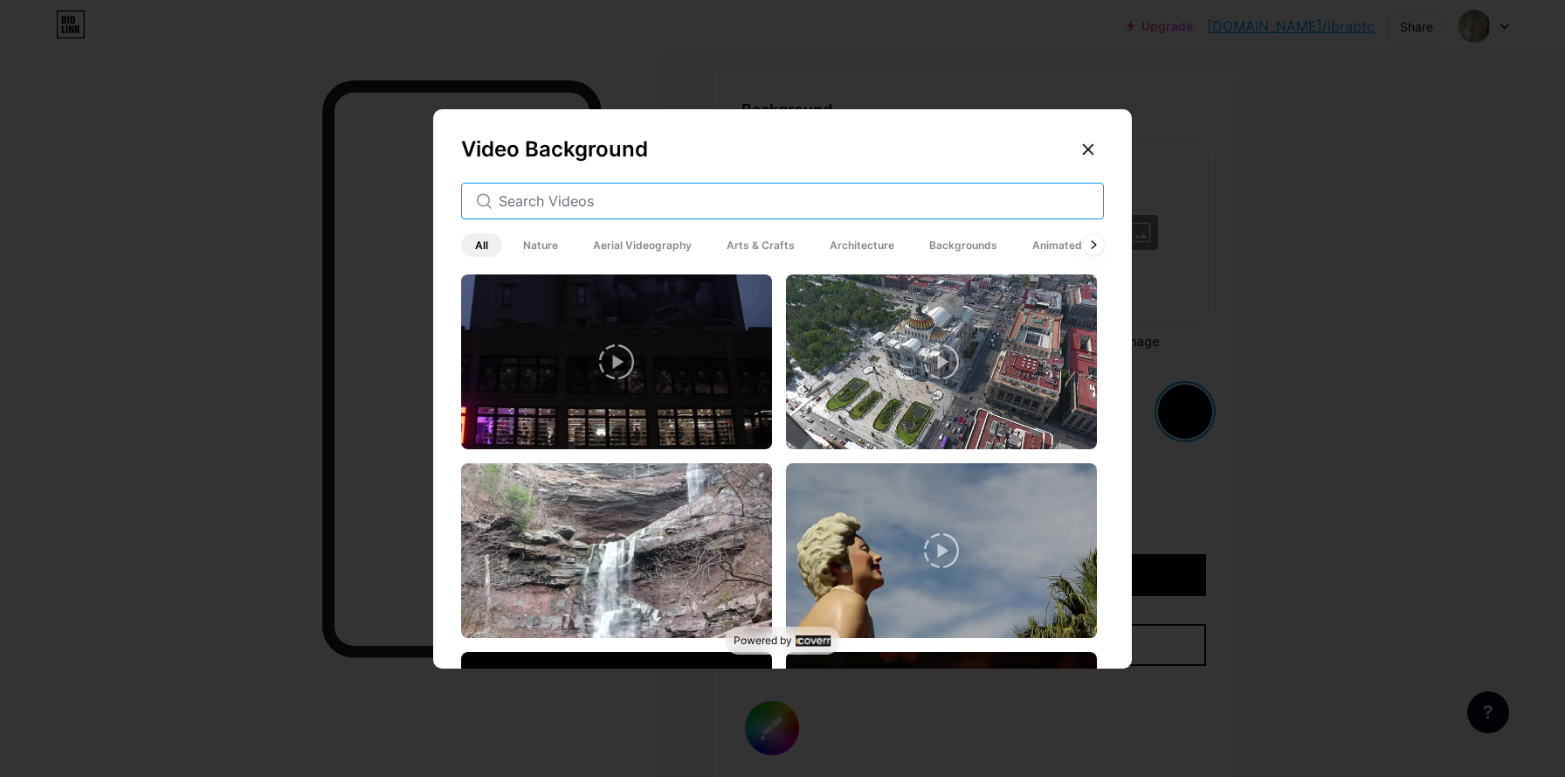
click at [710, 201] on input "text" at bounding box center [794, 200] width 591 height 21
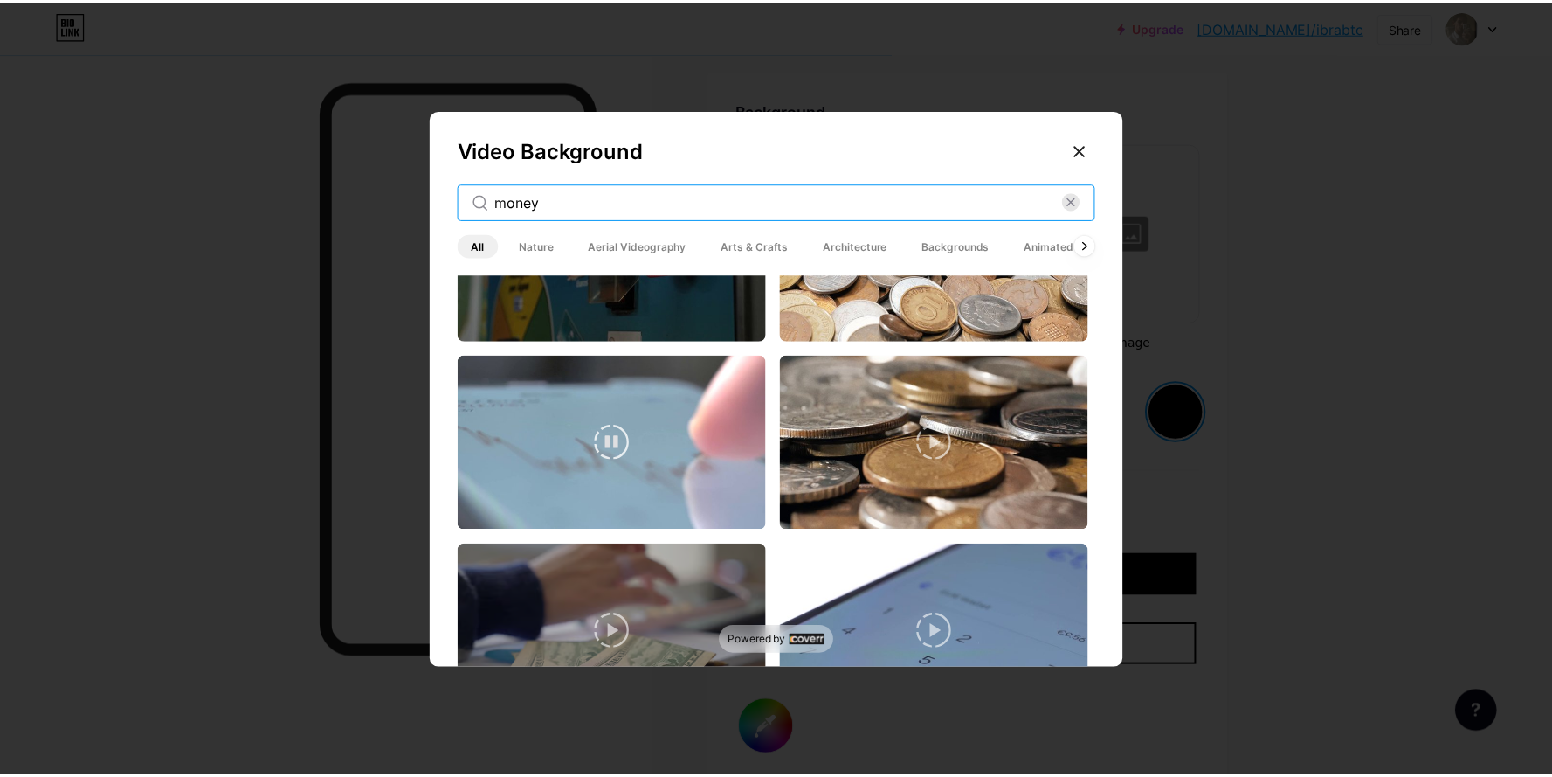
scroll to position [1245, 0]
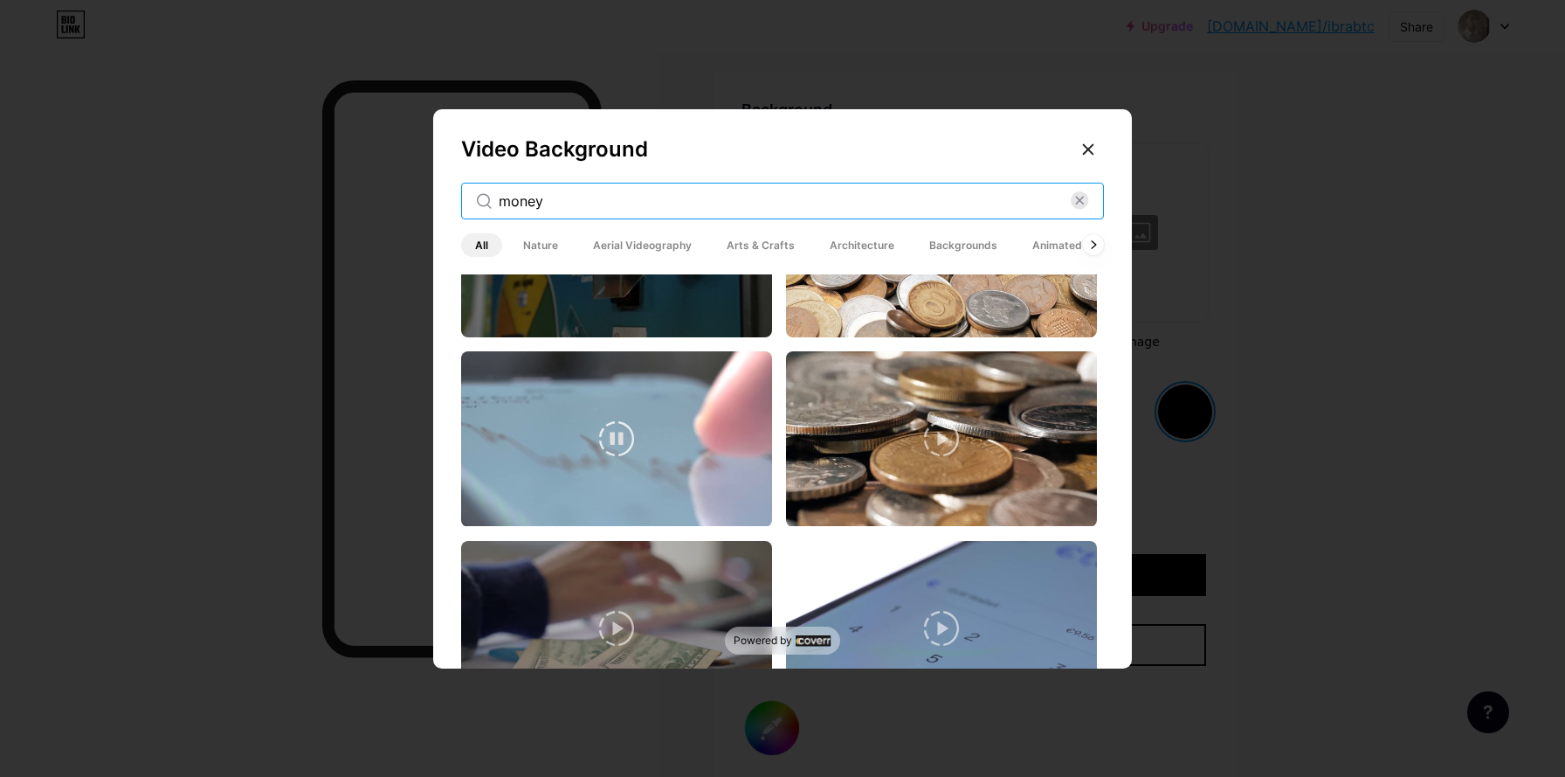
type input "money"
click at [680, 446] on video at bounding box center [616, 438] width 311 height 175
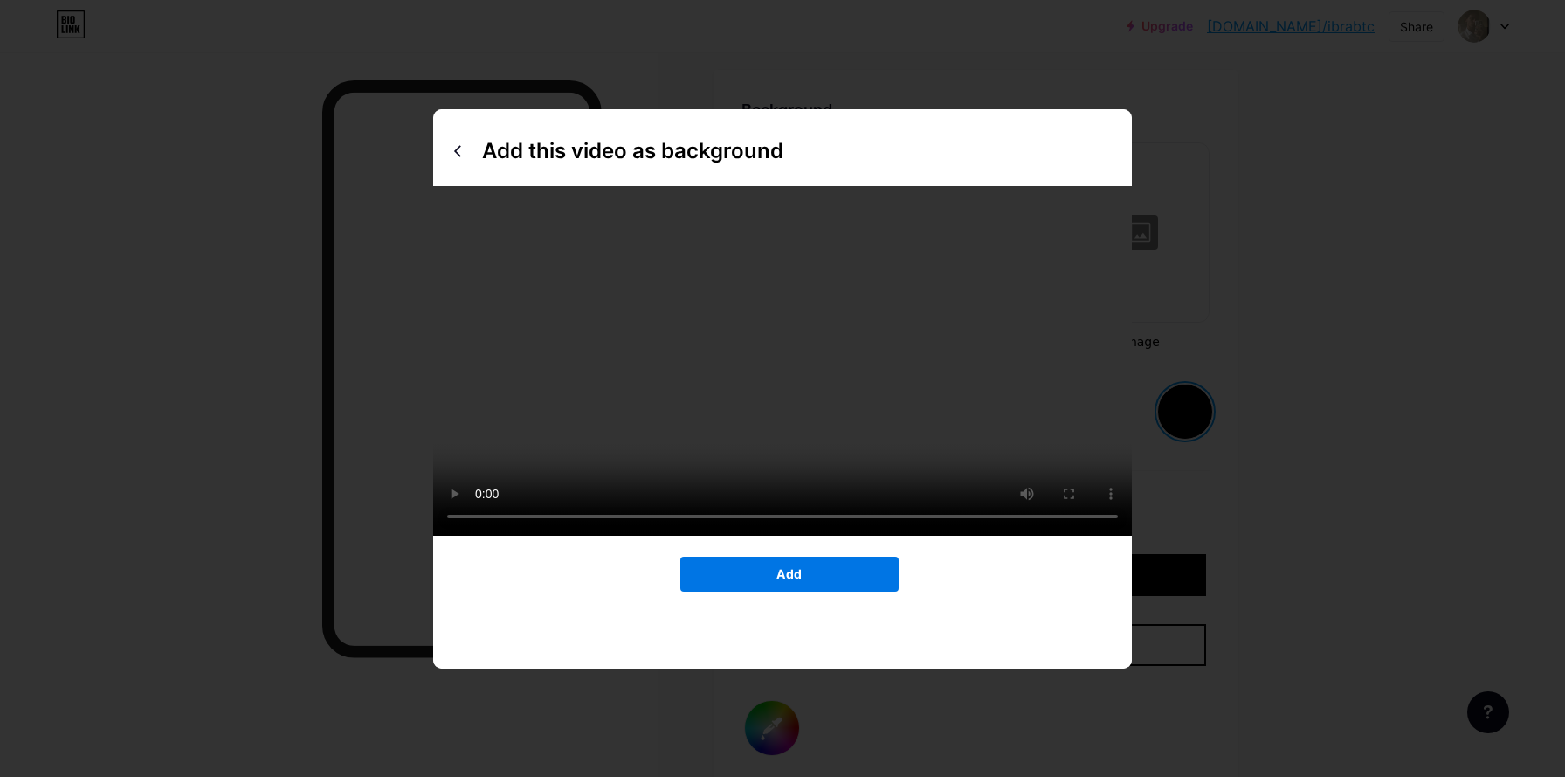
click at [792, 581] on span "Add" at bounding box center [789, 573] width 25 height 15
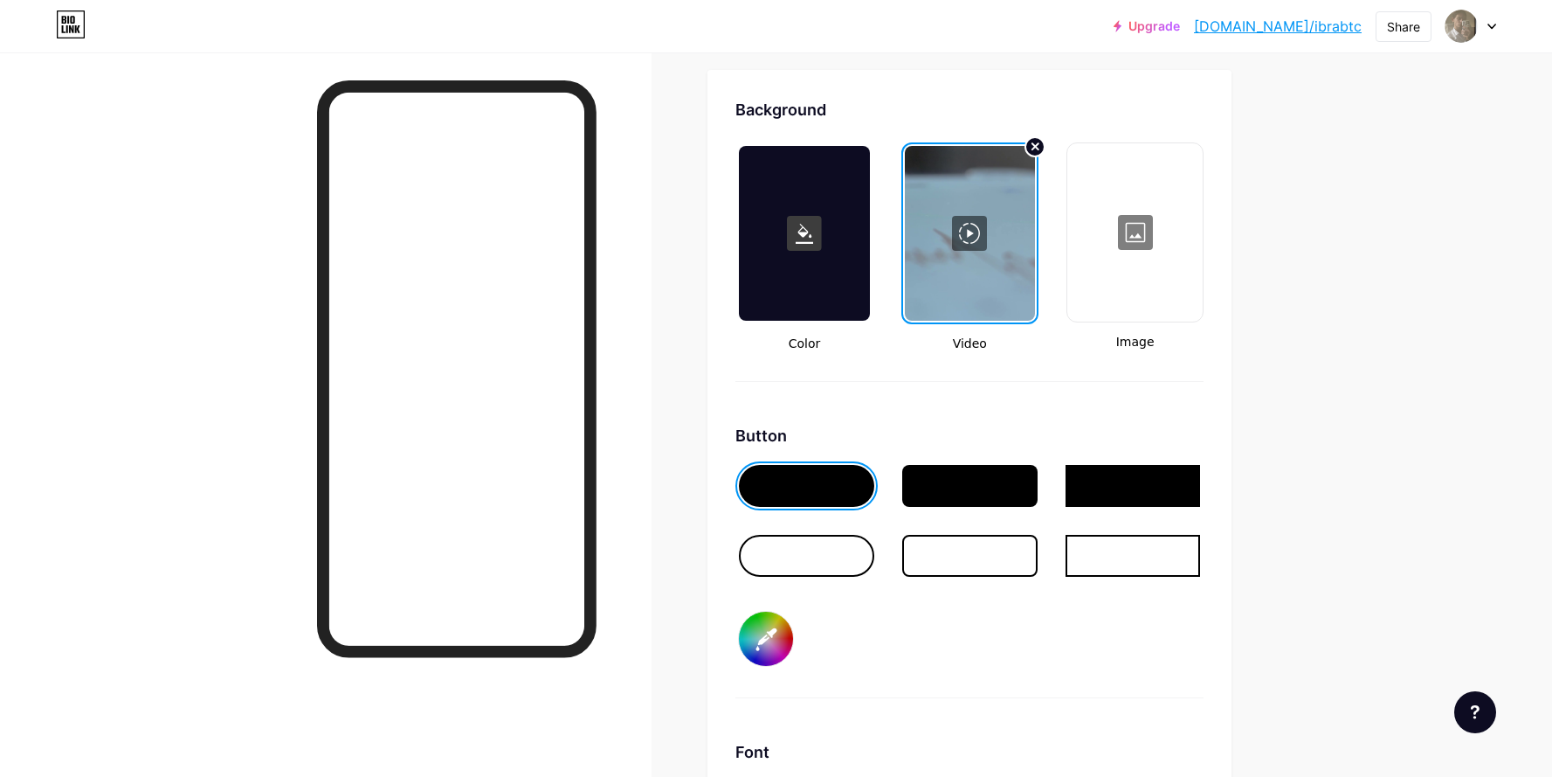
click at [973, 493] on div at bounding box center [969, 486] width 135 height 42
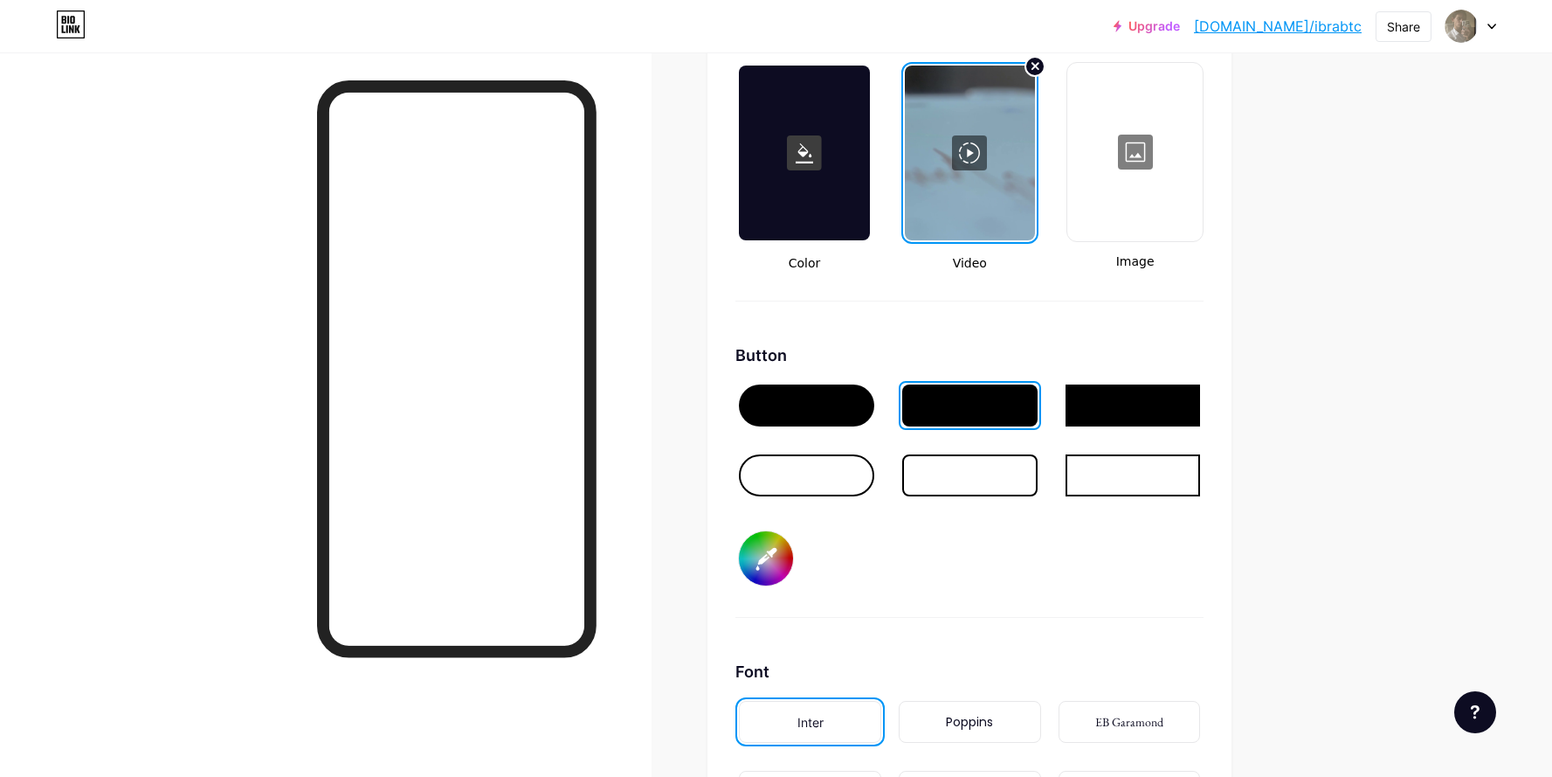
scroll to position [2439, 0]
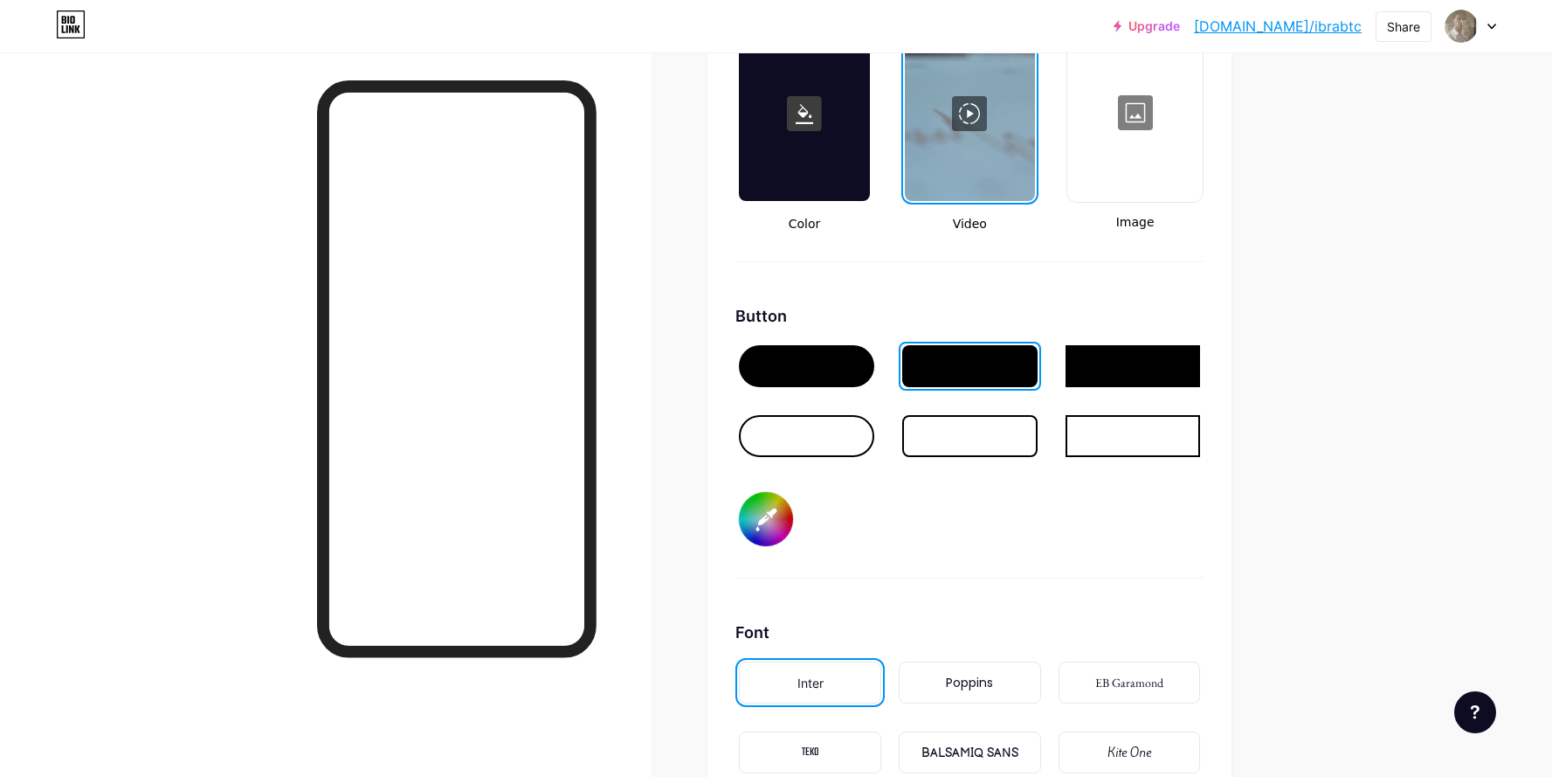
click at [839, 429] on div at bounding box center [806, 436] width 135 height 42
click at [847, 370] on div at bounding box center [806, 366] width 135 height 42
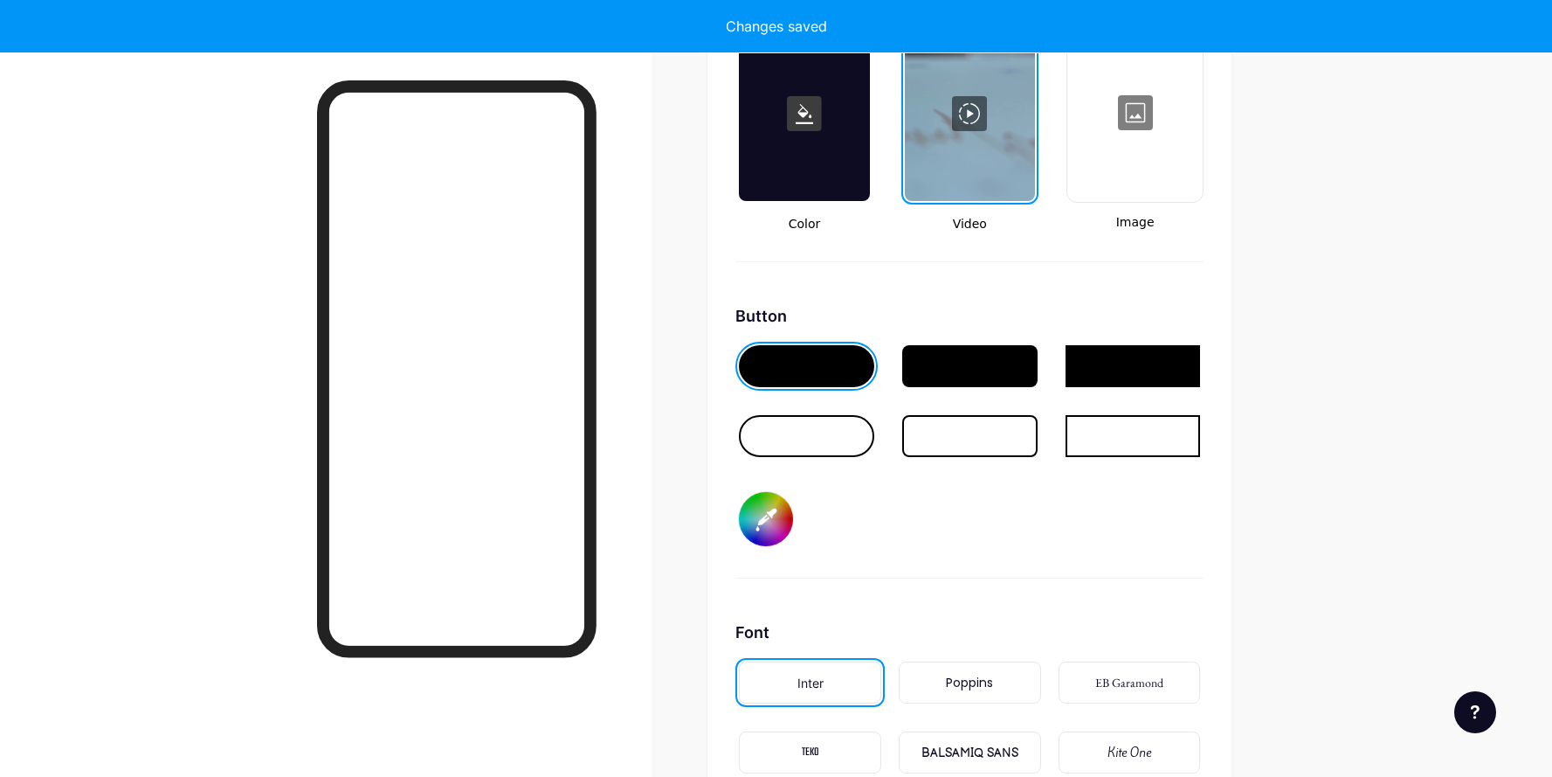
click at [773, 508] on input "#000000" at bounding box center [766, 519] width 54 height 54
type input "#549c55"
click at [1061, 573] on div "Button #549c55" at bounding box center [970, 441] width 468 height 274
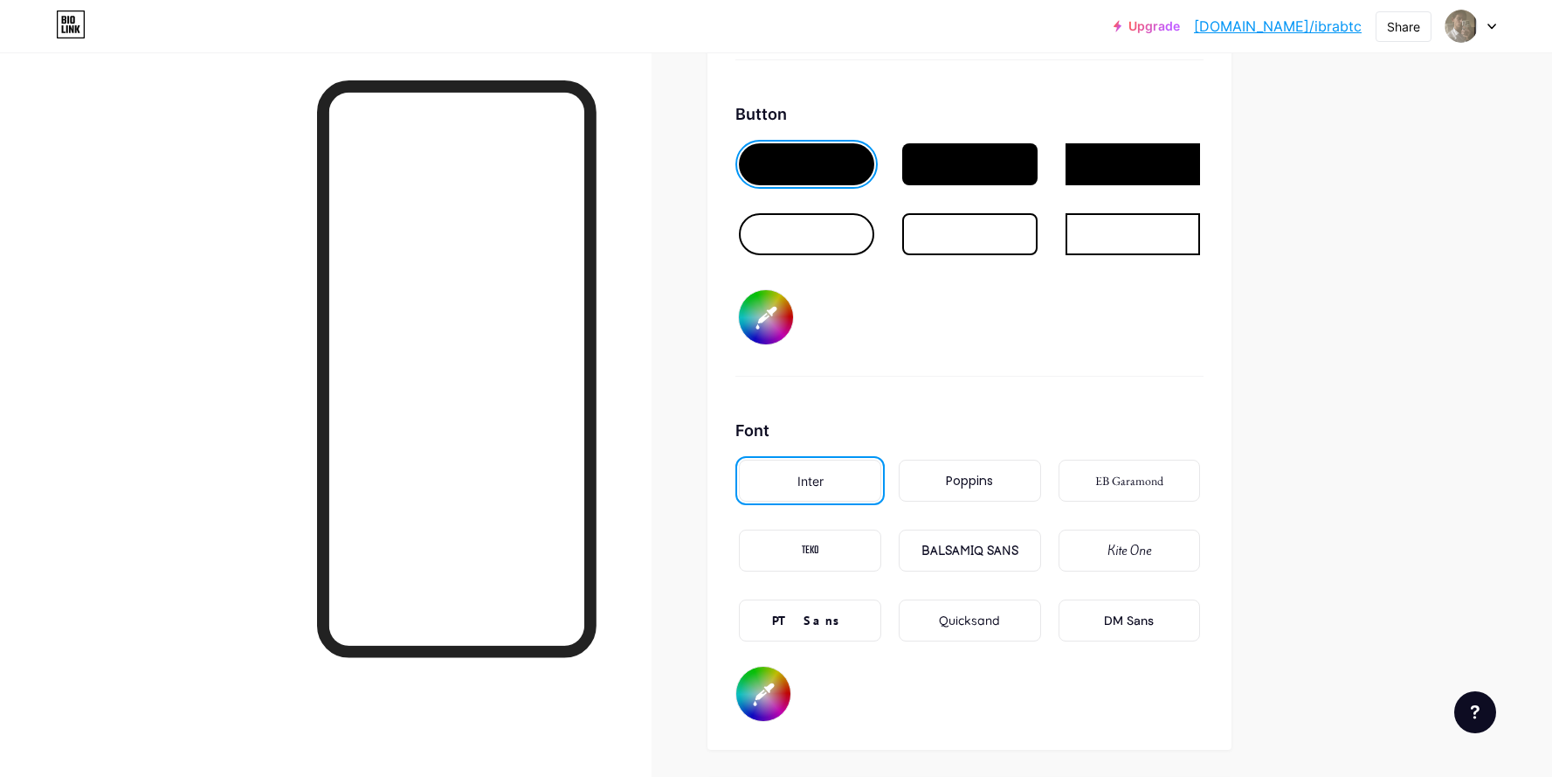
scroll to position [2642, 0]
click at [825, 622] on div "PT Sans" at bounding box center [810, 620] width 77 height 18
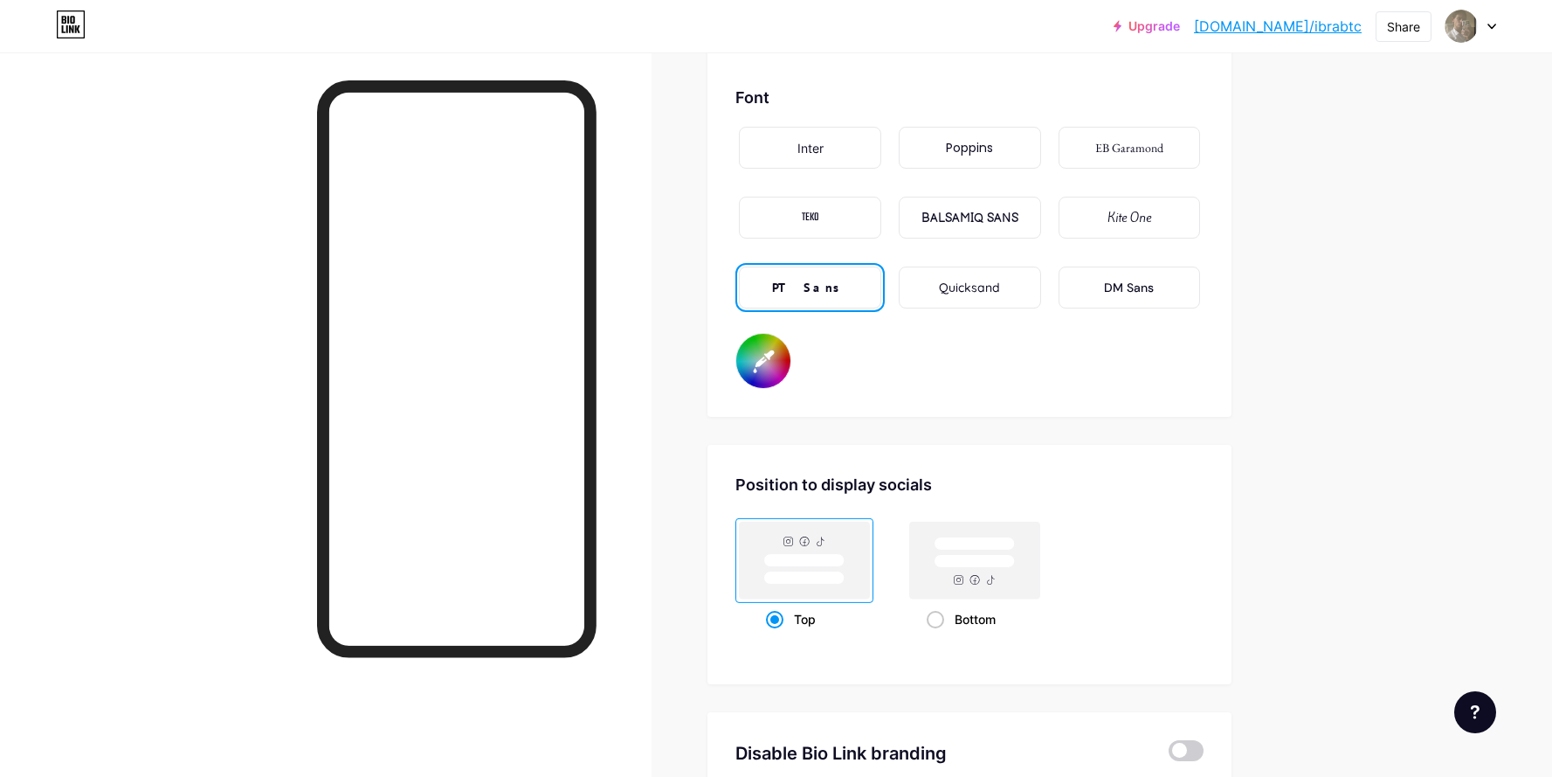
scroll to position [3081, 0]
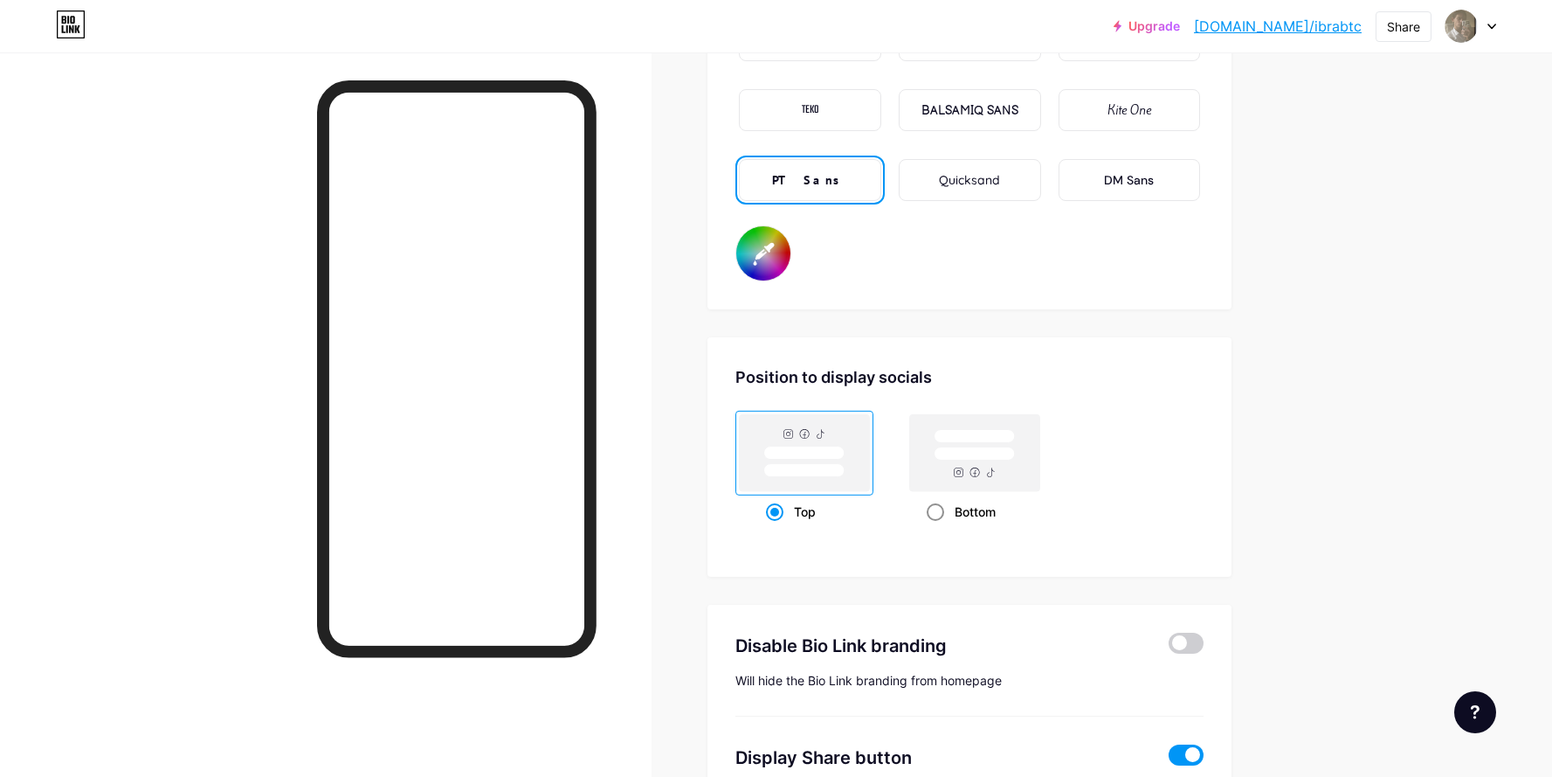
click at [984, 506] on div "Bottom" at bounding box center [975, 511] width 97 height 32
click at [938, 528] on input "Bottom" at bounding box center [932, 533] width 11 height 11
radio input "true"
click at [989, 479] on rect at bounding box center [975, 452] width 130 height 77
click at [938, 528] on input "Bottom" at bounding box center [932, 533] width 11 height 11
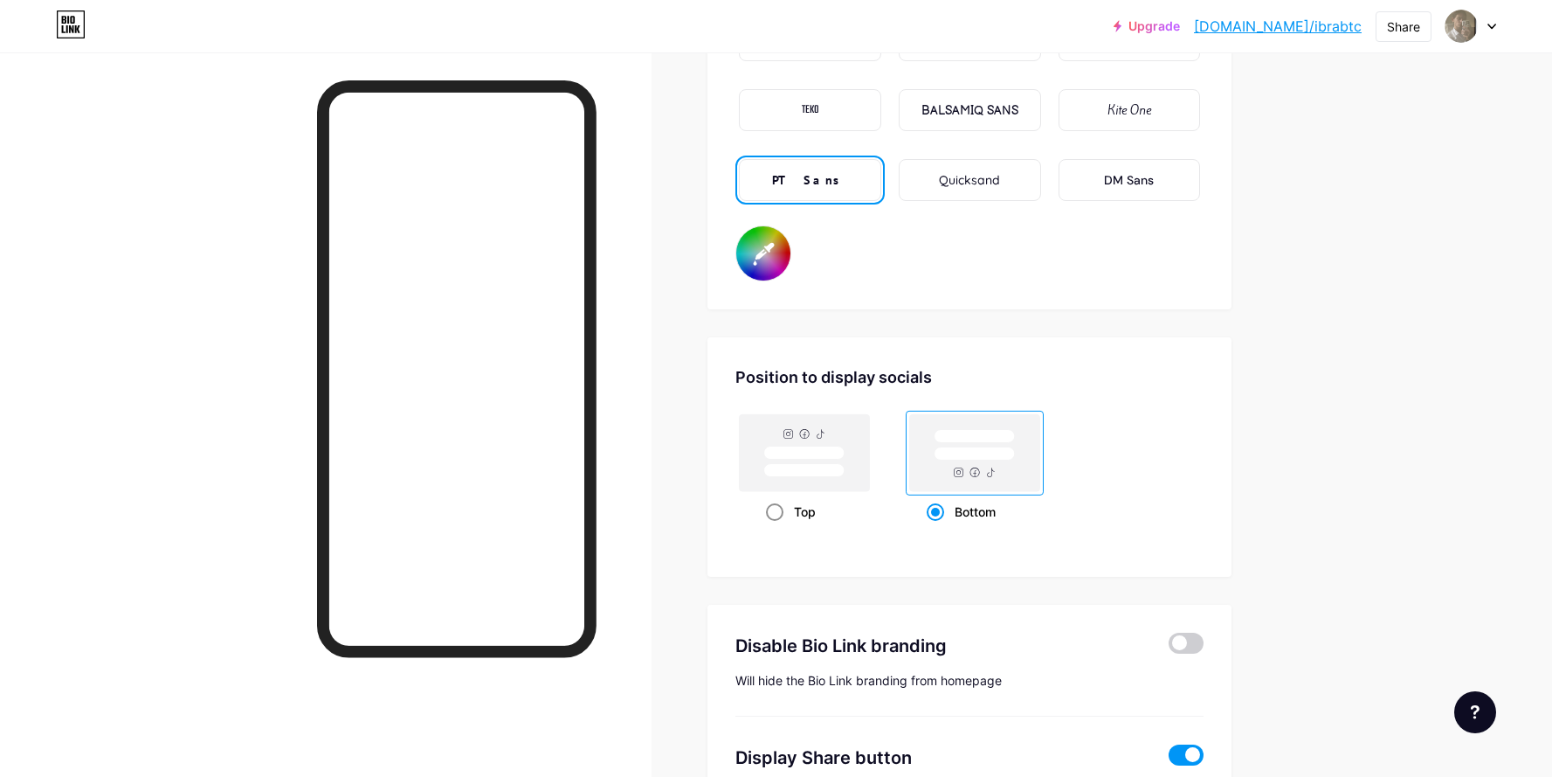
click at [812, 479] on rect at bounding box center [805, 452] width 130 height 77
click at [777, 528] on input "Top" at bounding box center [771, 533] width 11 height 11
radio input "true"
click at [971, 459] on rect at bounding box center [975, 452] width 130 height 77
click at [938, 528] on input "Bottom" at bounding box center [932, 533] width 11 height 11
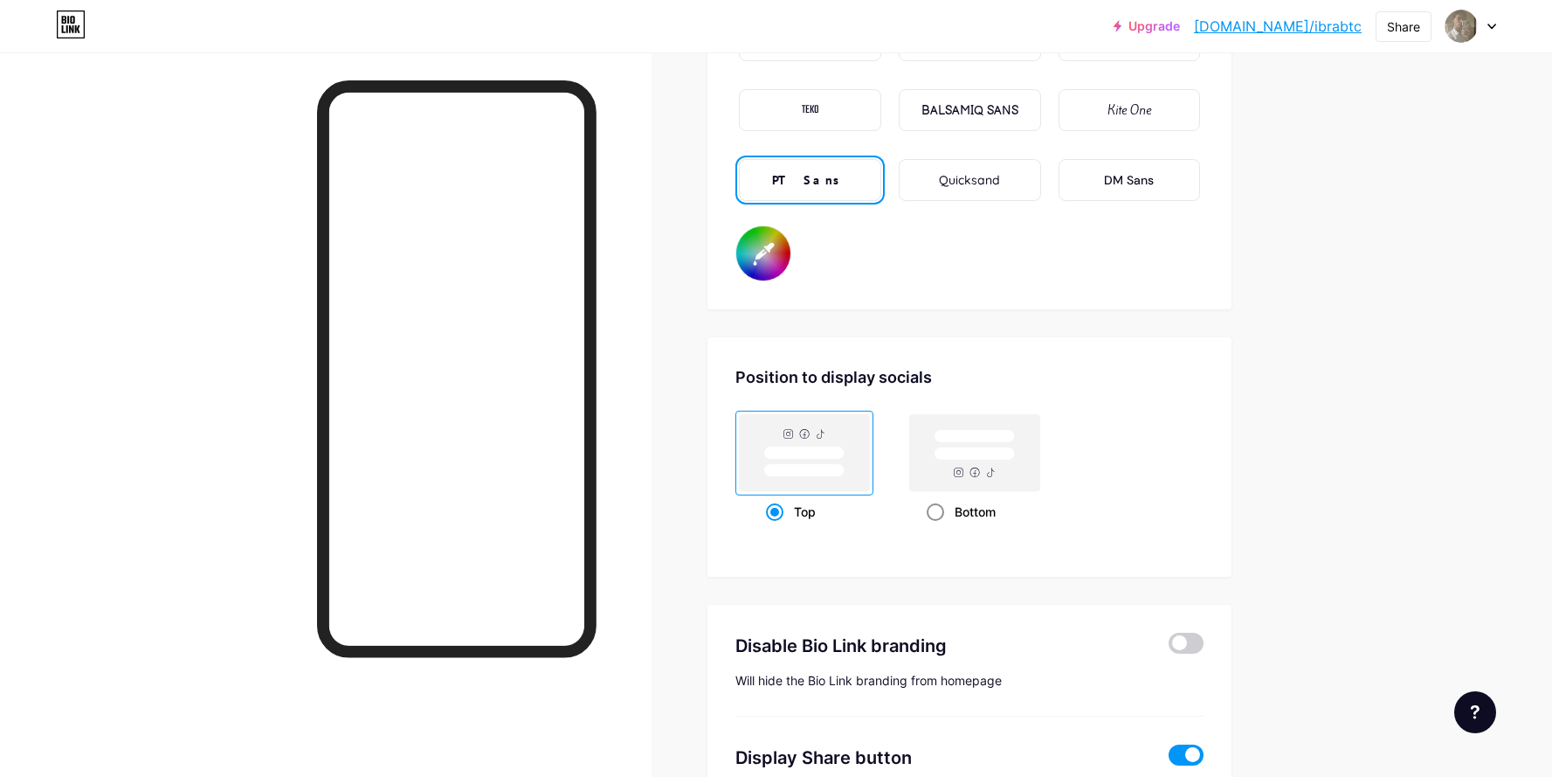
radio input "true"
click at [762, 455] on rect at bounding box center [805, 452] width 130 height 77
click at [766, 528] on input "Top" at bounding box center [771, 533] width 11 height 11
radio input "true"
click at [803, 454] on rect at bounding box center [804, 452] width 80 height 13
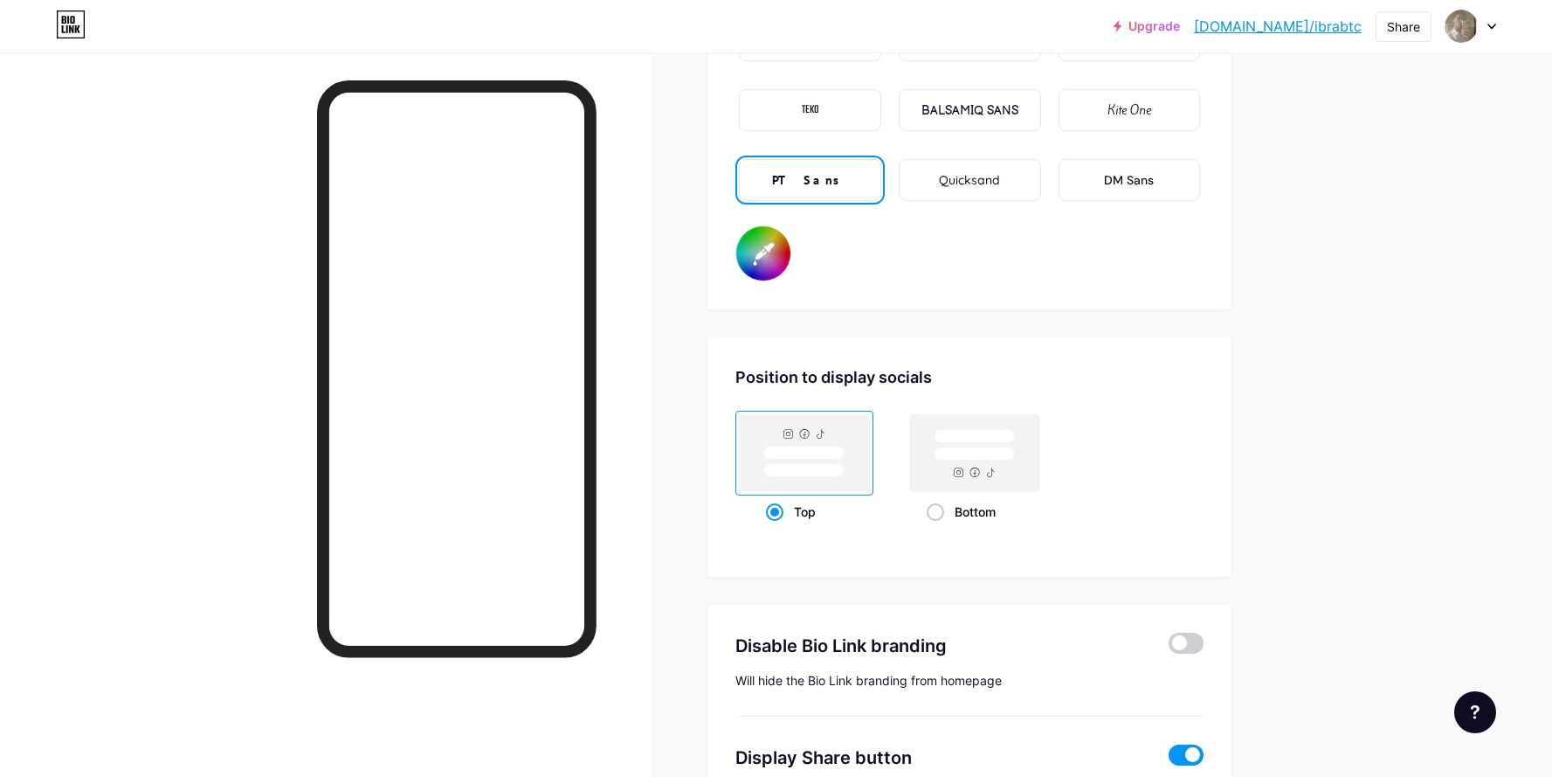
click at [777, 528] on input "Top" at bounding box center [771, 533] width 11 height 11
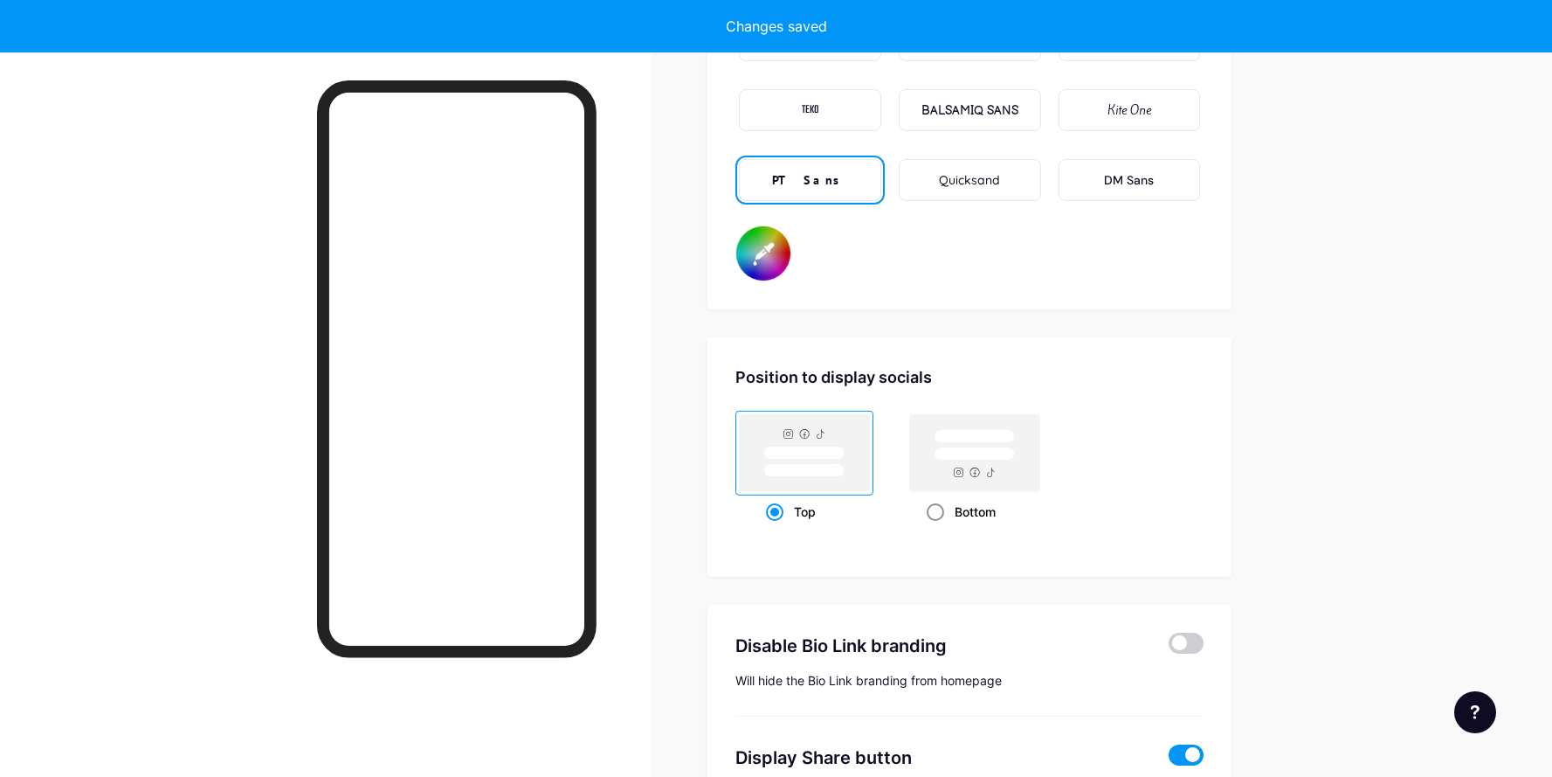
click at [948, 451] on rect at bounding box center [975, 453] width 80 height 13
click at [938, 528] on input "Bottom" at bounding box center [932, 533] width 11 height 11
radio input "true"
click at [828, 453] on rect at bounding box center [804, 452] width 80 height 13
click at [777, 528] on input "Top" at bounding box center [771, 533] width 11 height 11
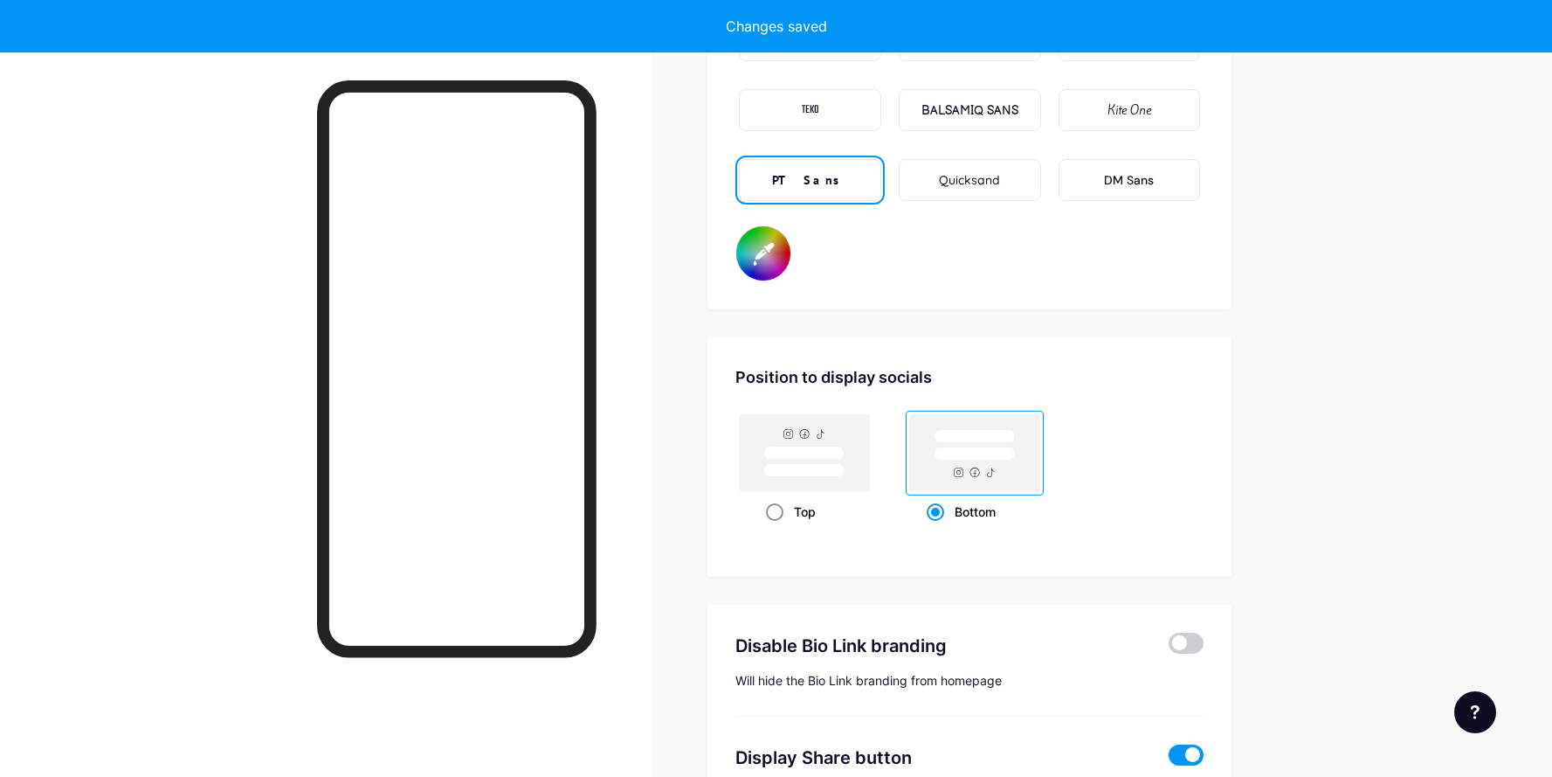
radio input "true"
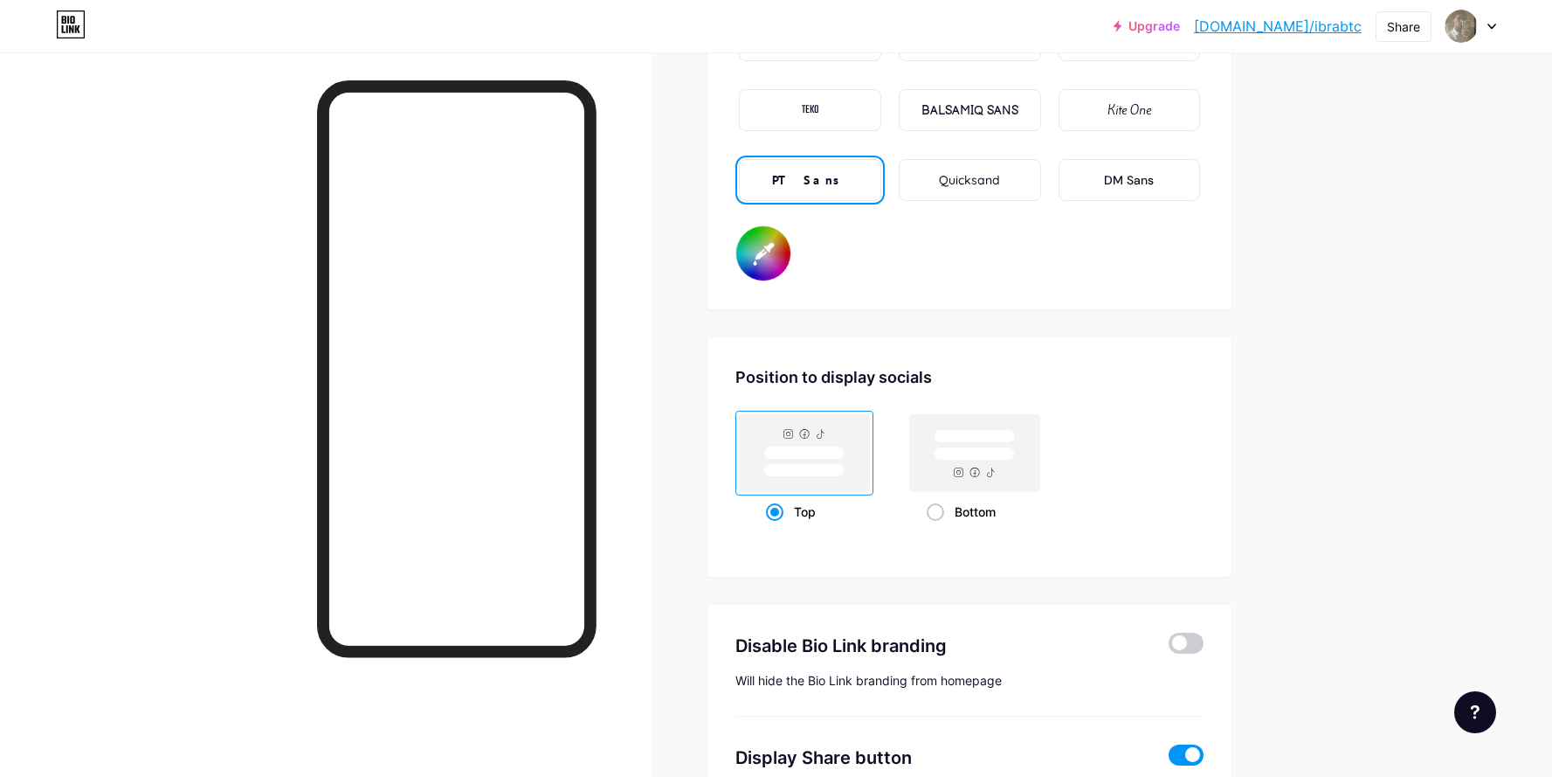
click at [828, 453] on rect at bounding box center [804, 452] width 80 height 13
click at [777, 528] on input "Top" at bounding box center [771, 533] width 11 height 11
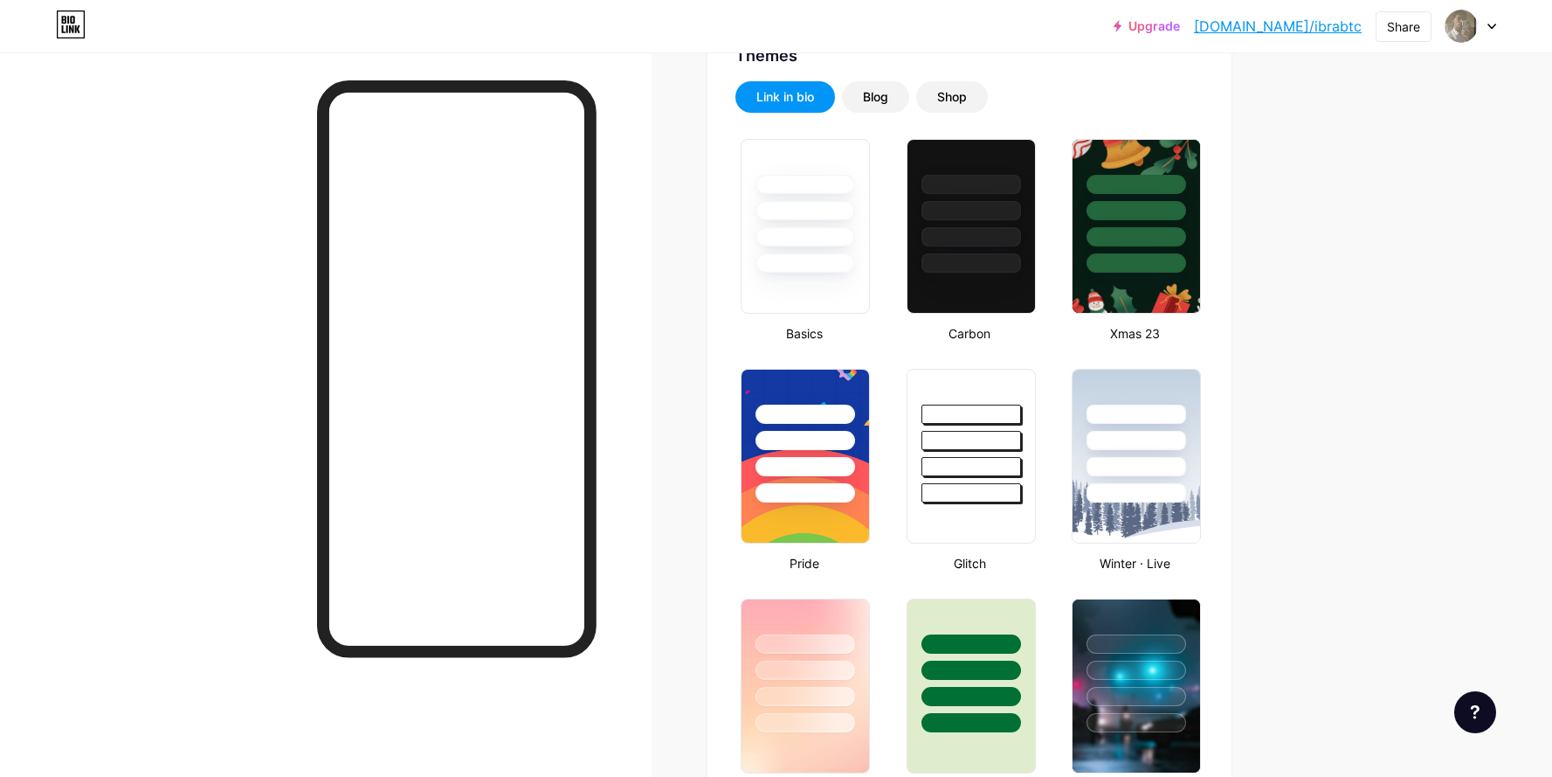
scroll to position [0, 0]
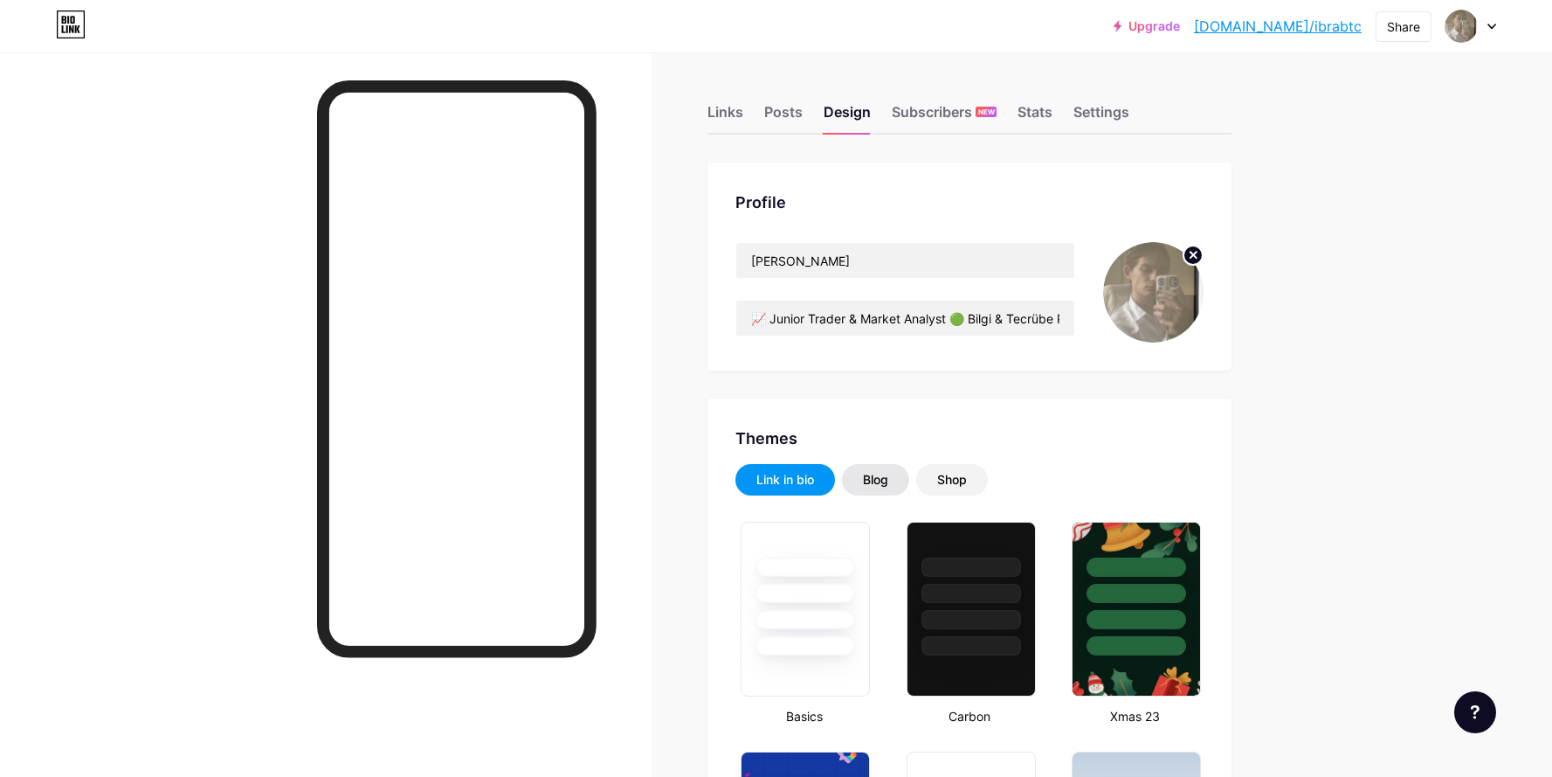
click at [869, 479] on div "Blog" at bounding box center [875, 479] width 25 height 17
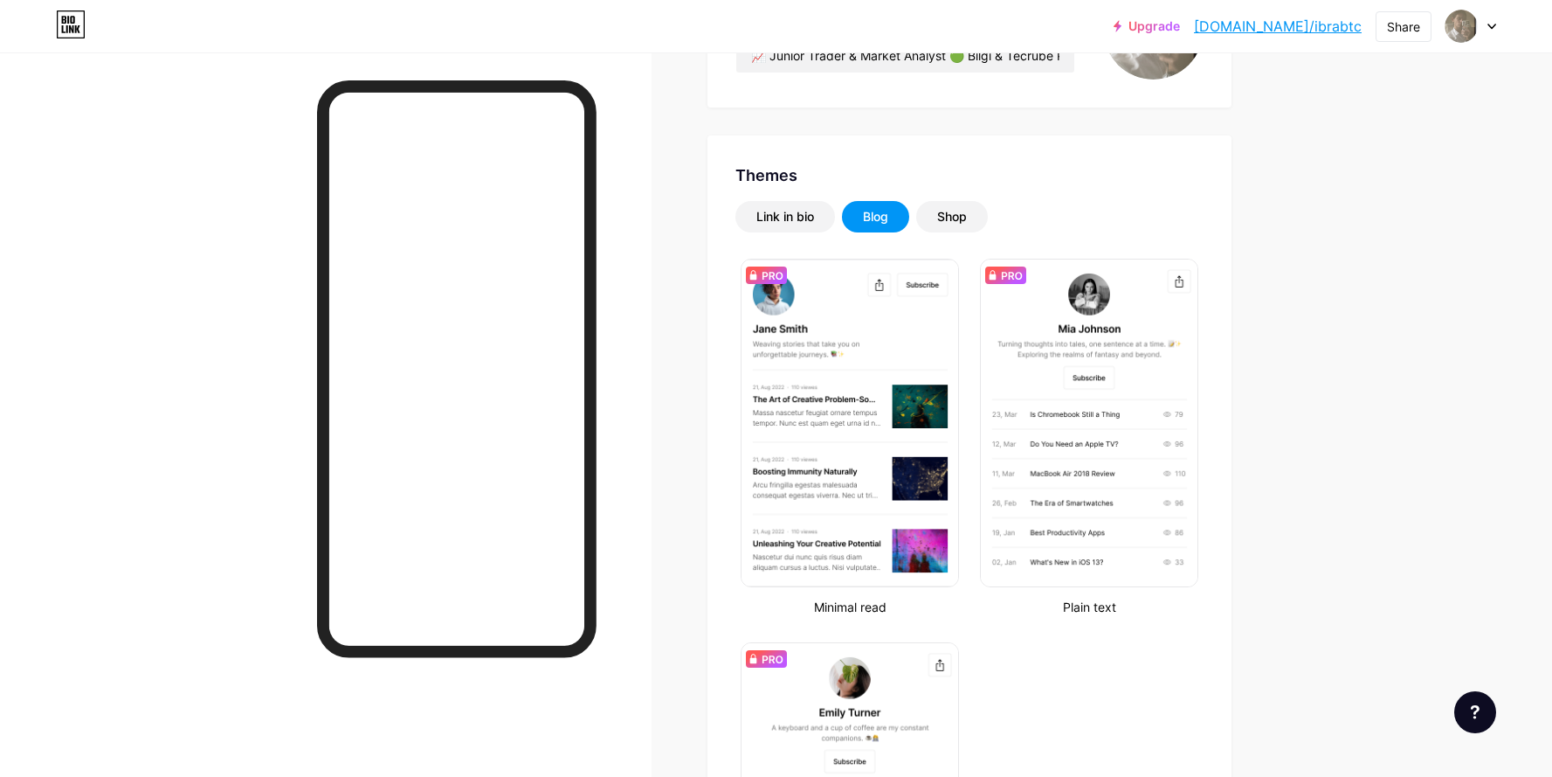
scroll to position [210, 0]
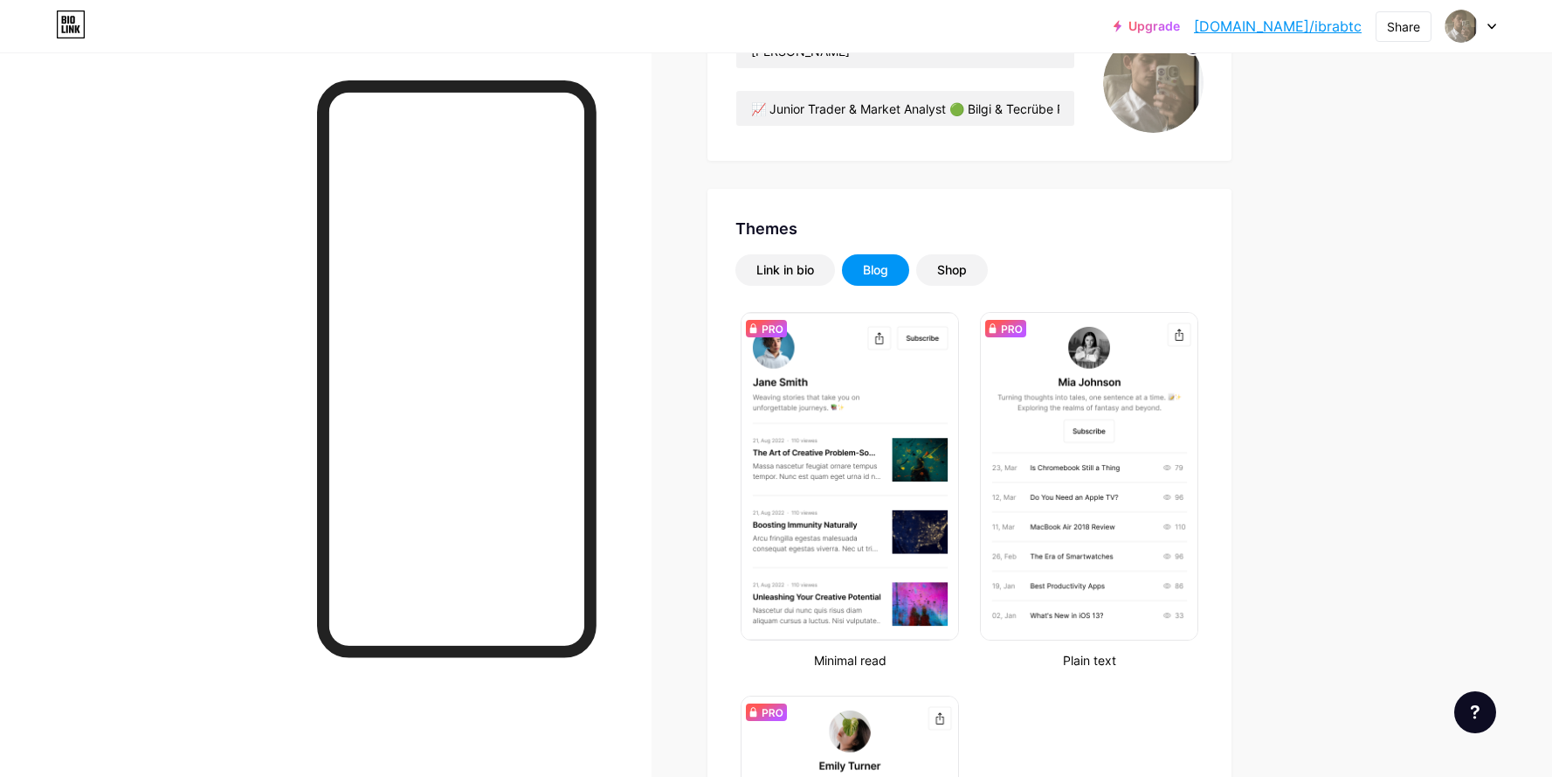
click at [954, 286] on div "Link in bio Blog Shop Minimal read Plain text Newsletter Changes saved" at bounding box center [970, 653] width 468 height 798
click at [954, 284] on div "Shop" at bounding box center [952, 269] width 72 height 31
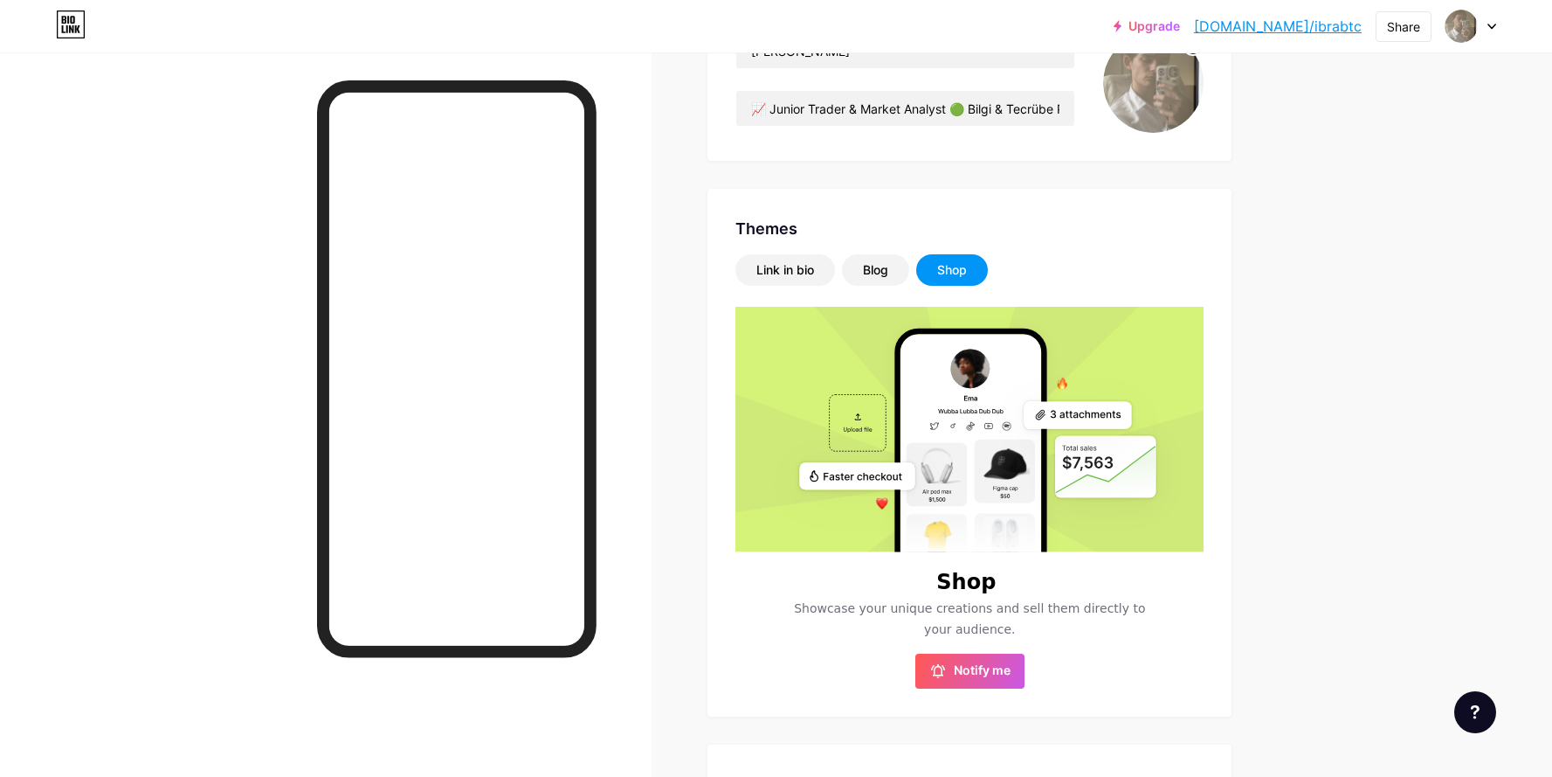
click at [967, 266] on div "Shop" at bounding box center [952, 269] width 30 height 17
click at [790, 271] on div "Link in bio" at bounding box center [785, 269] width 58 height 17
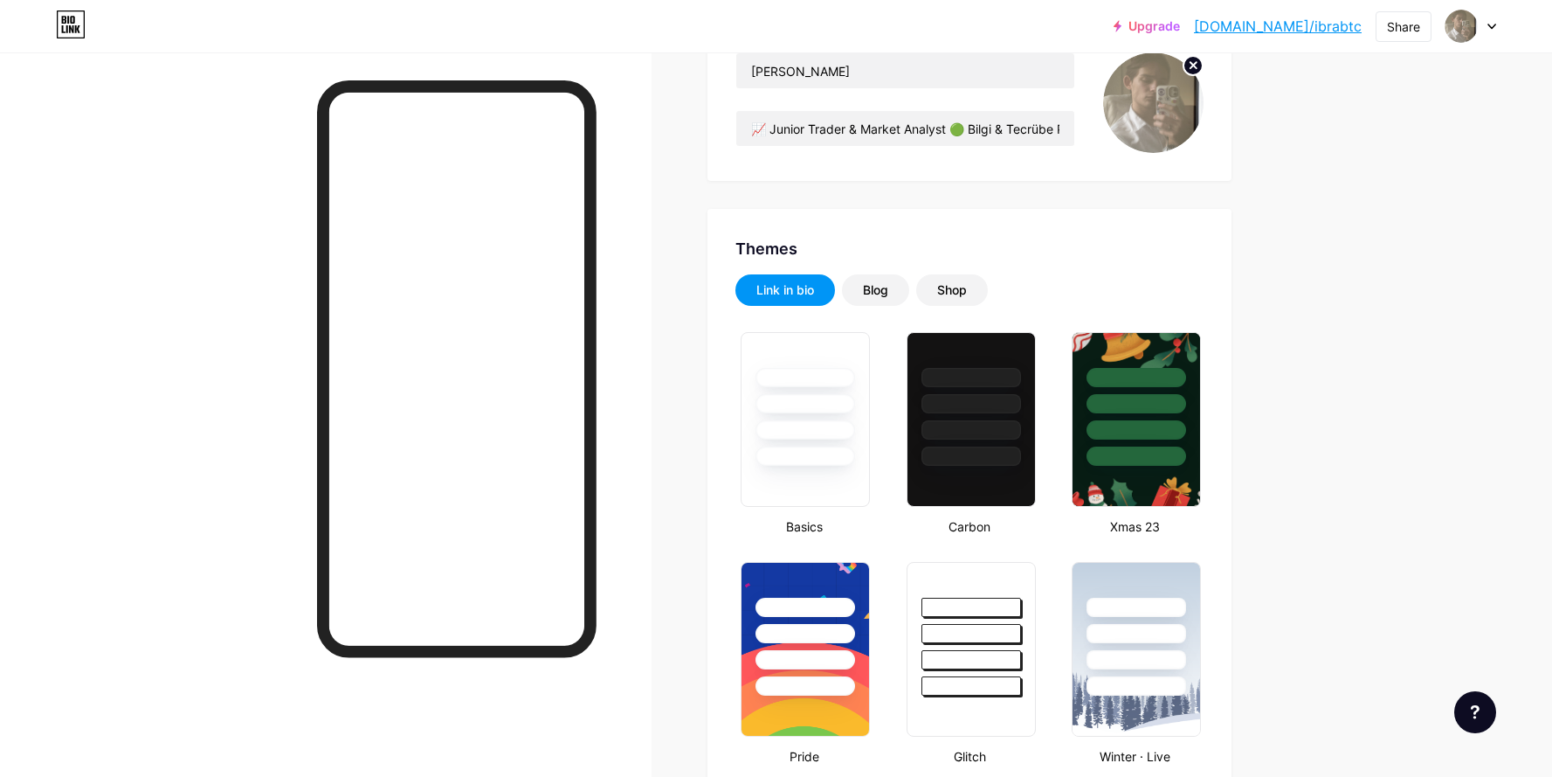
scroll to position [0, 0]
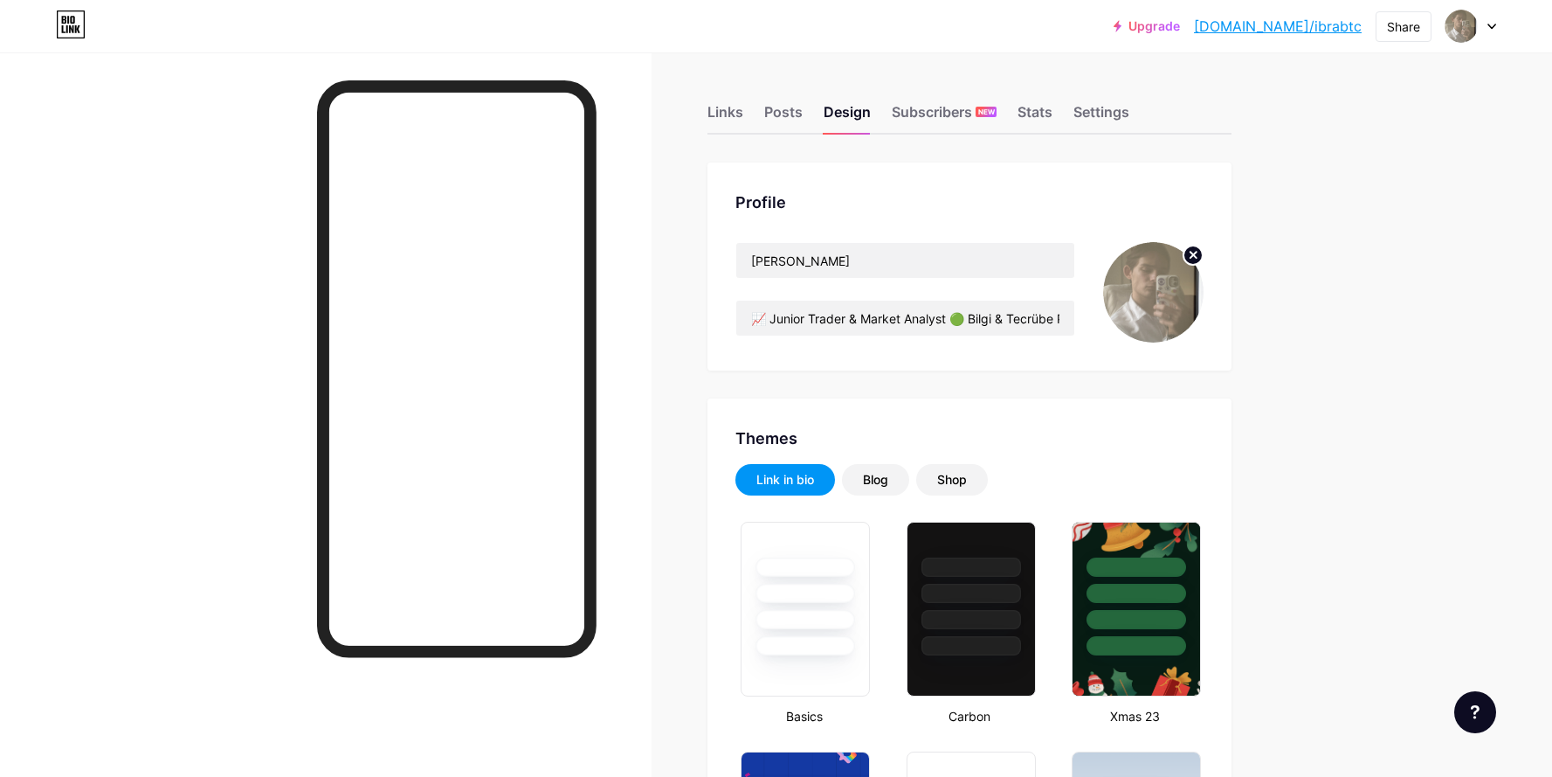
click at [780, 84] on div "Links Posts Design Subscribers NEW Stats Settings" at bounding box center [970, 103] width 524 height 61
click at [793, 116] on div "Posts" at bounding box center [783, 116] width 38 height 31
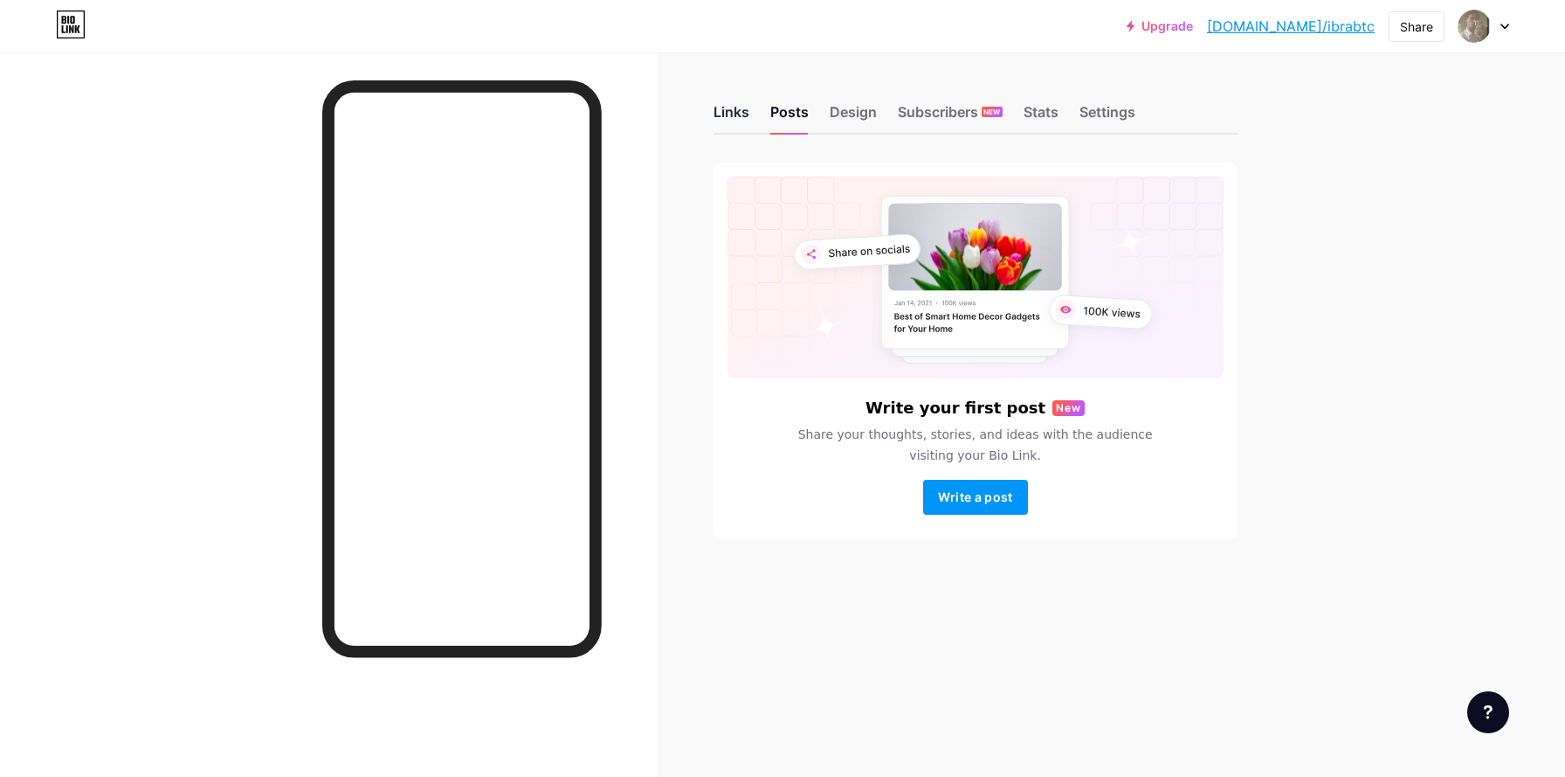
click at [731, 117] on div "Links" at bounding box center [732, 116] width 36 height 31
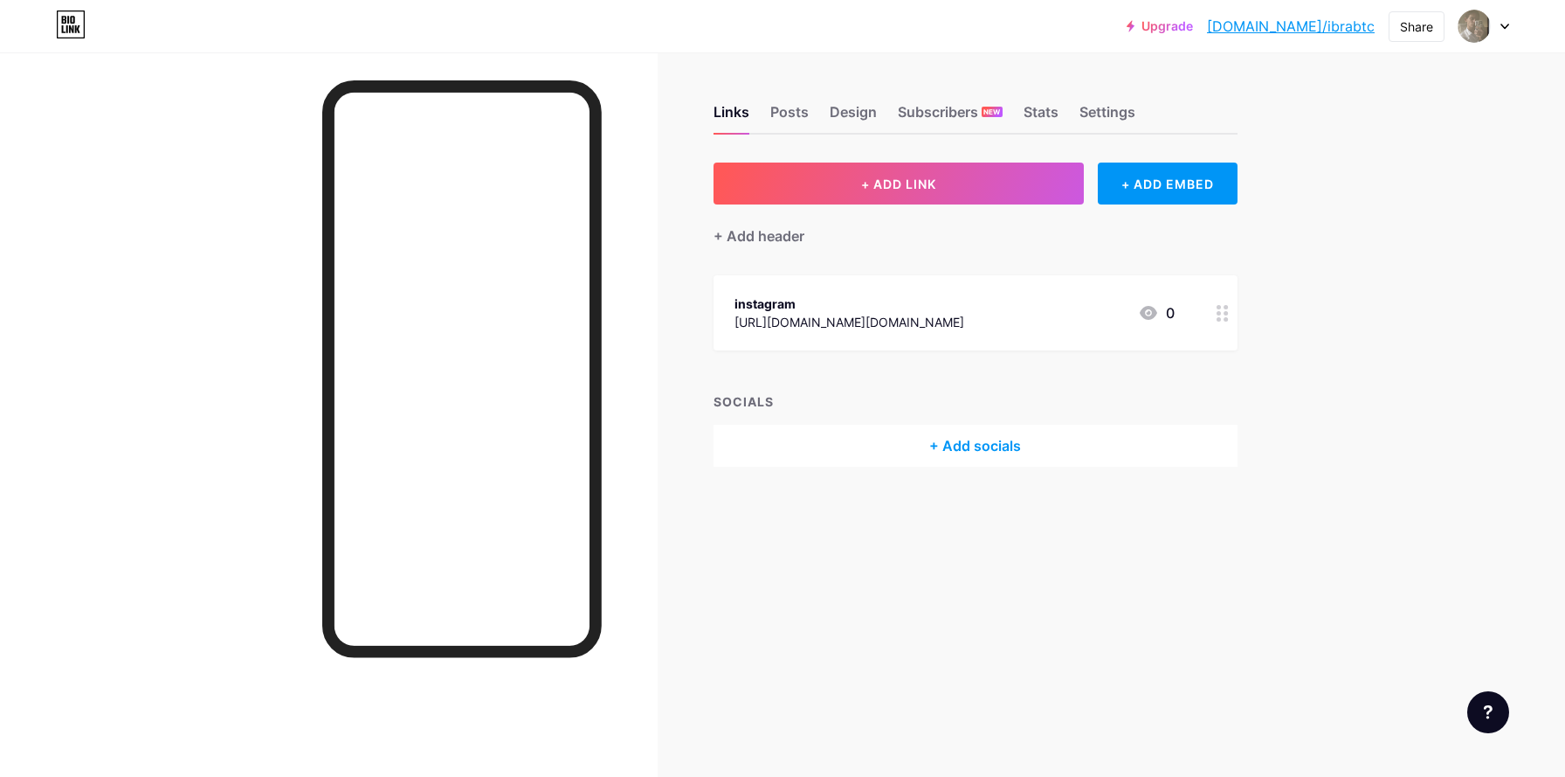
click at [798, 99] on div "Links Posts Design Subscribers NEW Stats Settings" at bounding box center [976, 103] width 524 height 61
click at [790, 107] on div "Posts" at bounding box center [789, 116] width 38 height 31
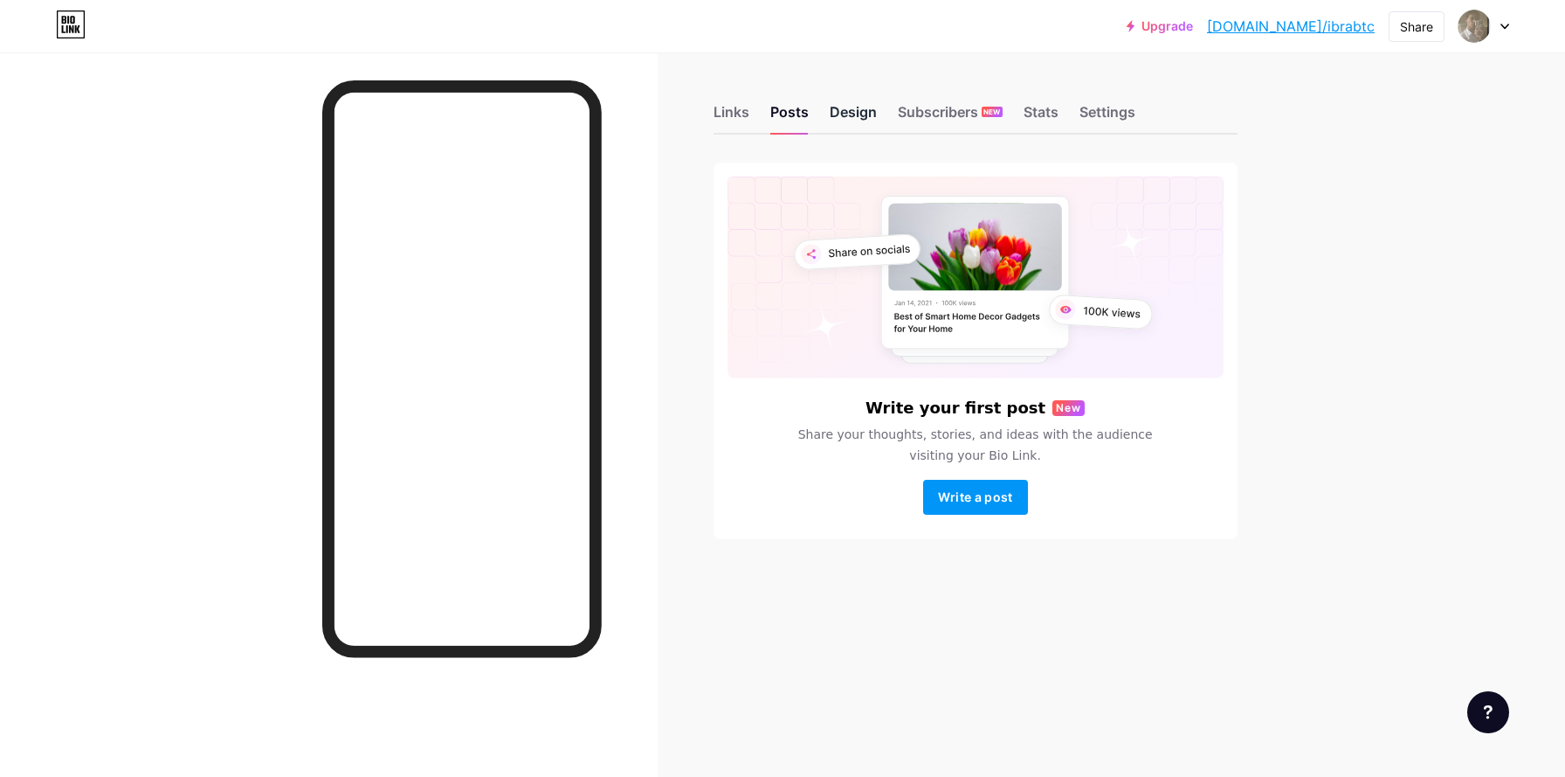
click at [848, 110] on div "Design" at bounding box center [853, 116] width 47 height 31
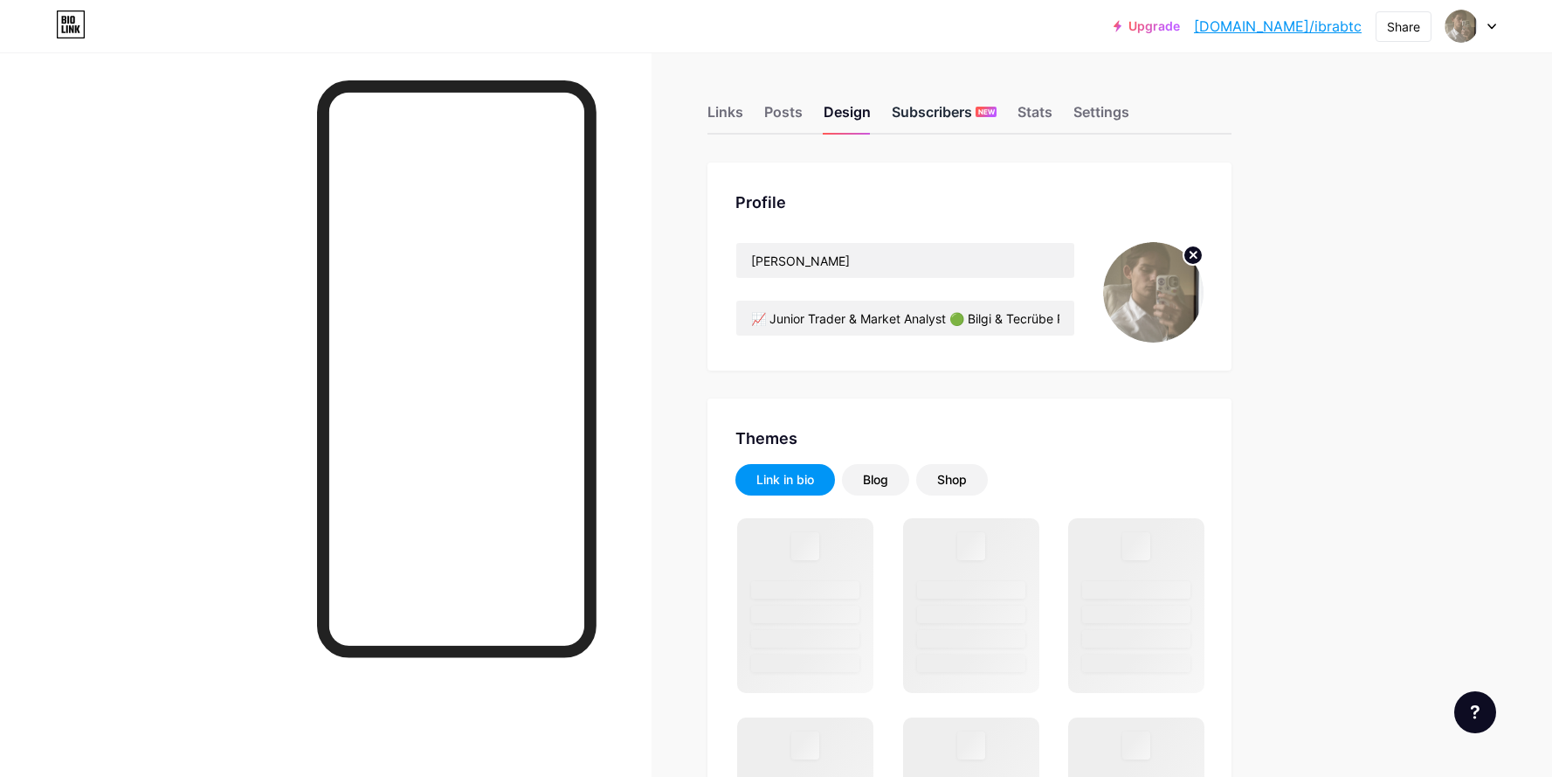
click at [949, 117] on div "Subscribers NEW" at bounding box center [944, 116] width 105 height 31
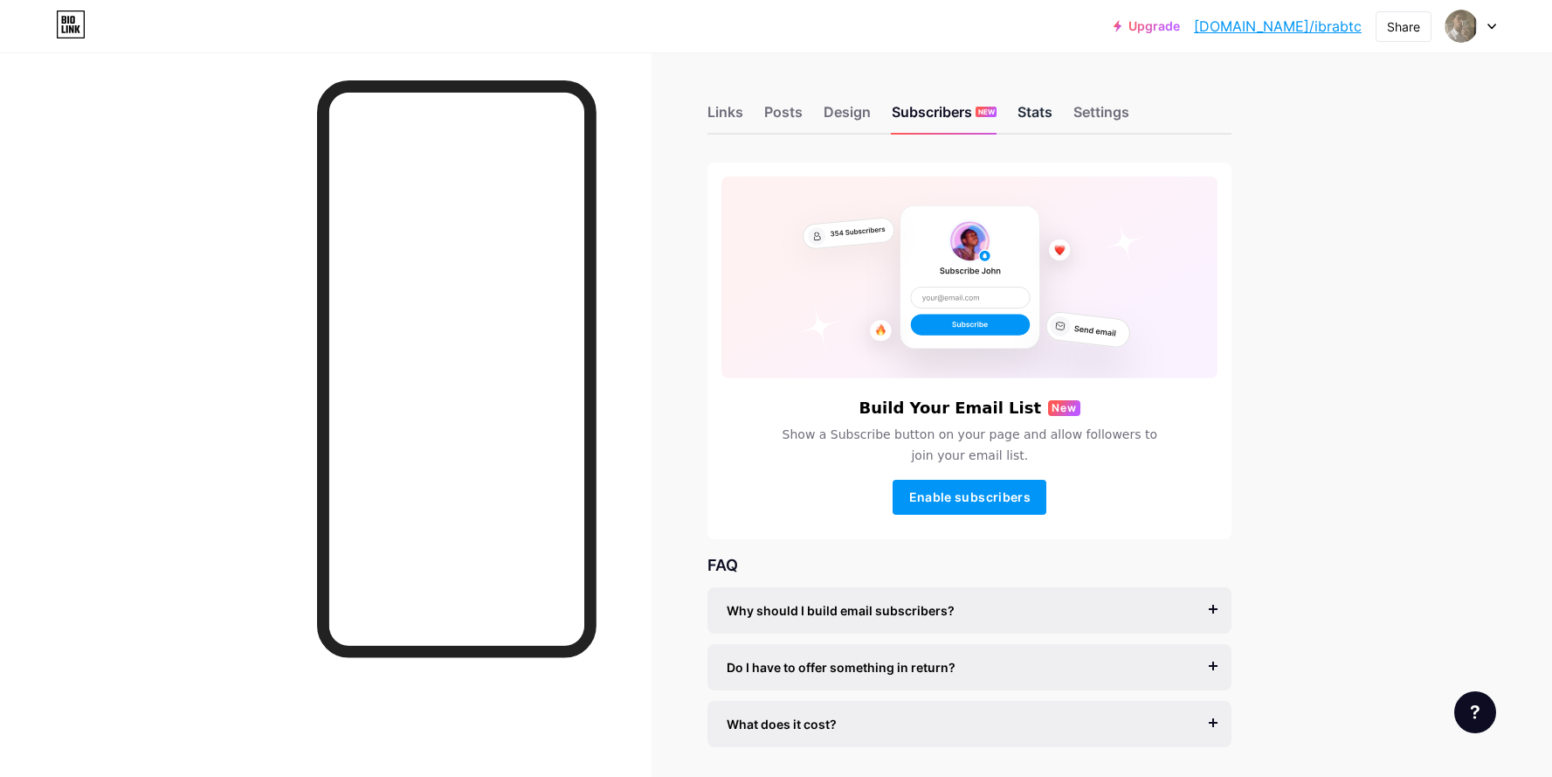
click at [1032, 115] on div "Stats" at bounding box center [1035, 116] width 35 height 31
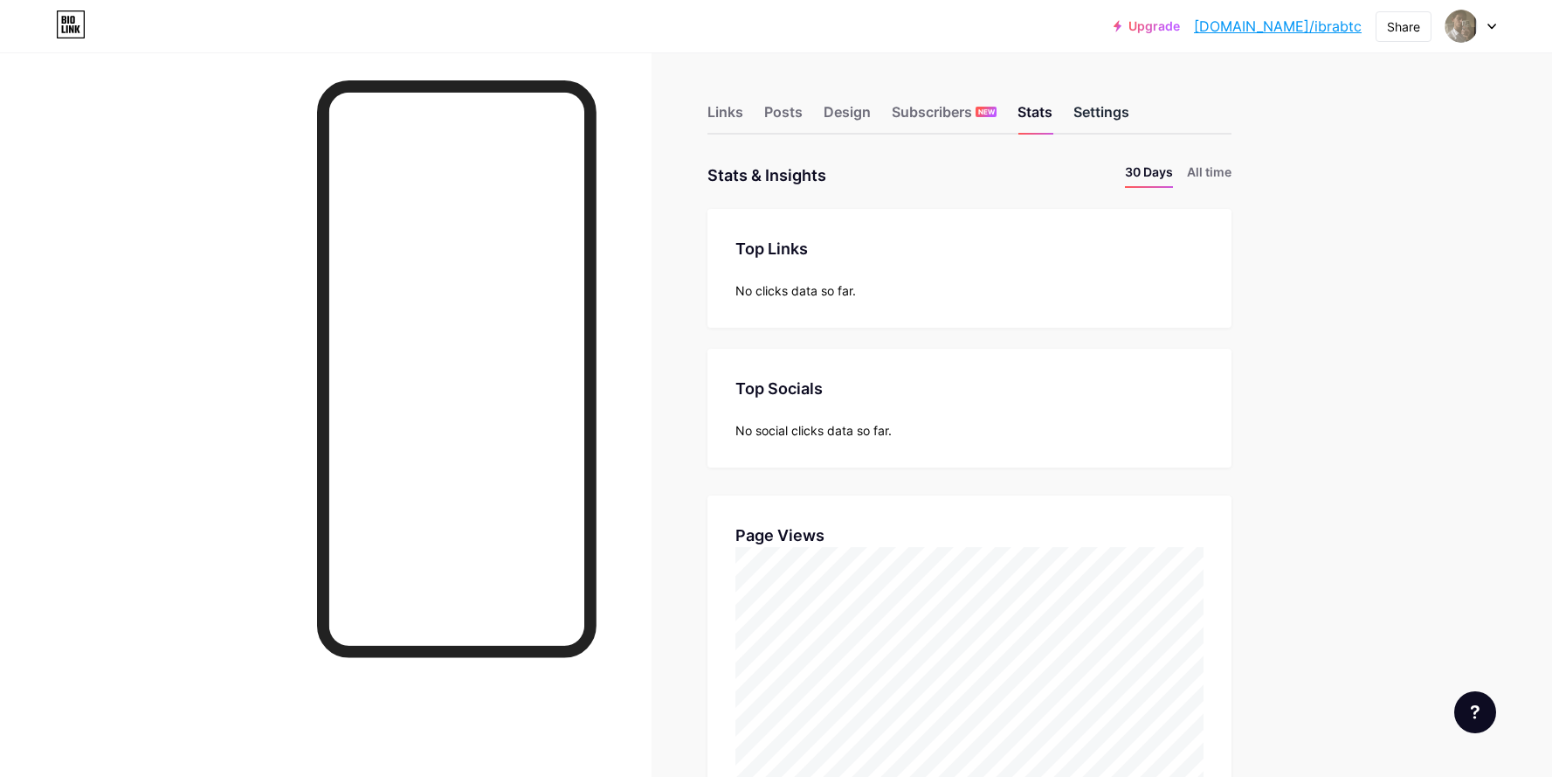
click at [1116, 111] on div "Settings" at bounding box center [1102, 116] width 56 height 31
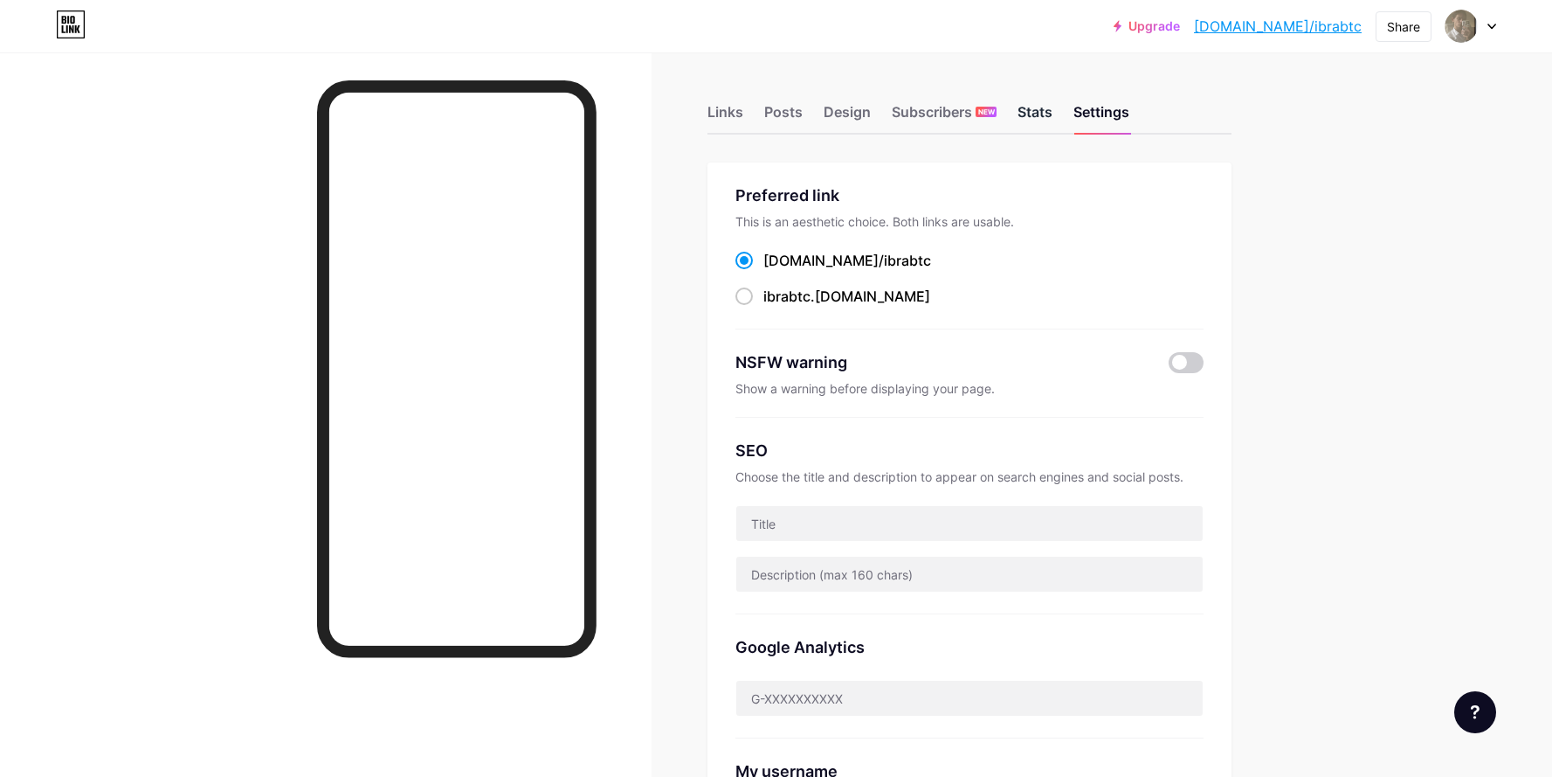
click at [1033, 114] on div "Stats" at bounding box center [1035, 116] width 35 height 31
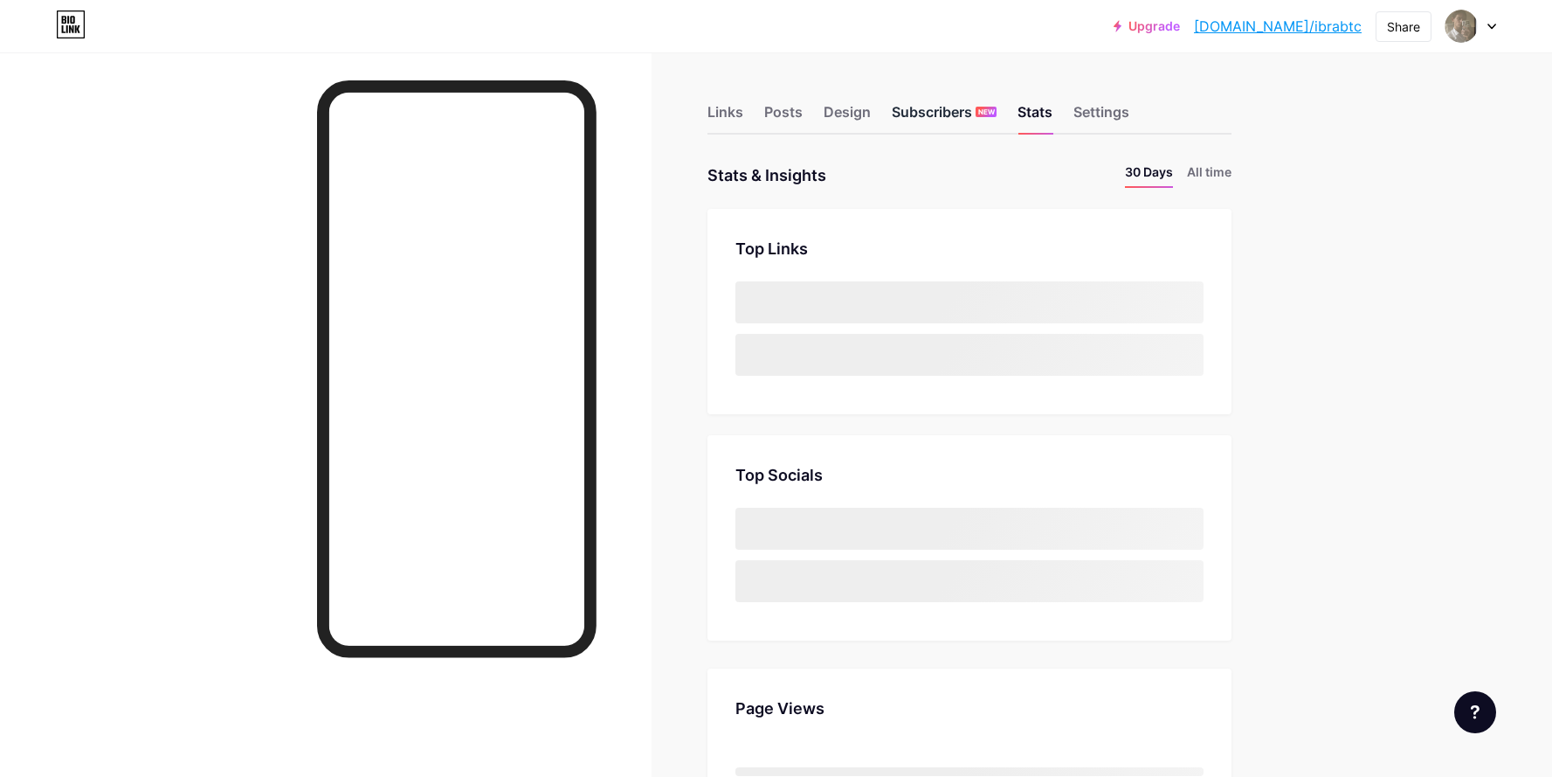
click at [990, 120] on div "Subscribers NEW" at bounding box center [944, 116] width 105 height 31
